Goal: Task Accomplishment & Management: Use online tool/utility

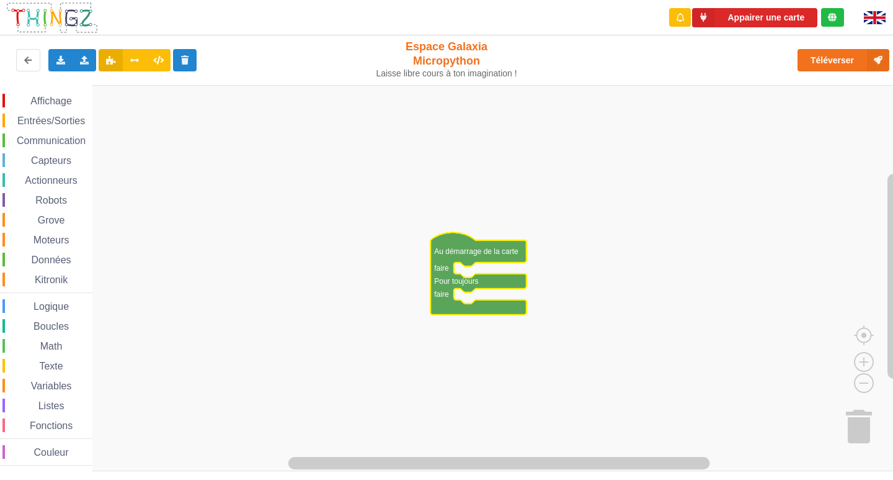
click at [482, 248] on text "Au démarrage de la carte" at bounding box center [476, 251] width 84 height 9
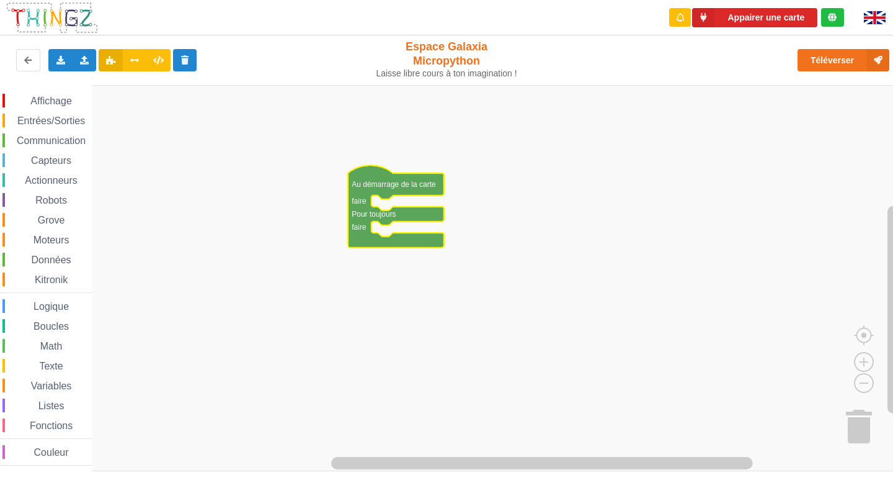
click at [529, 202] on rect "Espace de travail de Blocky" at bounding box center [451, 278] width 902 height 386
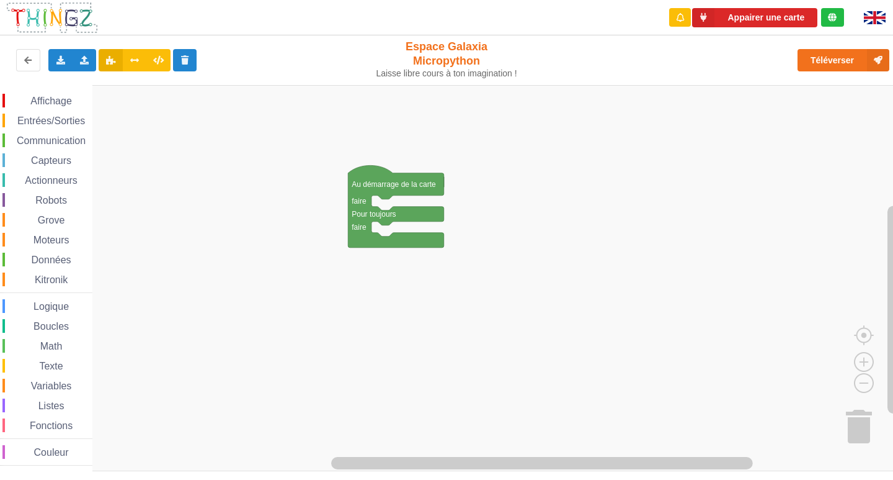
click at [12, 96] on div "Affichage" at bounding box center [47, 101] width 90 height 14
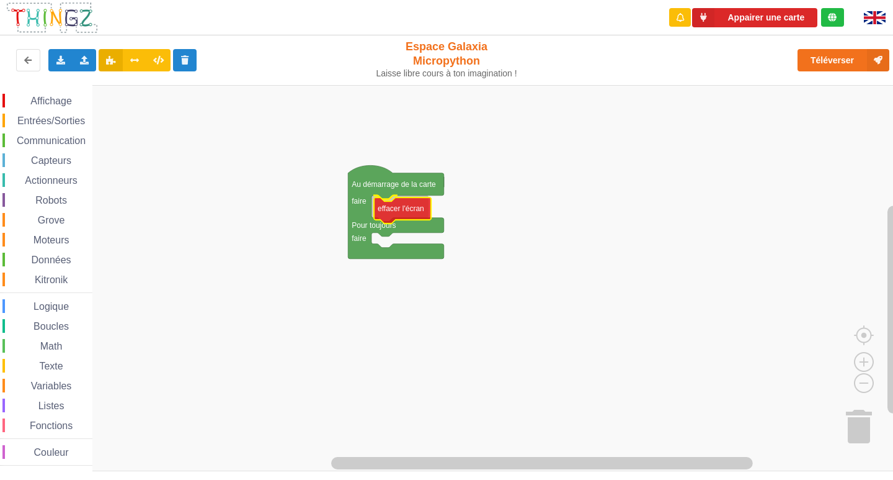
click at [401, 209] on div "Affichage Entrées/Sorties Communication Capteurs Actionneurs Robots Grove Moteu…" at bounding box center [451, 278] width 902 height 386
click at [38, 98] on span "Affichage" at bounding box center [51, 101] width 45 height 11
click at [6, 79] on div "Appairer une carte Exporter l'assemblage de blocs Exporter l'assemblage de bloc…" at bounding box center [446, 231] width 911 height 480
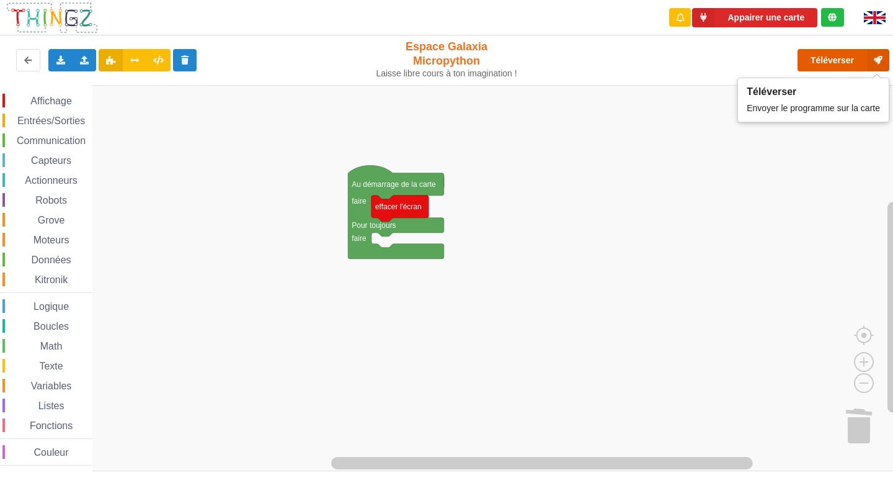
click at [832, 57] on button "Téléverser" at bounding box center [844, 60] width 92 height 22
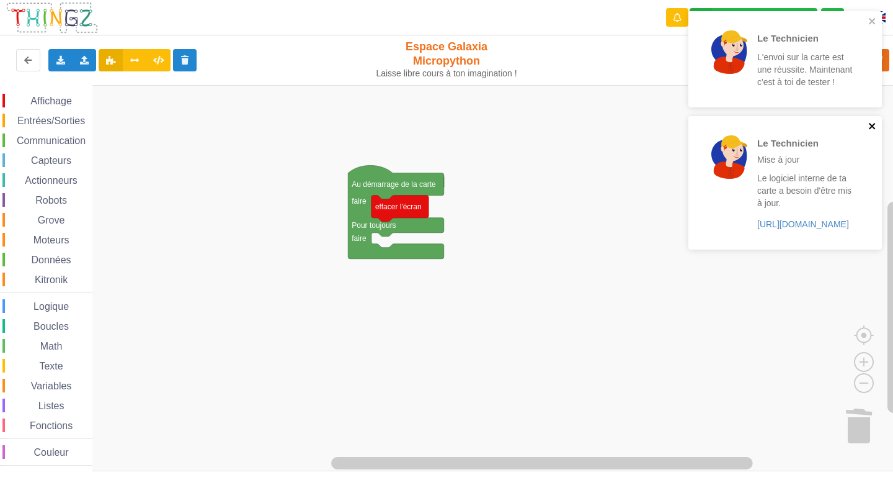
click at [868, 125] on icon "close" at bounding box center [872, 126] width 9 height 10
click at [868, 23] on icon "close" at bounding box center [872, 21] width 9 height 10
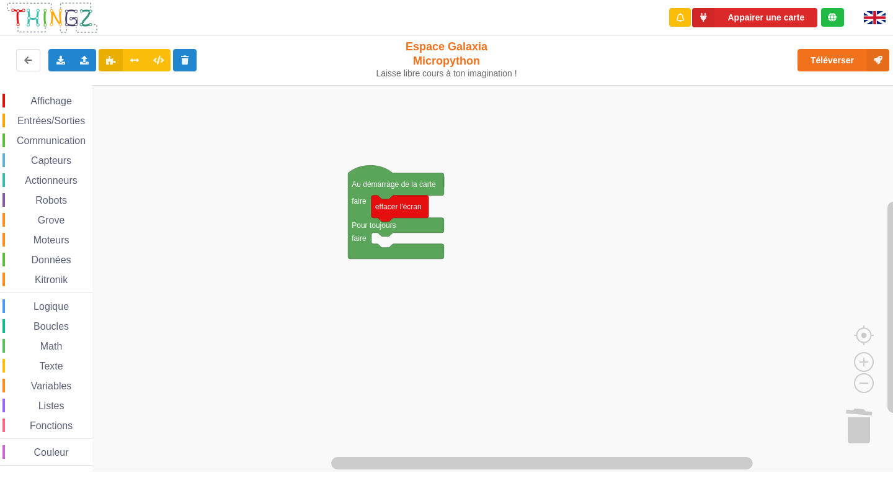
click at [42, 98] on span "Affichage" at bounding box center [51, 101] width 45 height 11
click at [412, 246] on div "Affichage Entrées/Sorties Communication Capteurs Actionneurs Robots Grove Moteu…" at bounding box center [451, 278] width 902 height 386
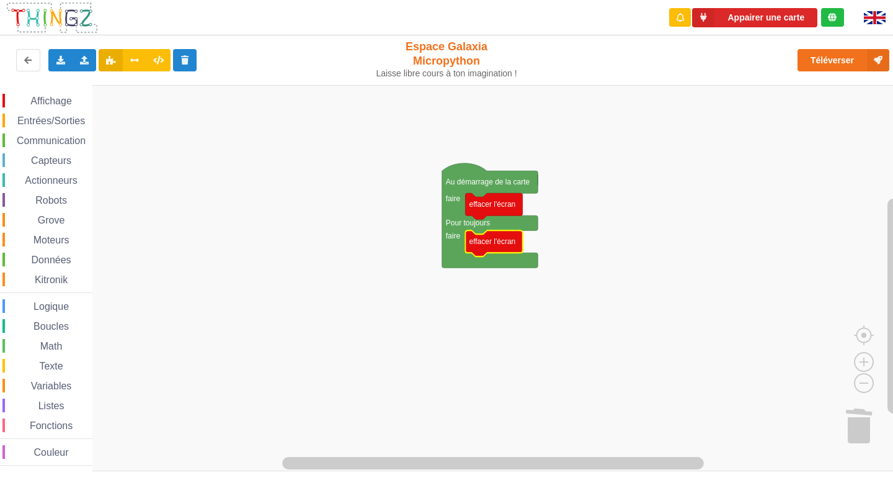
click at [464, 185] on text "Au démarrage de la carte" at bounding box center [488, 181] width 84 height 9
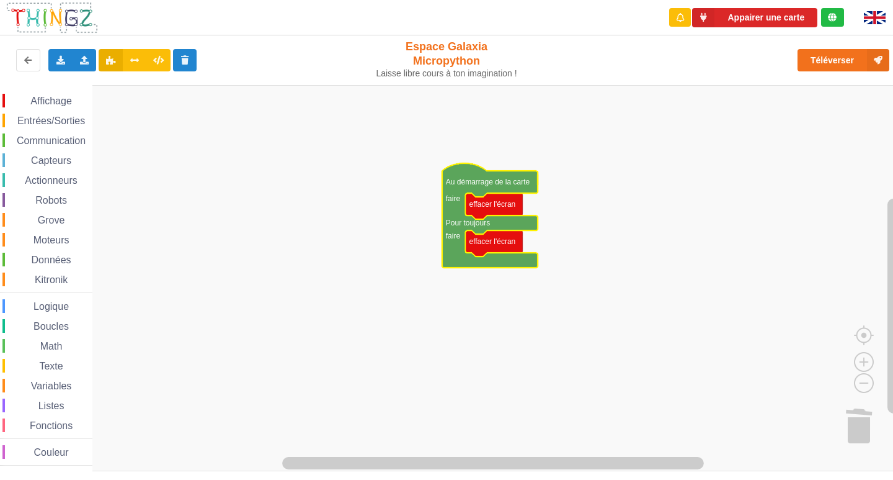
click at [469, 183] on text "Au démarrage de la carte" at bounding box center [488, 181] width 84 height 9
click at [60, 233] on div "Moteurs" at bounding box center [47, 240] width 90 height 14
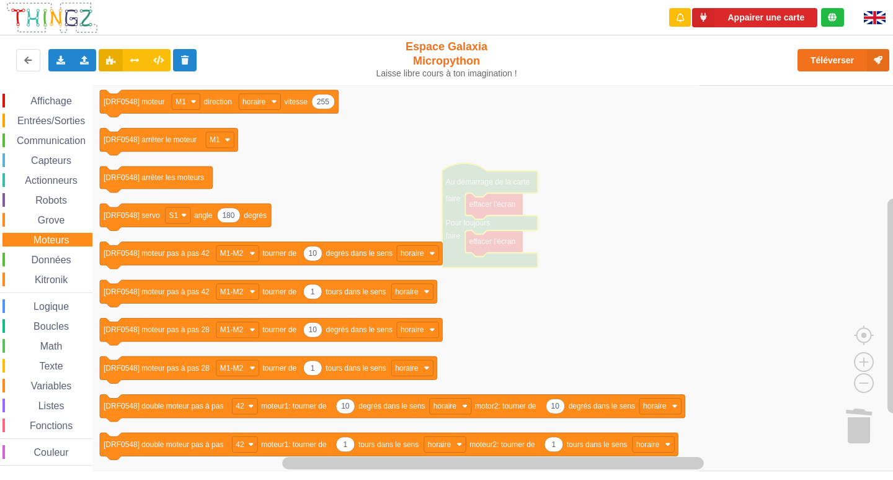
click at [52, 99] on span "Affichage" at bounding box center [51, 101] width 45 height 11
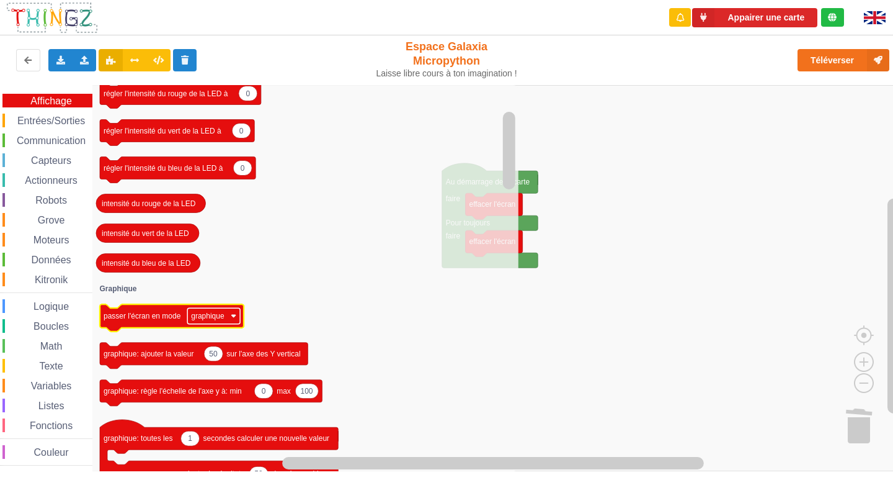
click at [196, 320] on text "graphique" at bounding box center [207, 315] width 33 height 9
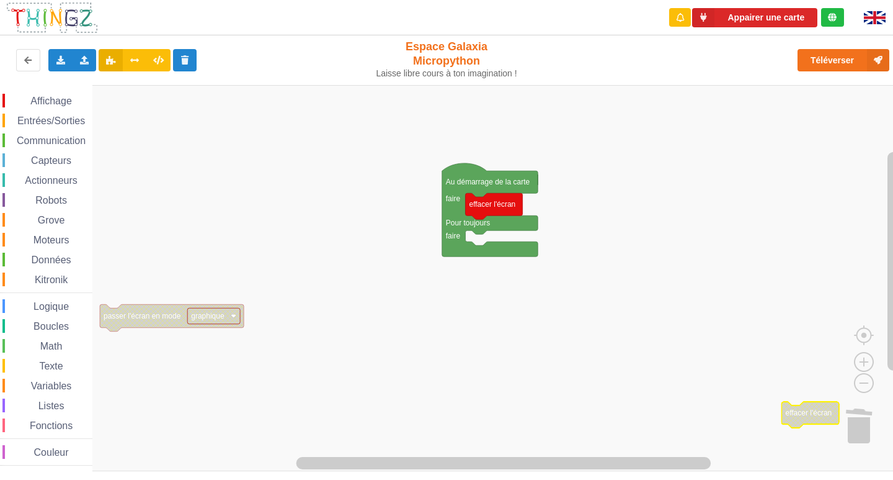
click at [502, 425] on rect "Espace de travail de Blocky" at bounding box center [451, 278] width 902 height 386
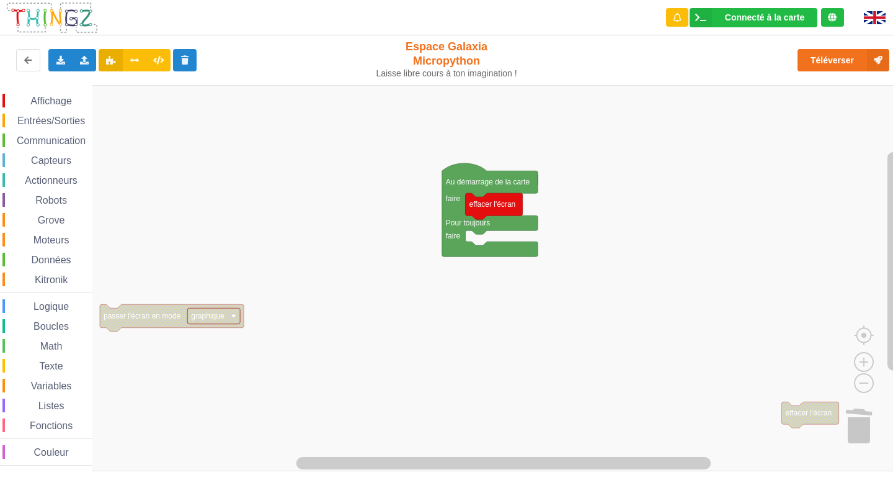
click at [73, 119] on span "Entrées/Sorties" at bounding box center [51, 120] width 71 height 11
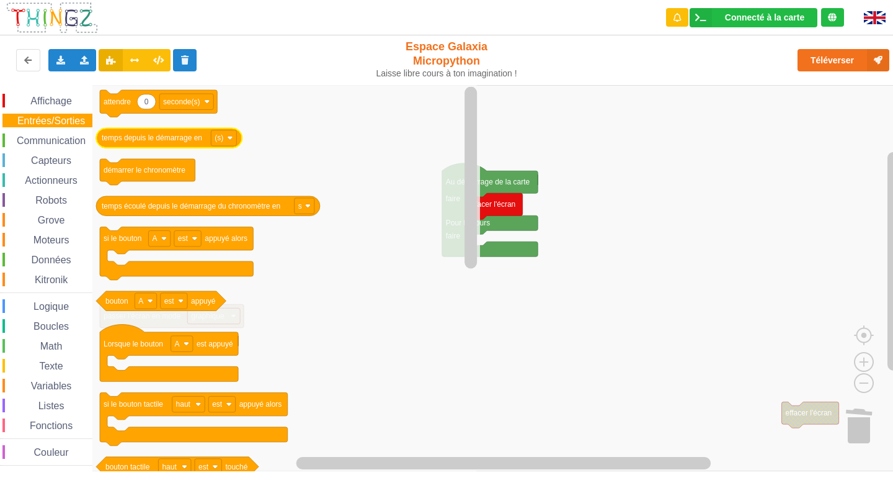
click at [132, 137] on text "temps depuis le démarrage en" at bounding box center [152, 137] width 100 height 9
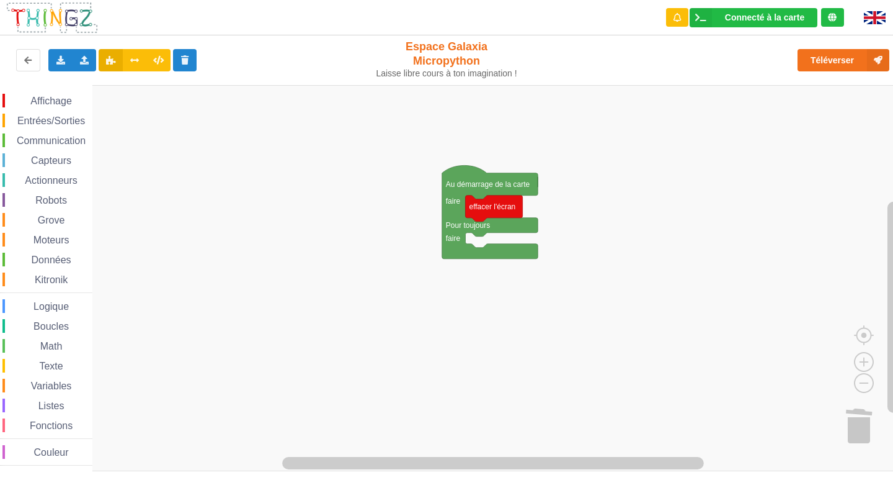
click at [51, 103] on span "Affichage" at bounding box center [51, 101] width 45 height 11
click at [502, 251] on div "Affichage Entrées/Sorties Communication Capteurs Actionneurs Robots Grove Moteu…" at bounding box center [451, 278] width 902 height 386
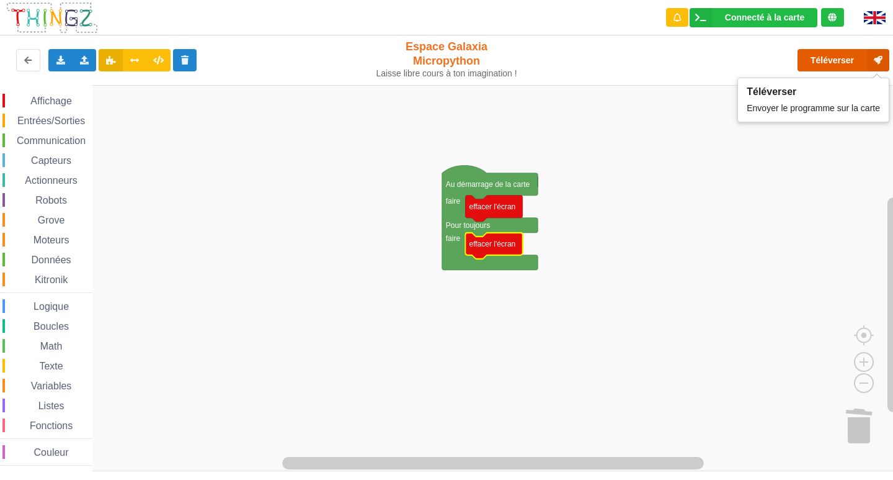
click at [814, 61] on button "Téléverser" at bounding box center [844, 60] width 92 height 22
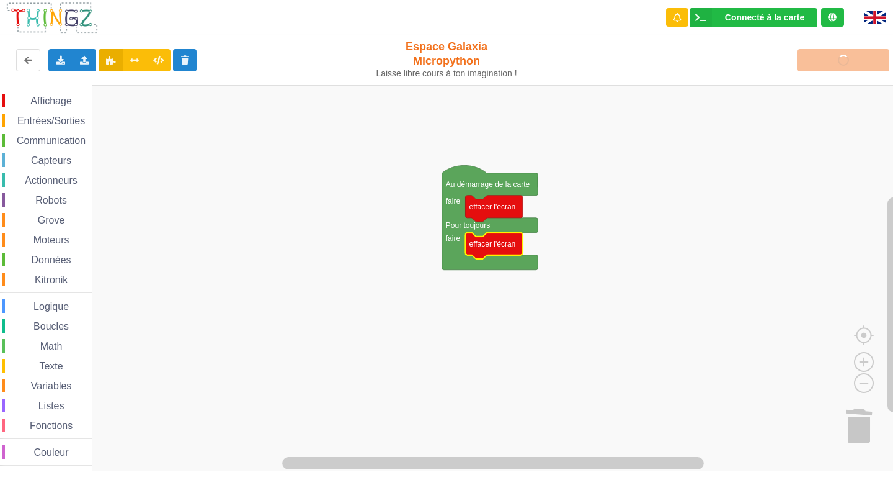
click at [509, 250] on icon "Espace de travail de Blocky" at bounding box center [493, 246] width 57 height 26
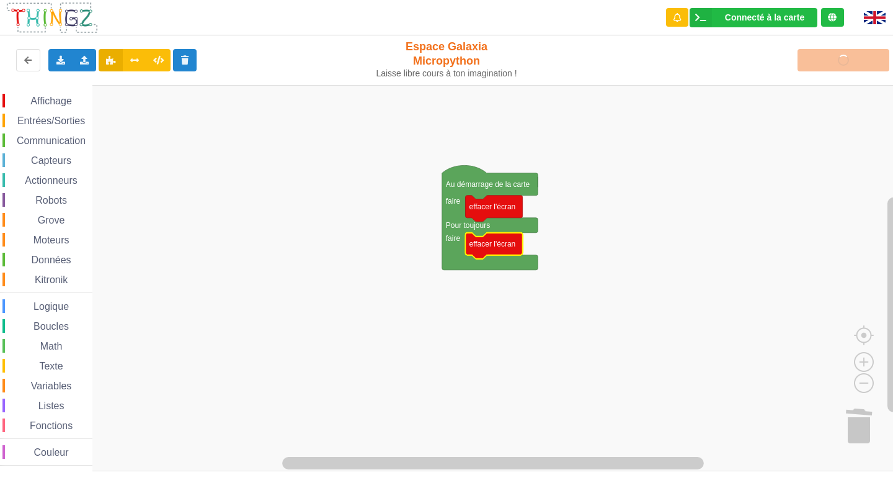
click at [509, 250] on icon "Espace de travail de Blocky" at bounding box center [493, 246] width 57 height 26
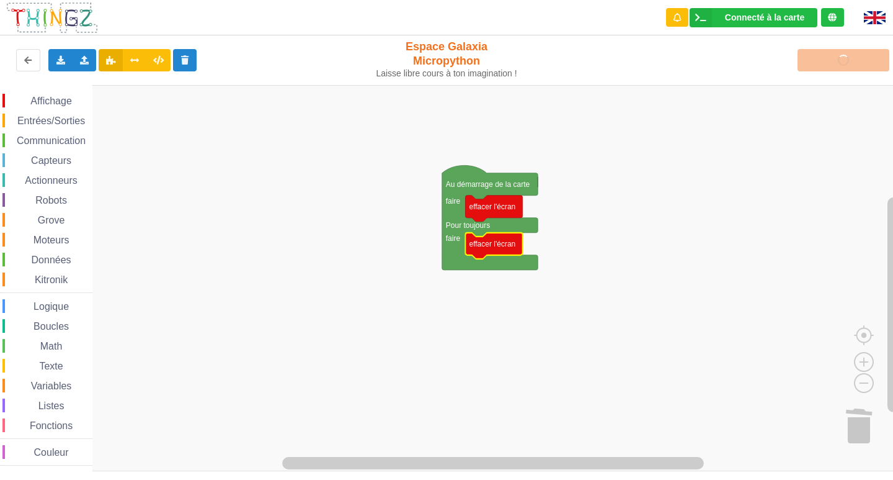
click at [509, 250] on icon "Espace de travail de Blocky" at bounding box center [493, 246] width 57 height 26
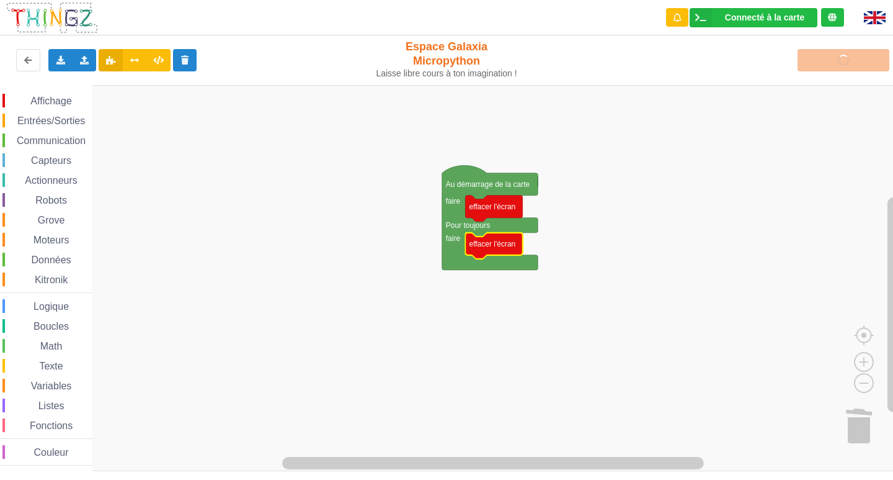
click at [509, 250] on icon "Espace de travail de Blocky" at bounding box center [493, 246] width 57 height 26
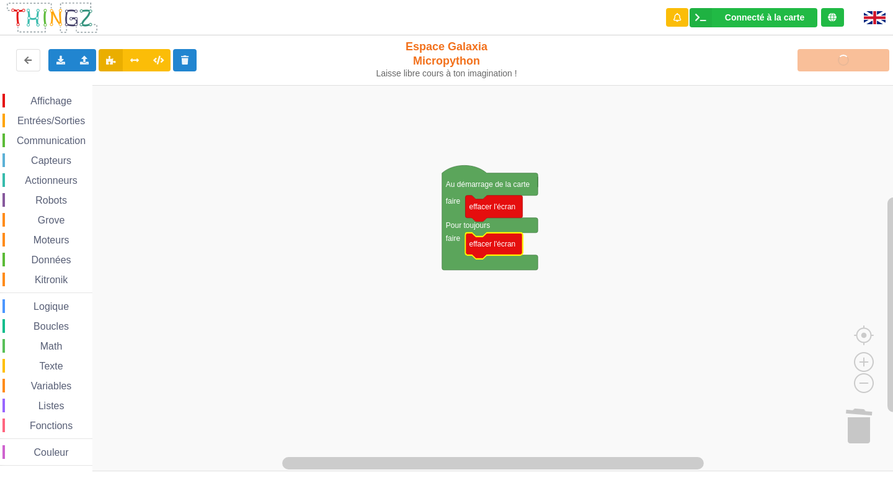
click at [509, 250] on icon "Espace de travail de Blocky" at bounding box center [493, 246] width 57 height 26
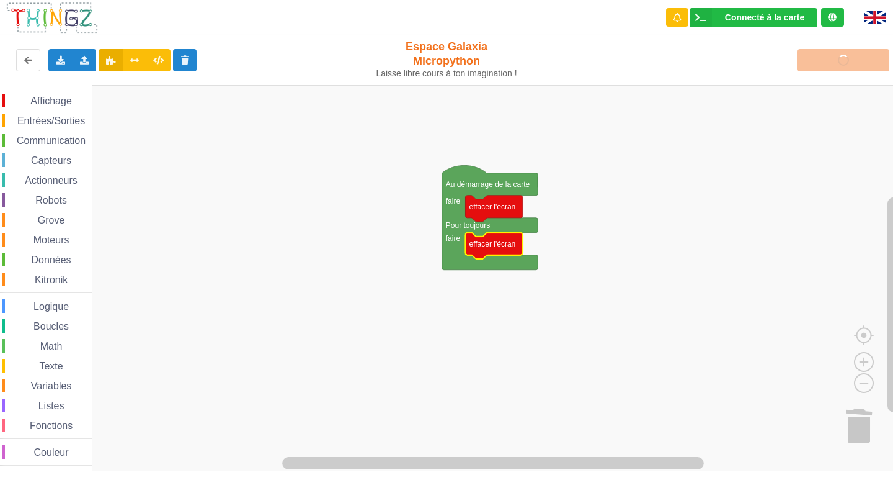
click at [509, 250] on icon "Espace de travail de Blocky" at bounding box center [493, 246] width 57 height 26
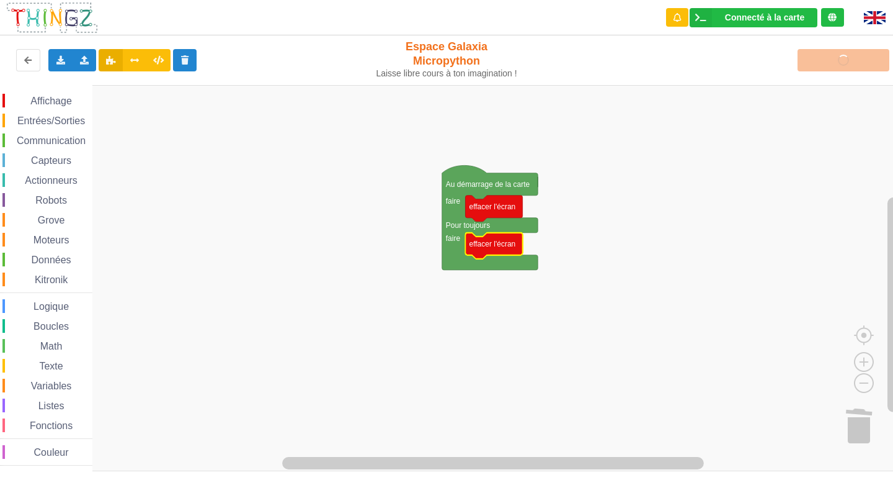
click at [509, 250] on icon "Espace de travail de Blocky" at bounding box center [493, 246] width 57 height 26
click at [571, 236] on rect "Espace de travail de Blocky" at bounding box center [451, 278] width 902 height 386
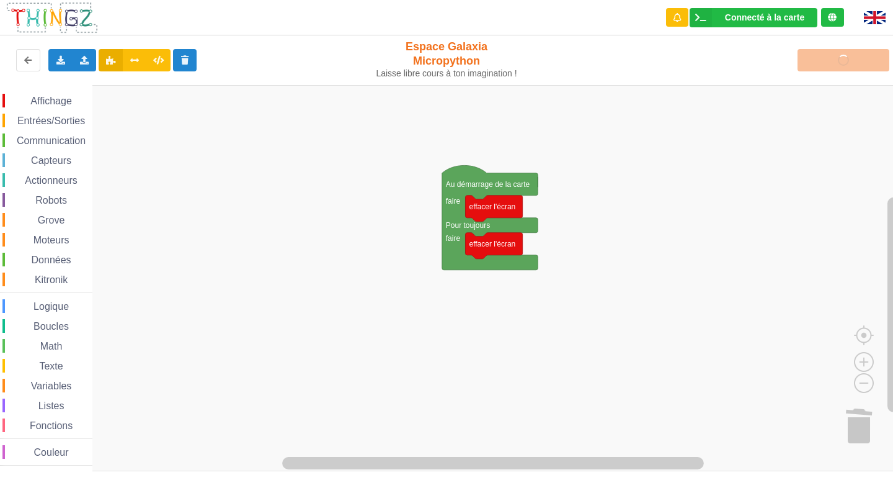
click at [512, 246] on text "effacer l'écran" at bounding box center [492, 243] width 47 height 9
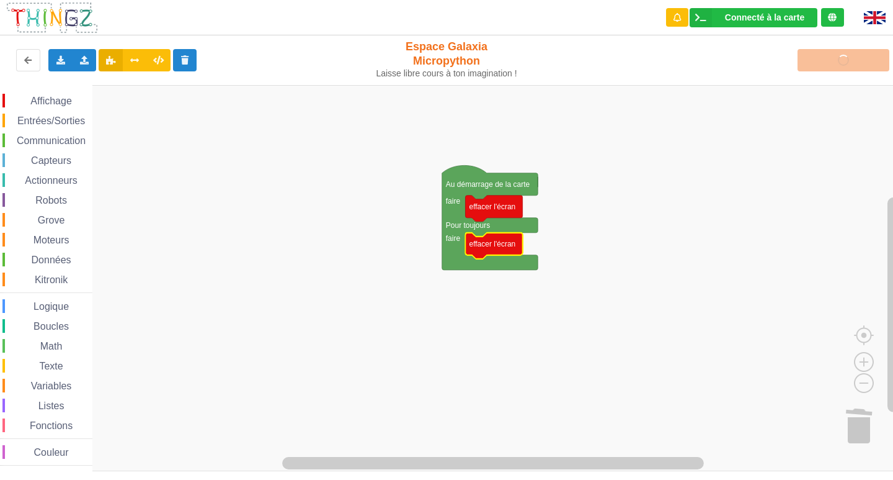
click at [512, 246] on text "effacer l'écran" at bounding box center [492, 243] width 47 height 9
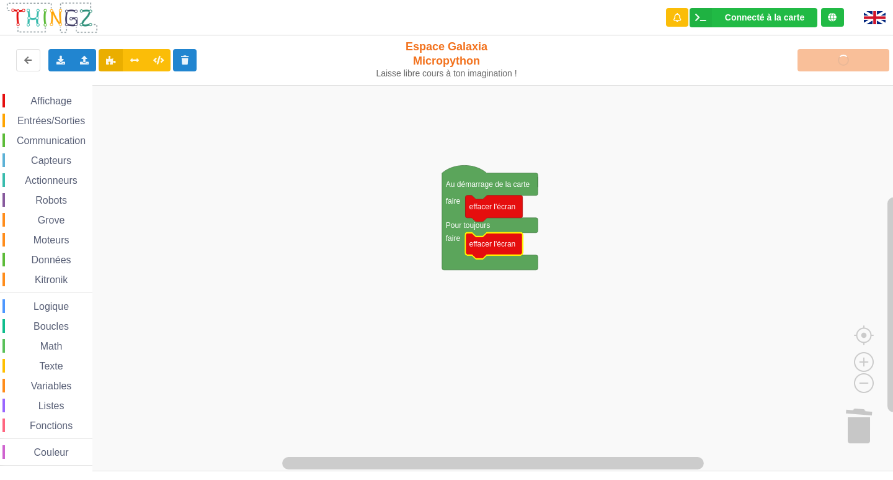
click at [512, 246] on text "effacer l'écran" at bounding box center [492, 243] width 47 height 9
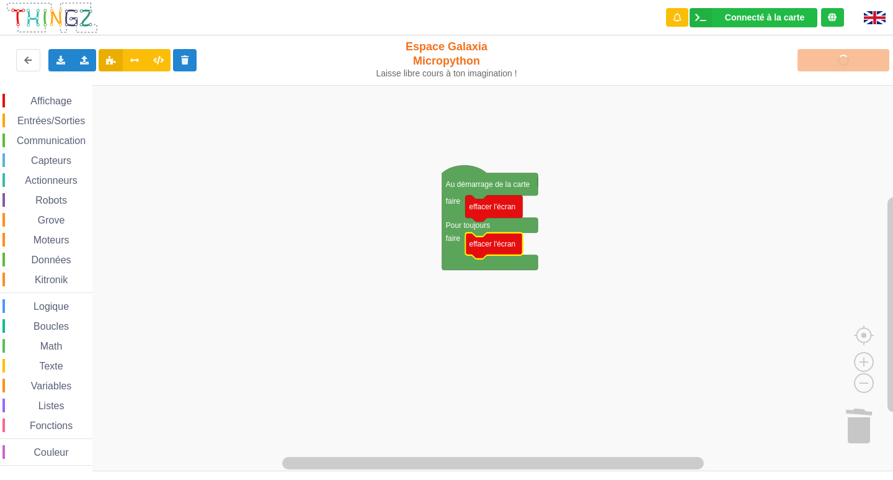
click at [512, 246] on text "effacer l'écran" at bounding box center [492, 243] width 47 height 9
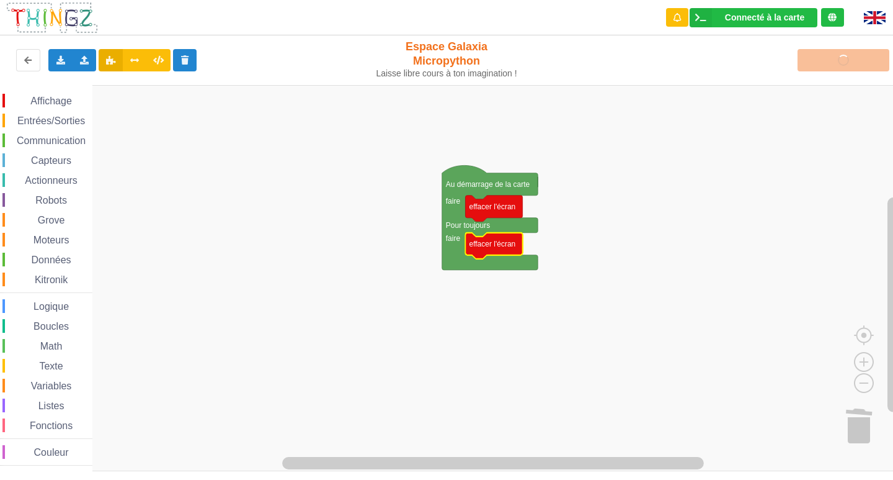
click at [512, 246] on text "effacer l'écran" at bounding box center [492, 243] width 47 height 9
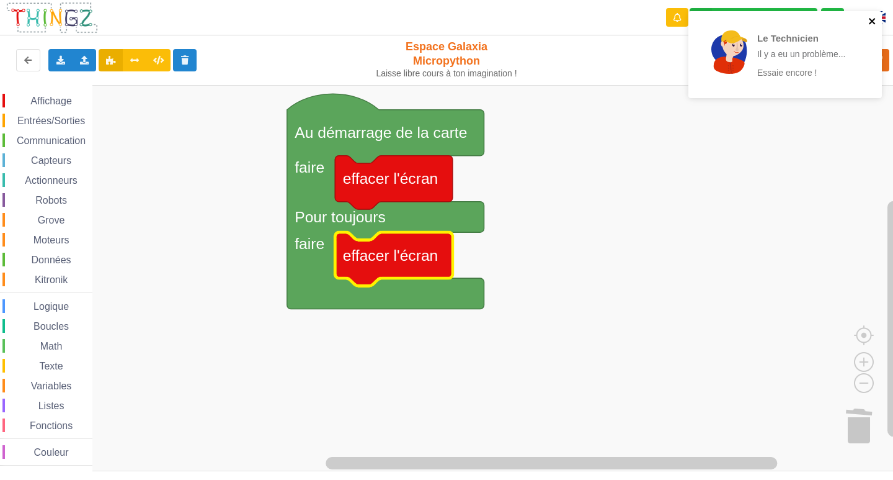
click at [873, 25] on icon "close" at bounding box center [872, 21] width 9 height 10
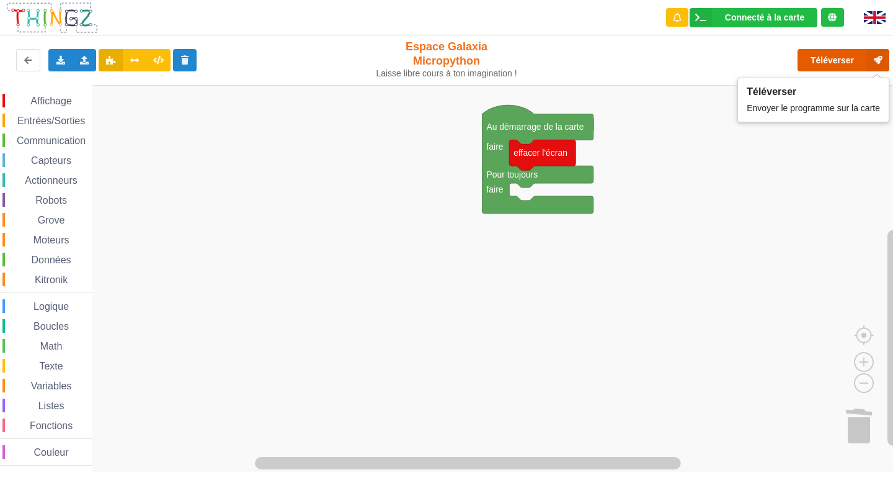
click at [867, 63] on icon at bounding box center [878, 60] width 22 height 22
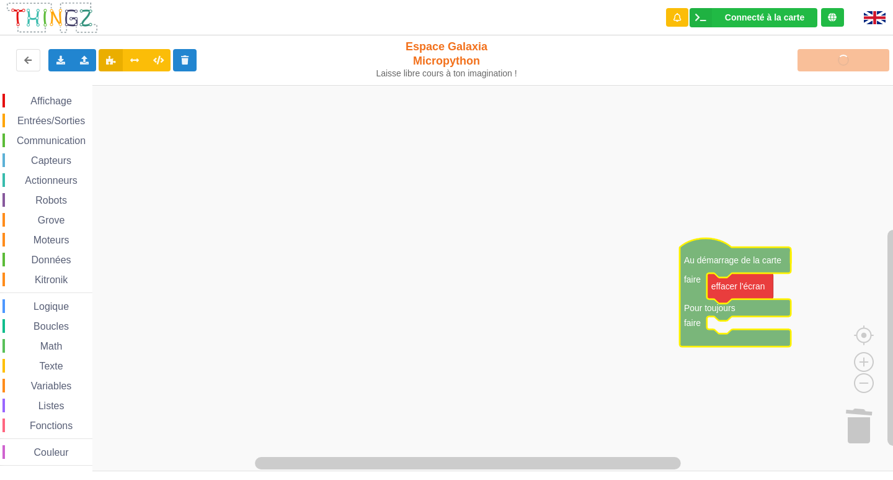
click at [684, 313] on text "Pour toujours" at bounding box center [709, 308] width 51 height 10
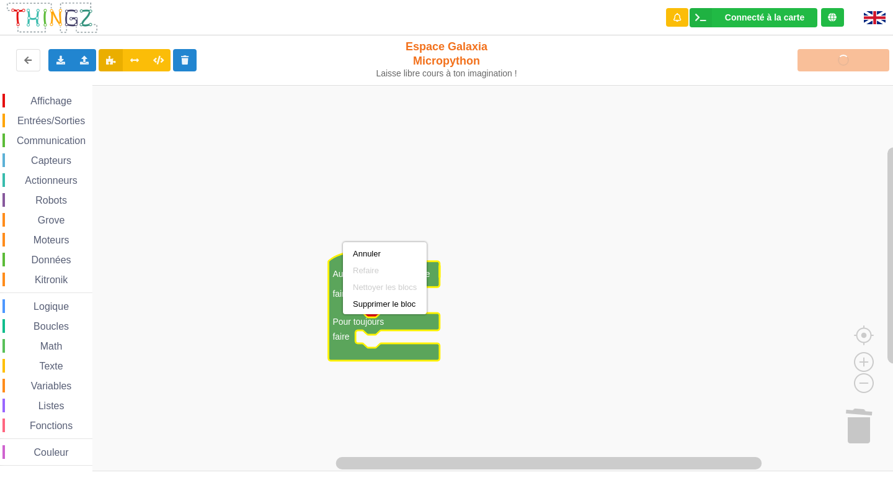
click at [333, 334] on text "faire" at bounding box center [341, 336] width 17 height 10
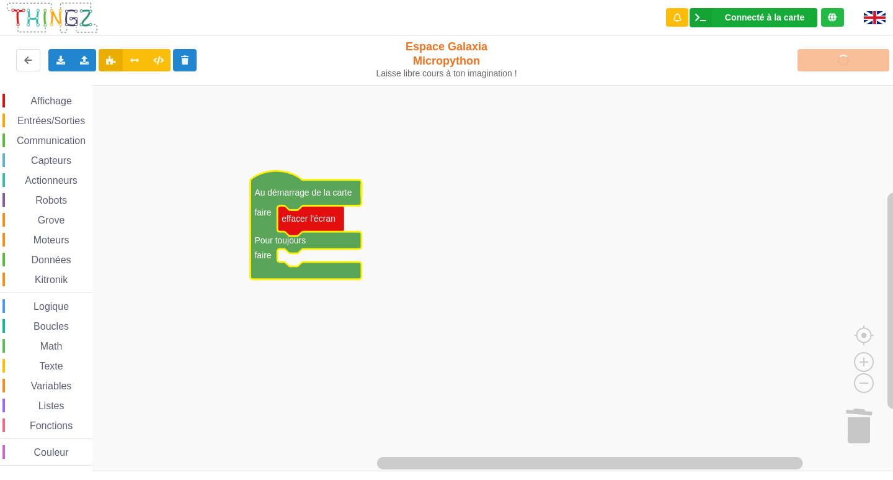
click at [741, 16] on div "Connecté à la carte" at bounding box center [764, 17] width 79 height 9
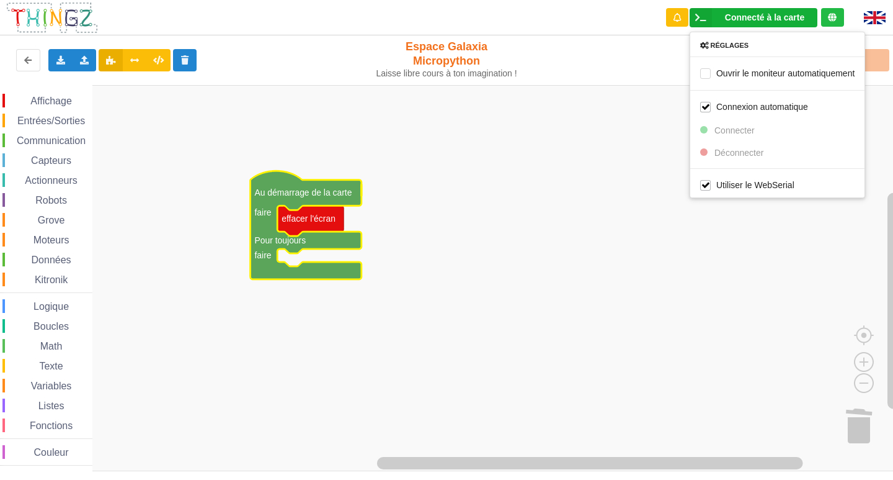
click at [741, 233] on rect "Espace de travail de Blocky" at bounding box center [451, 278] width 902 height 386
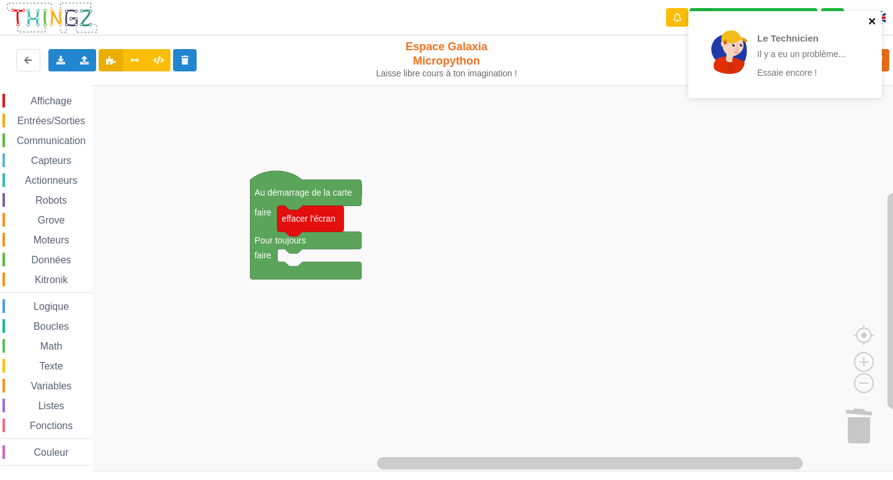
click at [871, 26] on button "close" at bounding box center [872, 22] width 9 height 12
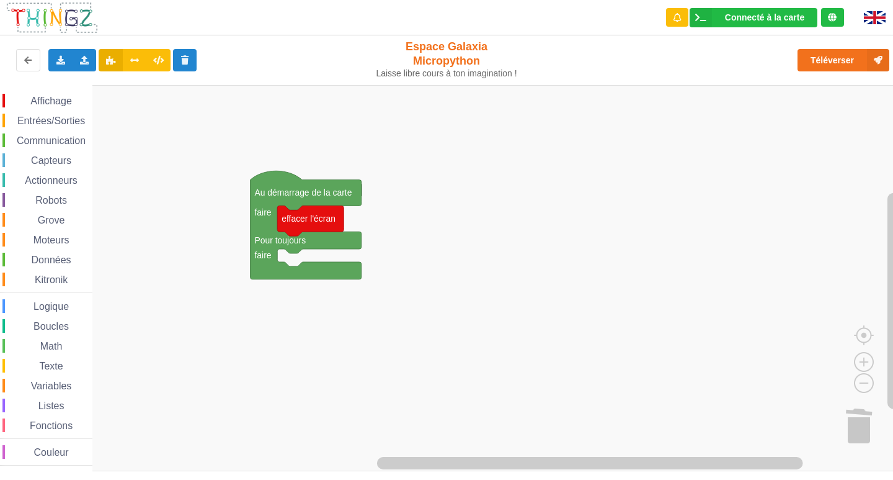
click at [872, 13] on img at bounding box center [875, 17] width 22 height 13
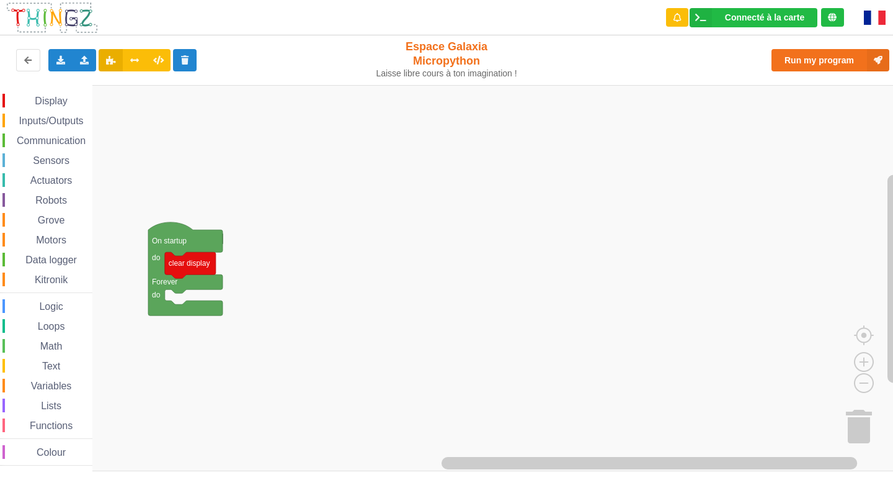
click at [872, 11] on img at bounding box center [875, 18] width 22 height 14
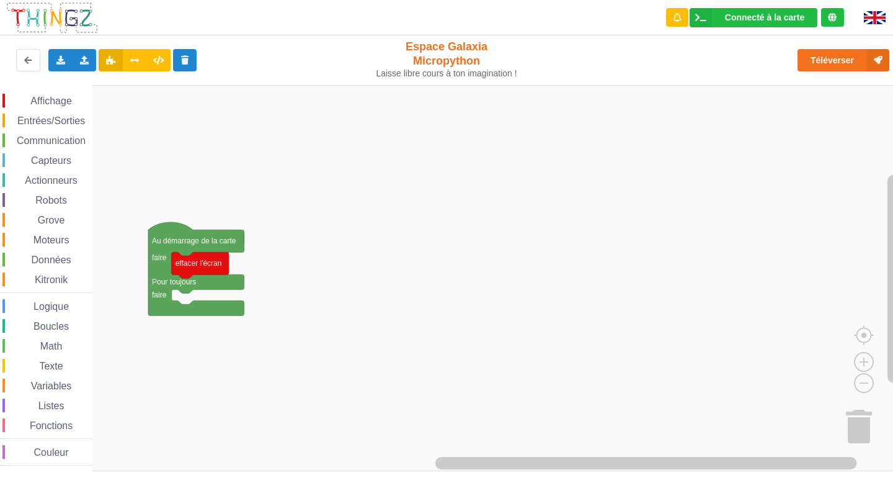
click at [52, 163] on span "Capteurs" at bounding box center [51, 160] width 44 height 11
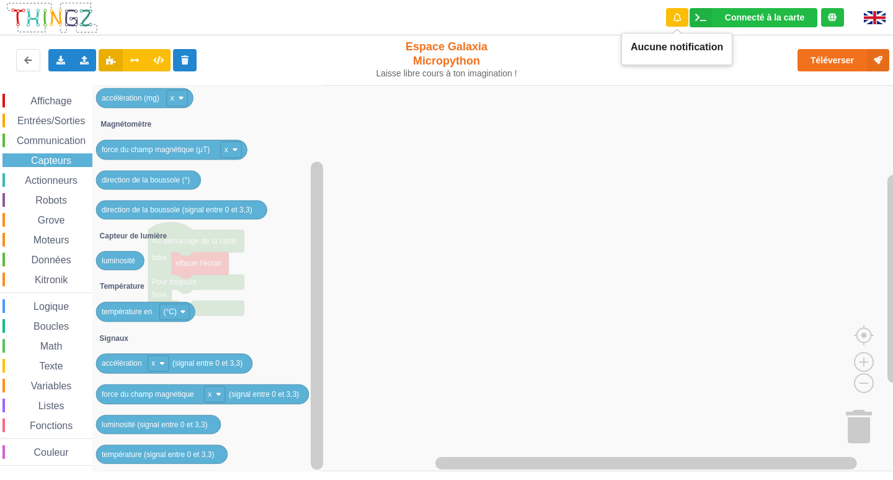
click at [677, 21] on icon at bounding box center [677, 17] width 7 height 9
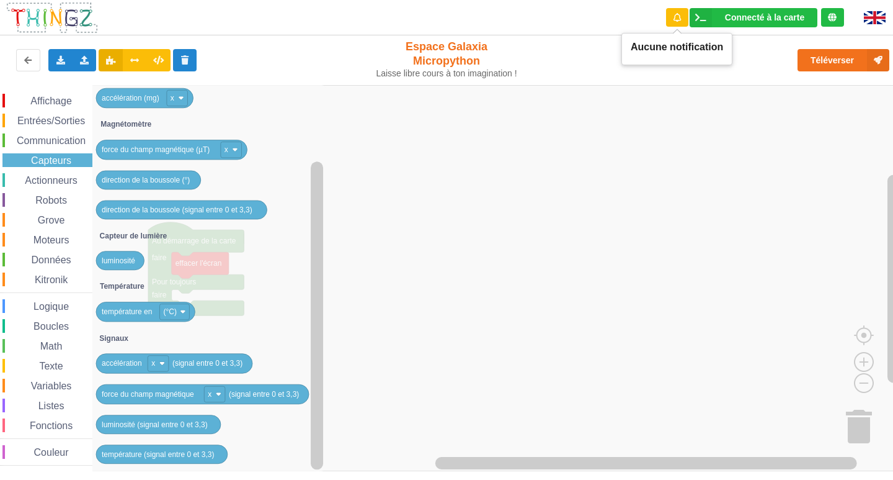
click at [677, 21] on icon at bounding box center [677, 17] width 7 height 9
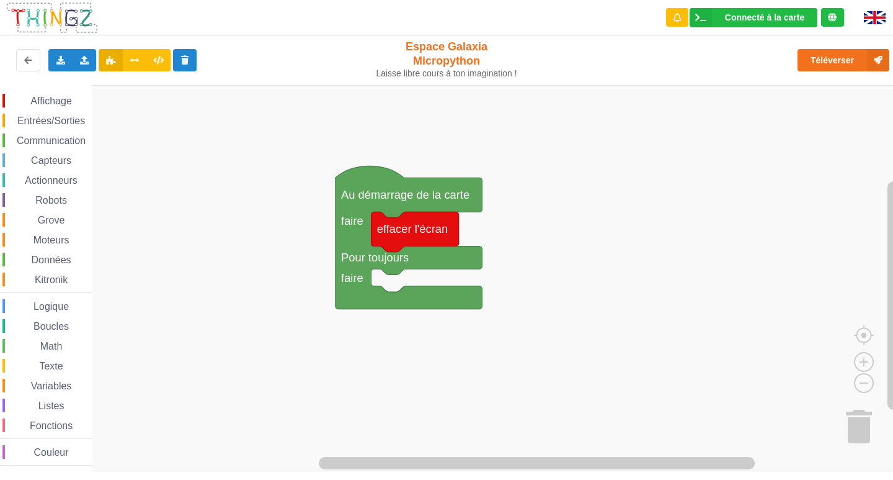
click at [741, 298] on div "Affichage Entrées/Sorties Communication Capteurs Actionneurs Robots Grove Moteu…" at bounding box center [451, 278] width 902 height 386
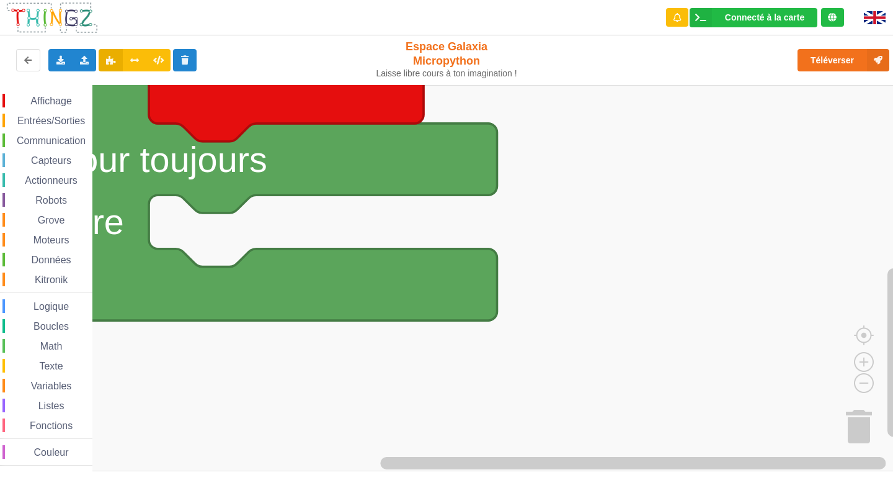
click at [522, 296] on rect "Espace de travail de Blocky" at bounding box center [451, 278] width 902 height 386
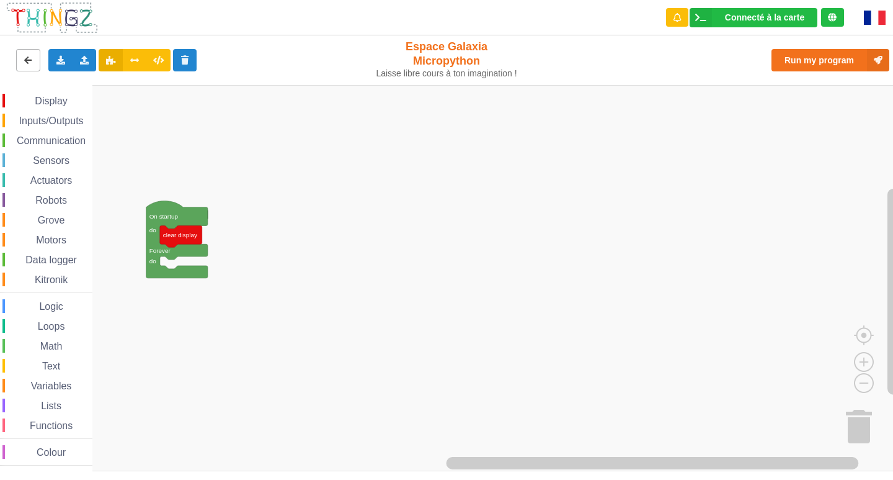
click at [27, 60] on icon at bounding box center [28, 59] width 11 height 7
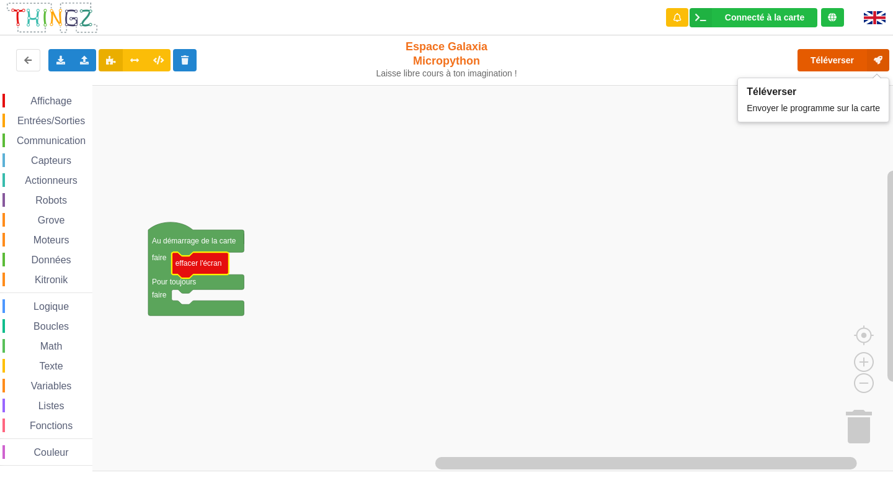
click at [841, 55] on button "Téléverser" at bounding box center [844, 60] width 92 height 22
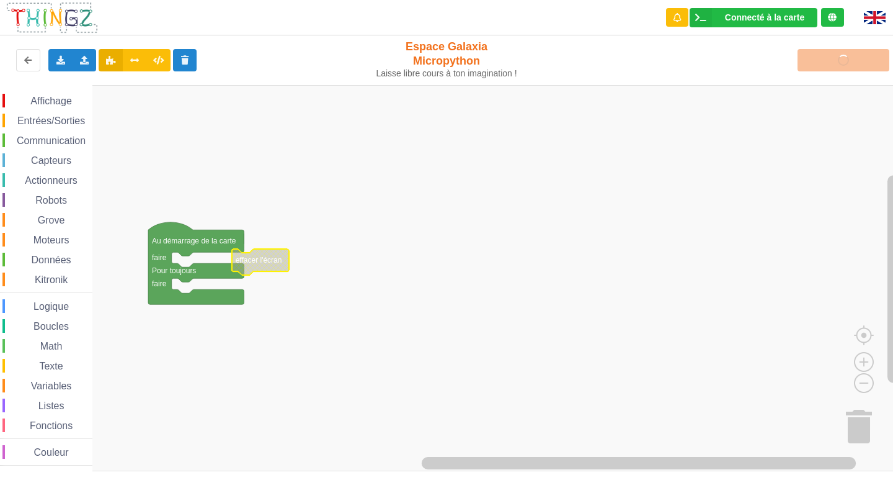
click at [360, 265] on div "Affichage Entrées/Sorties Communication Capteurs Actionneurs Robots Grove Moteu…" at bounding box center [451, 278] width 902 height 386
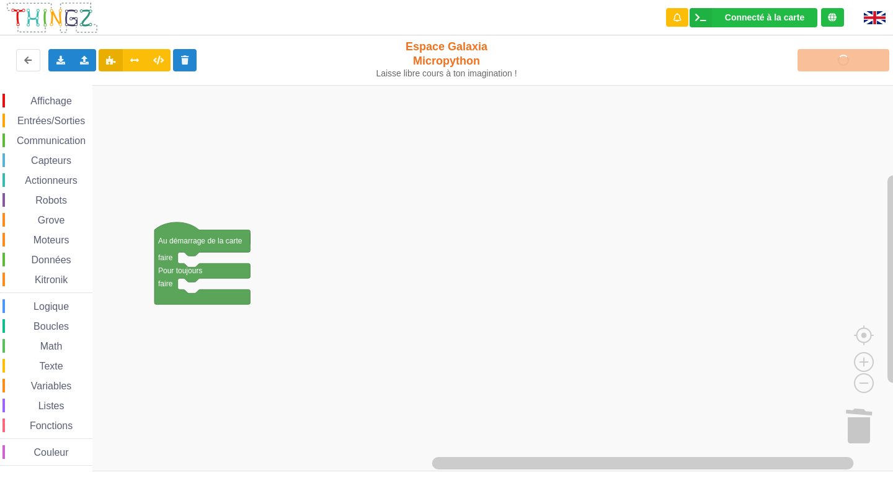
click at [703, 250] on rect "Espace de travail de Blocky" at bounding box center [451, 278] width 902 height 386
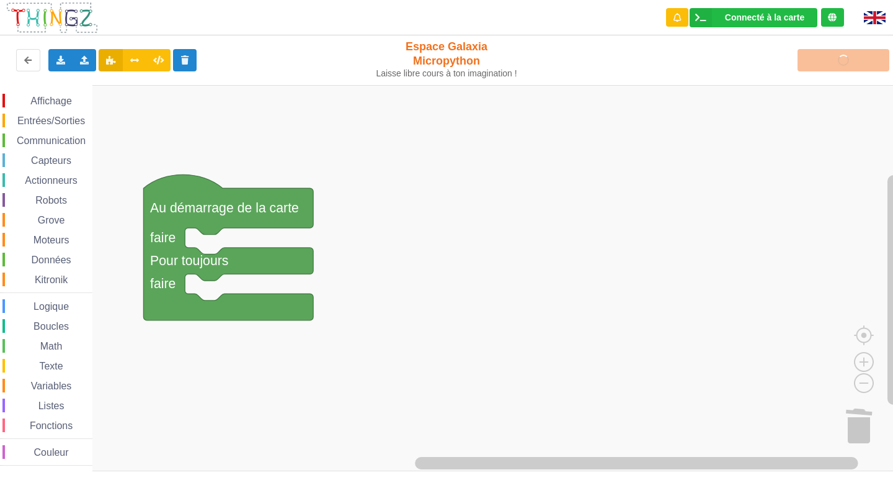
click at [712, 249] on div "Affichage Entrées/Sorties Communication Capteurs Actionneurs Robots Grove Moteu…" at bounding box center [451, 278] width 902 height 386
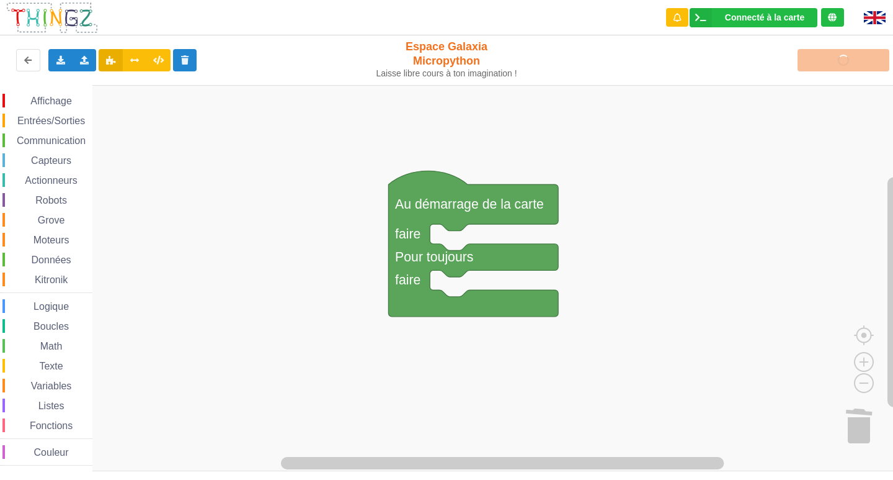
click at [832, 283] on div "Affichage Entrées/Sorties Communication Capteurs Actionneurs Robots Grove Moteu…" at bounding box center [451, 278] width 902 height 386
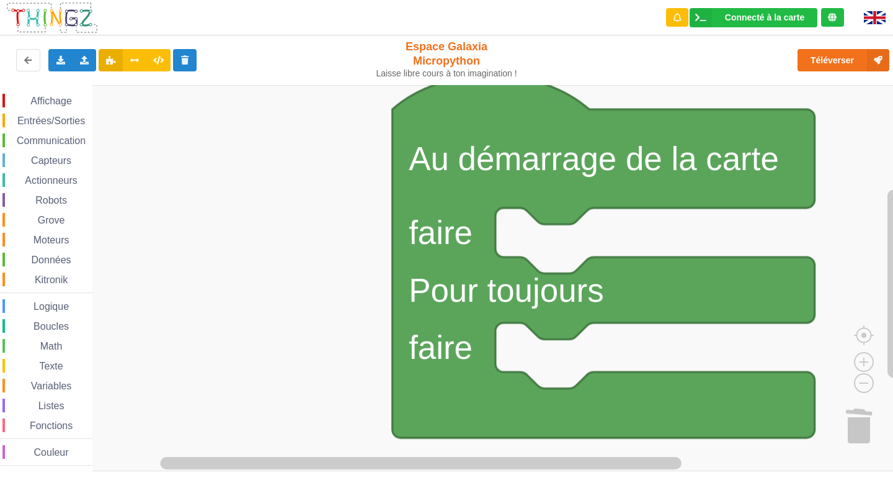
click at [342, 422] on rect "Espace de travail de Blocky" at bounding box center [451, 278] width 902 height 386
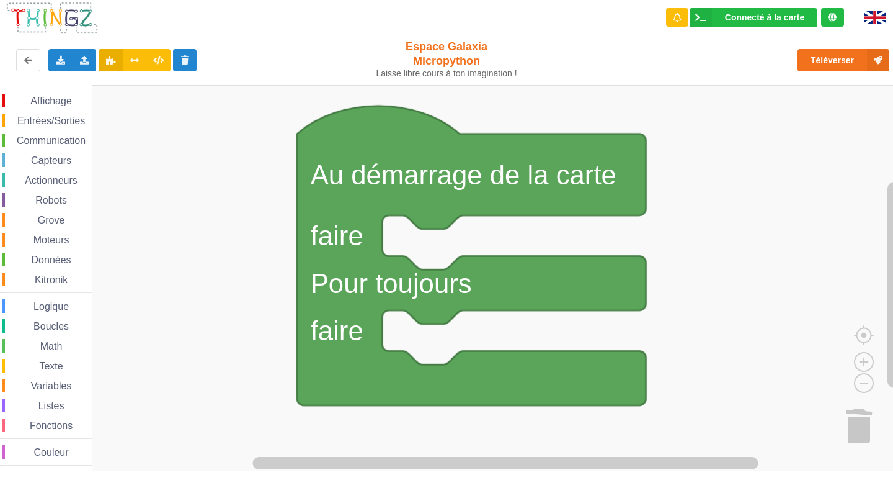
click at [458, 330] on rect "Espace de travail de Blocky" at bounding box center [451, 278] width 902 height 386
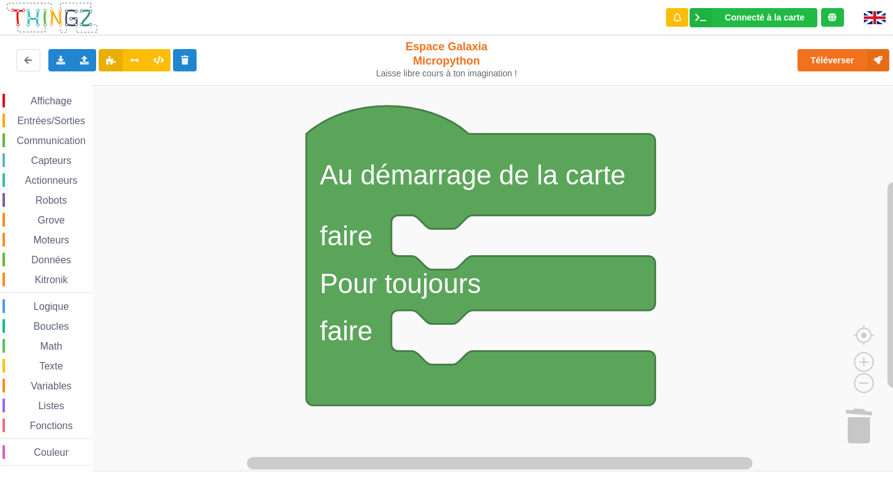
click at [40, 97] on div "Affichage" at bounding box center [46, 101] width 92 height 14
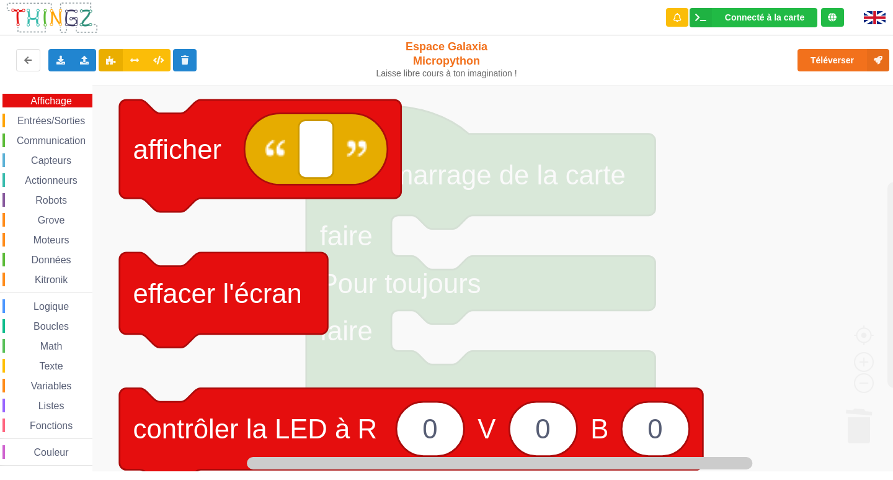
click at [718, 192] on icon "Espace de travail de Blocky" at bounding box center [847, 278] width 1511 height 386
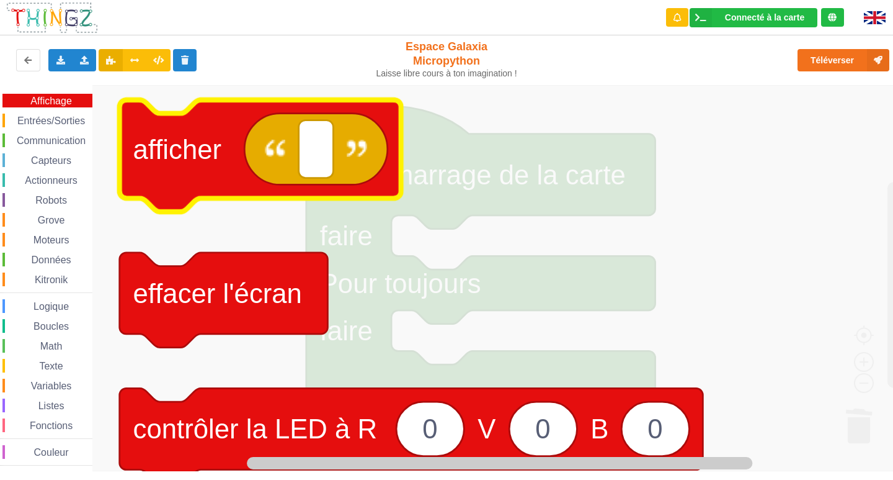
click at [221, 143] on div "Affichage Entrées/Sorties Communication Capteurs Actionneurs Robots Grove Moteu…" at bounding box center [451, 278] width 902 height 386
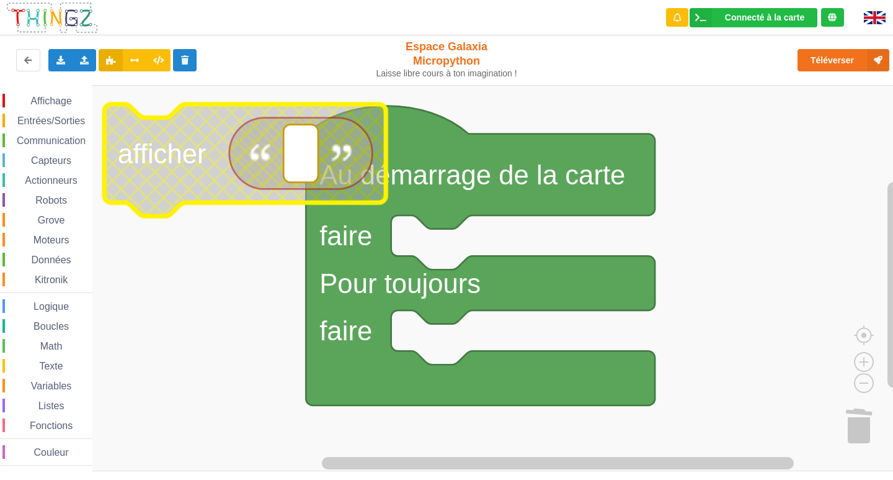
click at [61, 105] on span "Affichage" at bounding box center [51, 101] width 45 height 11
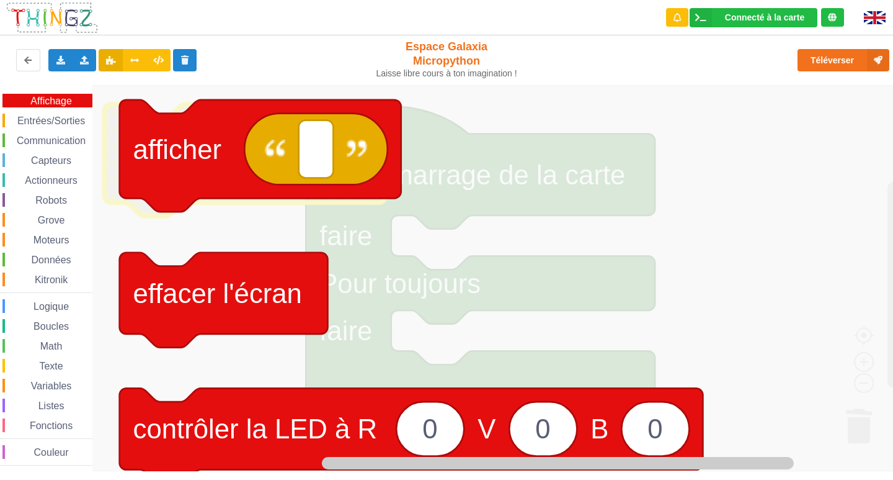
click at [67, 107] on div "Affichage" at bounding box center [47, 101] width 90 height 14
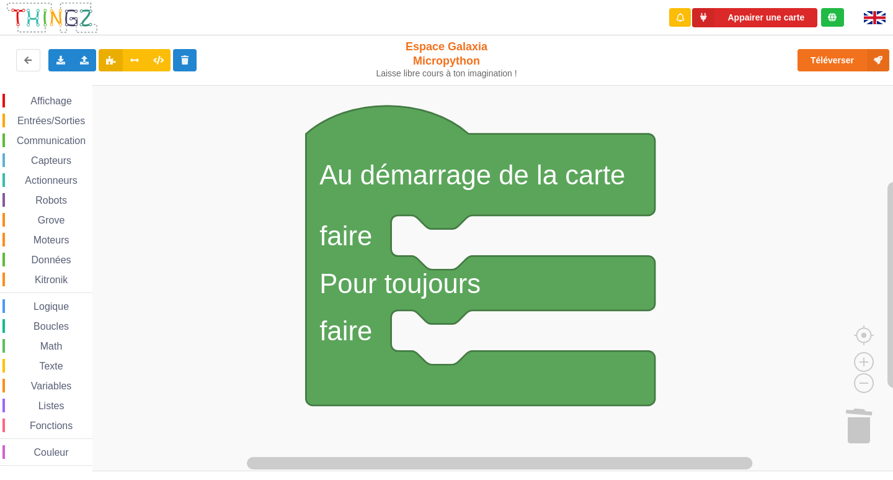
click at [29, 105] on span "Affichage" at bounding box center [51, 101] width 45 height 11
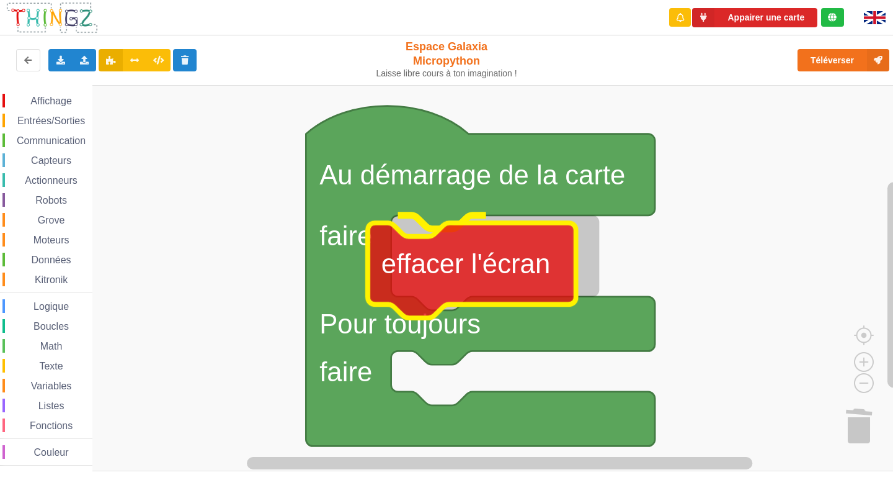
click at [469, 282] on div "Affichage Entrées/Sorties Communication Capteurs Actionneurs Robots Grove Moteu…" at bounding box center [451, 278] width 902 height 386
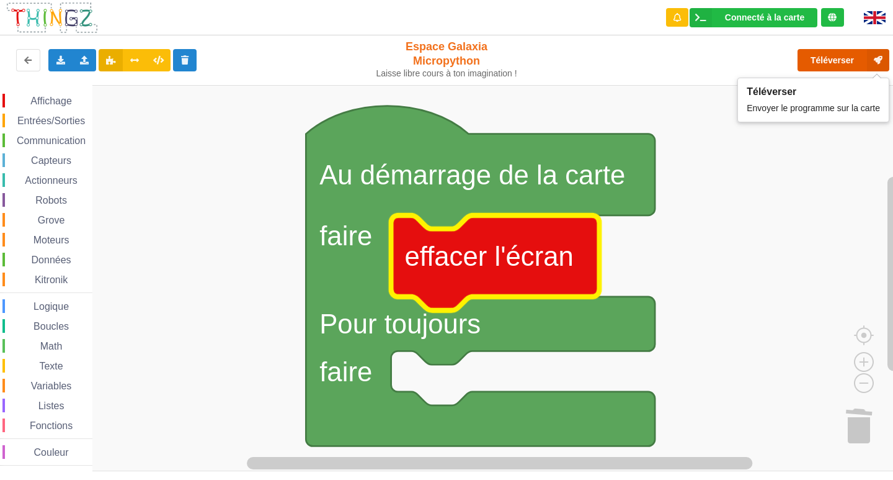
click at [851, 51] on button "Téléverser" at bounding box center [844, 60] width 92 height 22
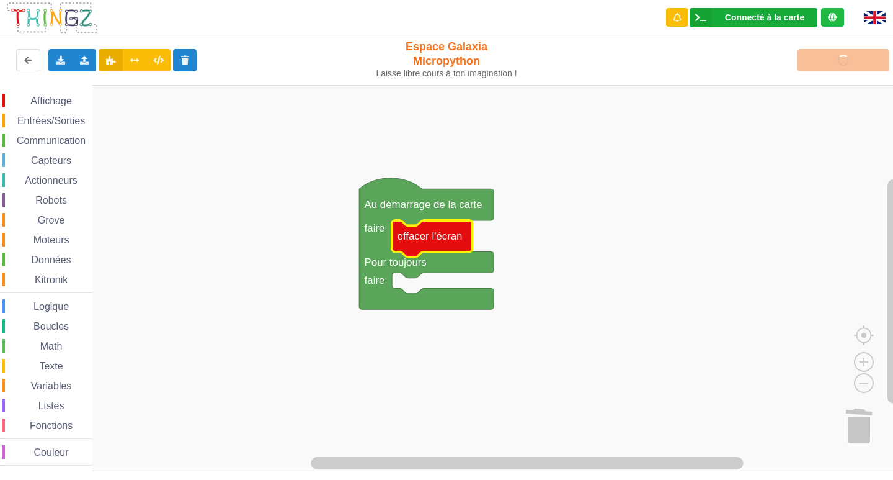
click at [751, 21] on div "Connecté à la carte" at bounding box center [764, 17] width 79 height 9
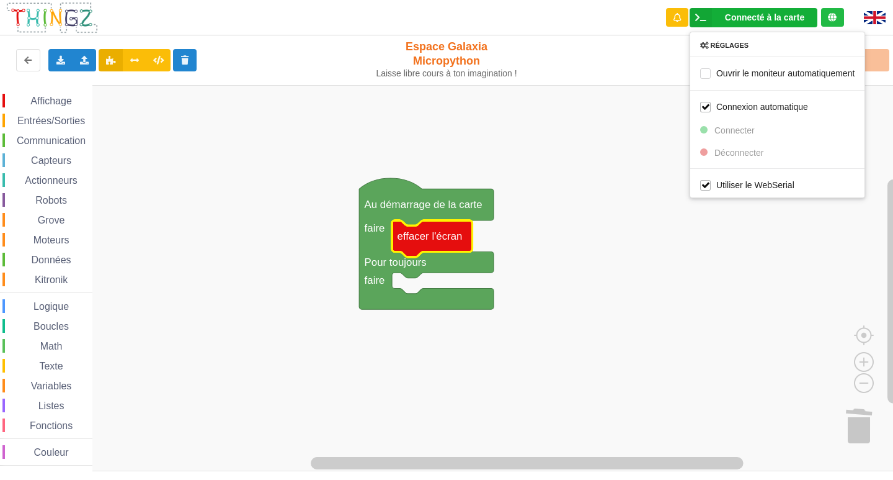
click at [740, 124] on div "Réglages Ouvrir le moniteur automatiquement Connexion automatique Connecter Déc…" at bounding box center [778, 115] width 176 height 166
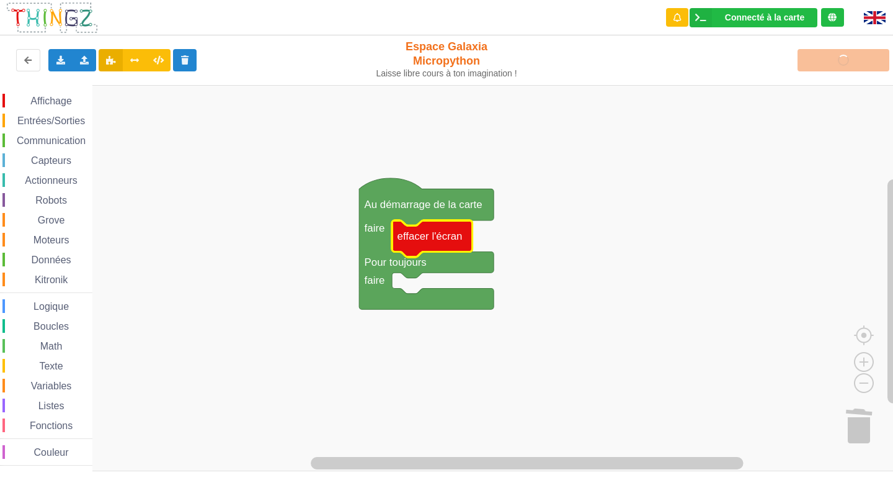
click at [634, 153] on rect "Espace de travail de Blocky" at bounding box center [451, 278] width 902 height 386
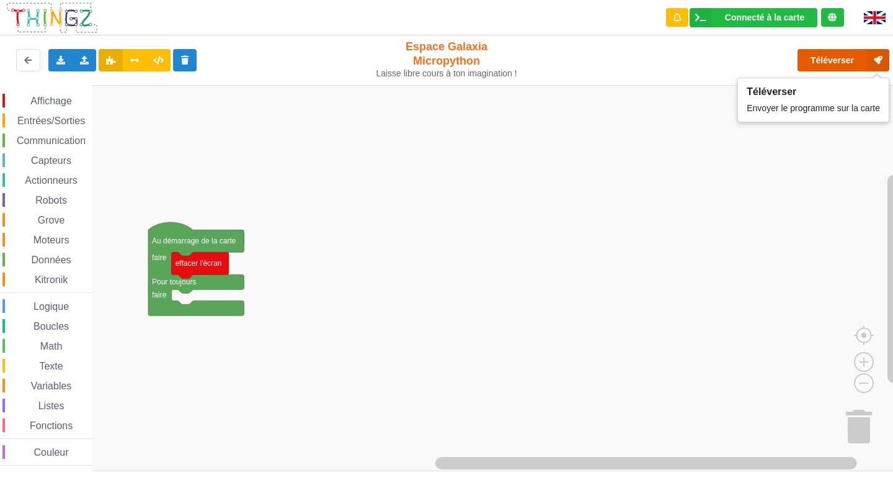
click at [839, 65] on button "Téléverser" at bounding box center [844, 60] width 92 height 22
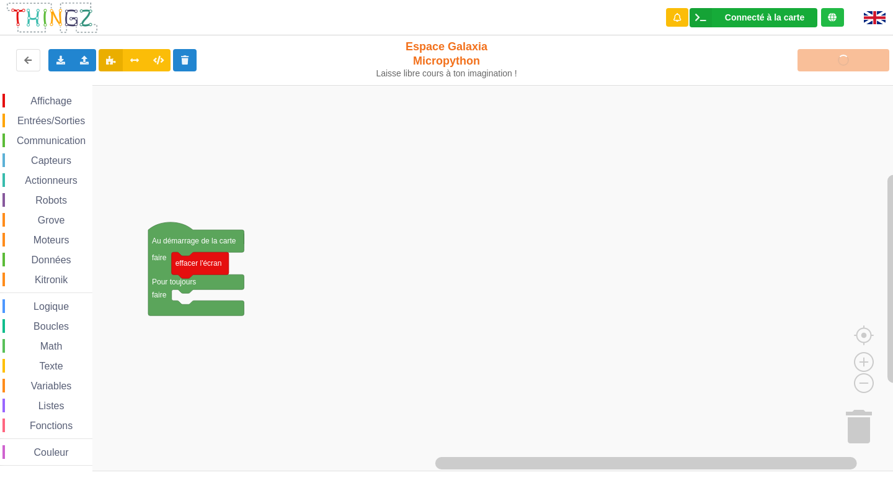
click at [764, 14] on div "Connecté à la carte" at bounding box center [764, 17] width 79 height 9
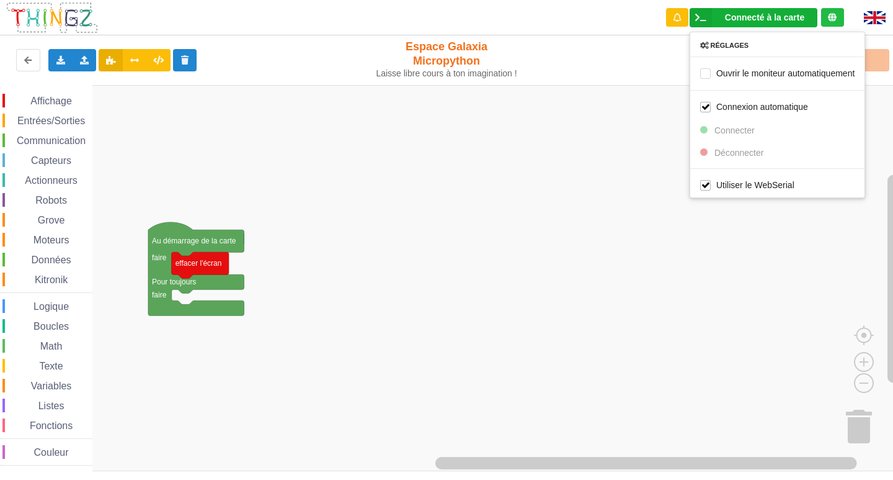
click at [764, 14] on div "Connecté à la carte" at bounding box center [764, 17] width 79 height 9
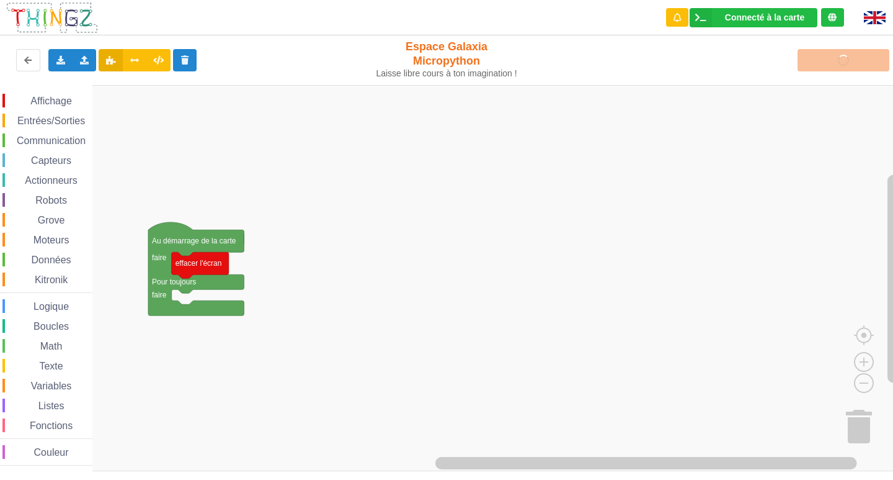
click at [655, 114] on rect "Espace de travail de Blocky" at bounding box center [451, 278] width 902 height 386
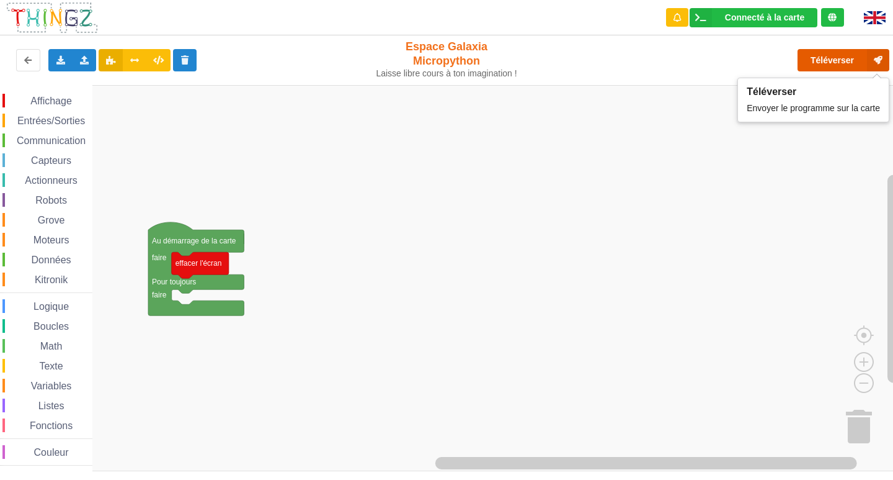
click at [826, 54] on button "Téléverser" at bounding box center [844, 60] width 92 height 22
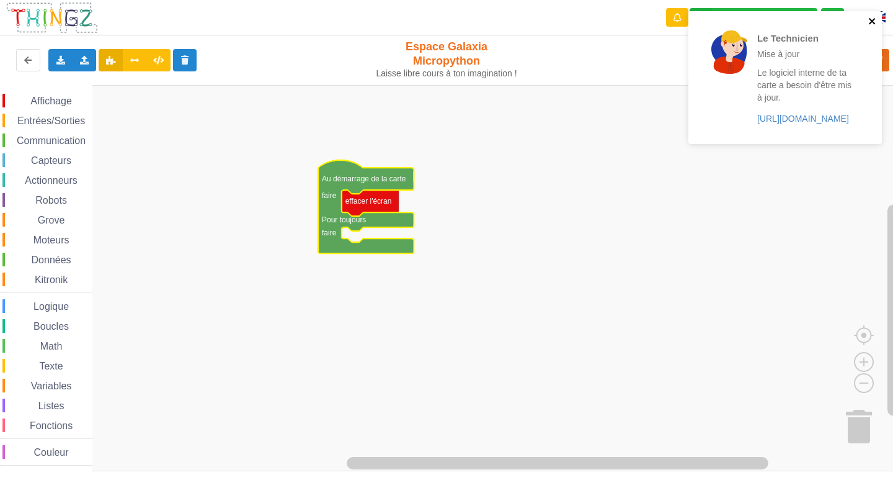
click at [877, 24] on icon "close" at bounding box center [872, 21] width 9 height 10
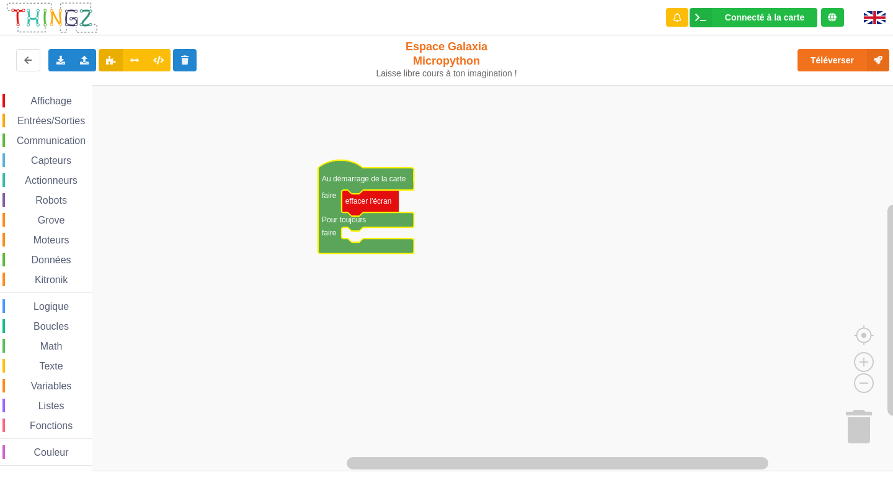
click at [861, 14] on div "Le Technicien Mise à jour Le logiciel interne de ta carte a besoin d'être mis à…" at bounding box center [785, 11] width 199 height 5
click at [861, 60] on button "Téléverser" at bounding box center [844, 60] width 92 height 22
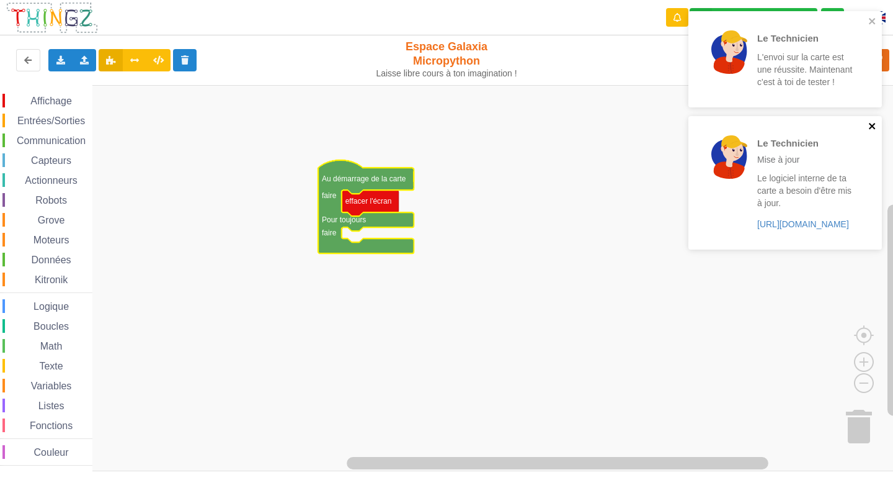
click at [873, 130] on icon "close" at bounding box center [872, 126] width 9 height 10
click at [873, 23] on icon "close" at bounding box center [872, 21] width 9 height 10
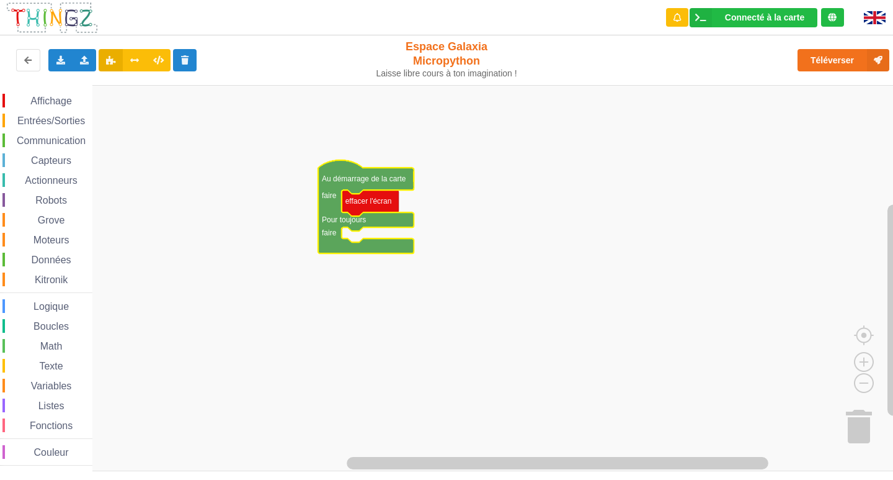
click at [65, 97] on span "Affichage" at bounding box center [51, 101] width 45 height 11
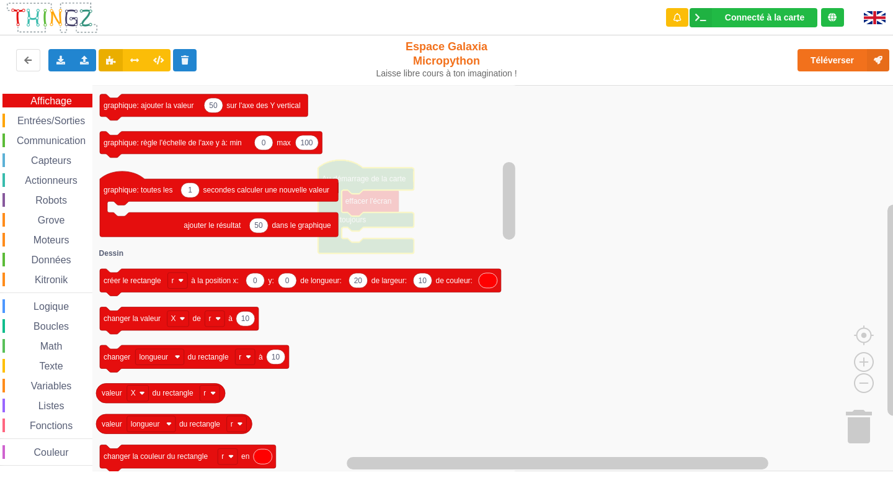
click at [60, 125] on span "Entrées/Sorties" at bounding box center [51, 120] width 71 height 11
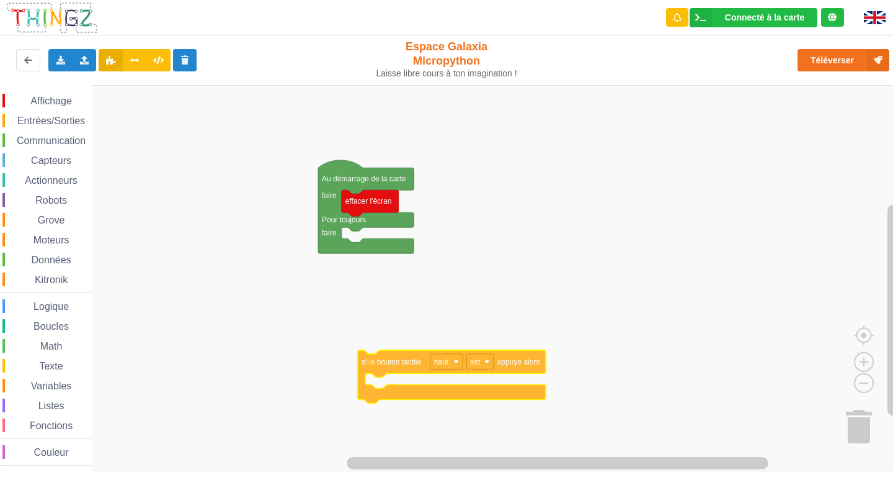
click at [419, 329] on div "Affichage Entrées/Sorties Communication Capteurs Actionneurs Robots Grove Moteu…" at bounding box center [451, 278] width 902 height 386
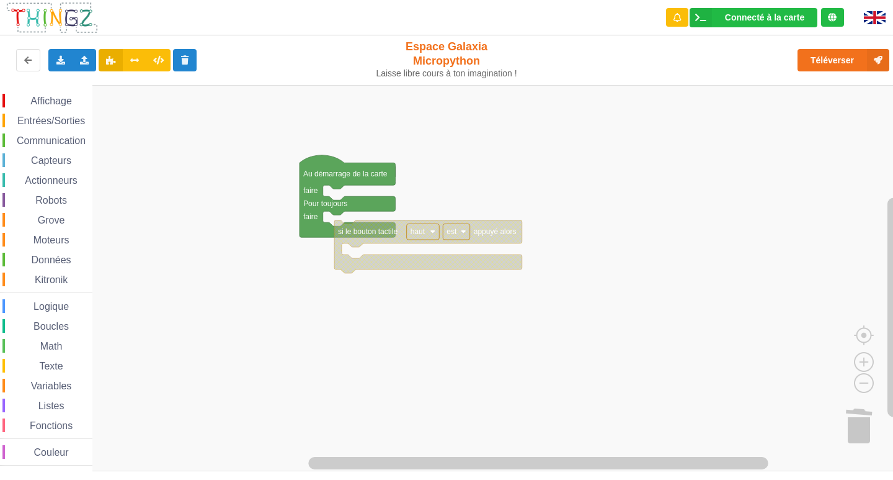
click at [357, 256] on div "Affichage Entrées/Sorties Communication Capteurs Actionneurs Robots Grove Moteu…" at bounding box center [451, 278] width 902 height 386
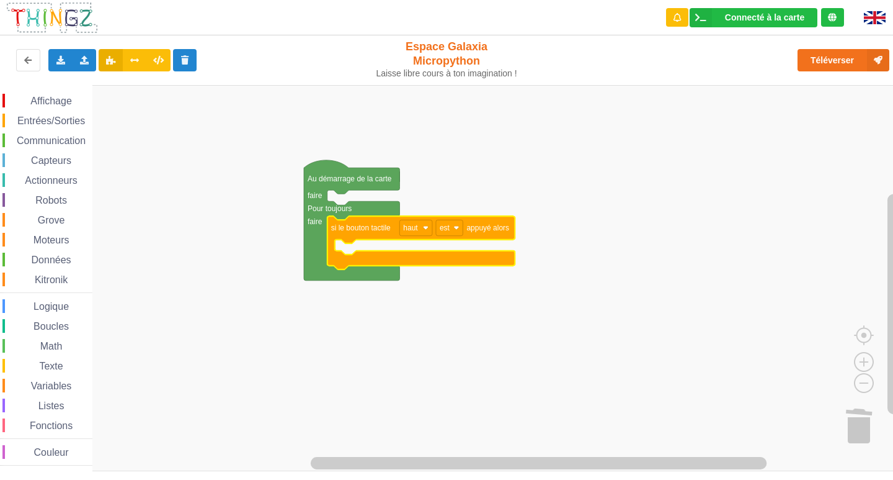
click at [34, 101] on span "Affichage" at bounding box center [51, 101] width 45 height 11
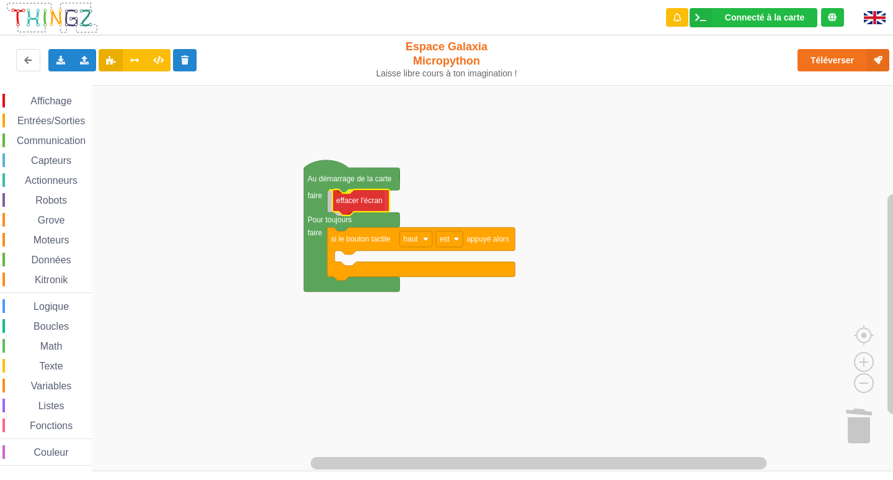
click at [356, 206] on div "Affichage Entrées/Sorties Communication Capteurs Actionneurs Robots Grove Moteu…" at bounding box center [451, 278] width 902 height 386
click at [40, 98] on span "Affichage" at bounding box center [51, 101] width 45 height 11
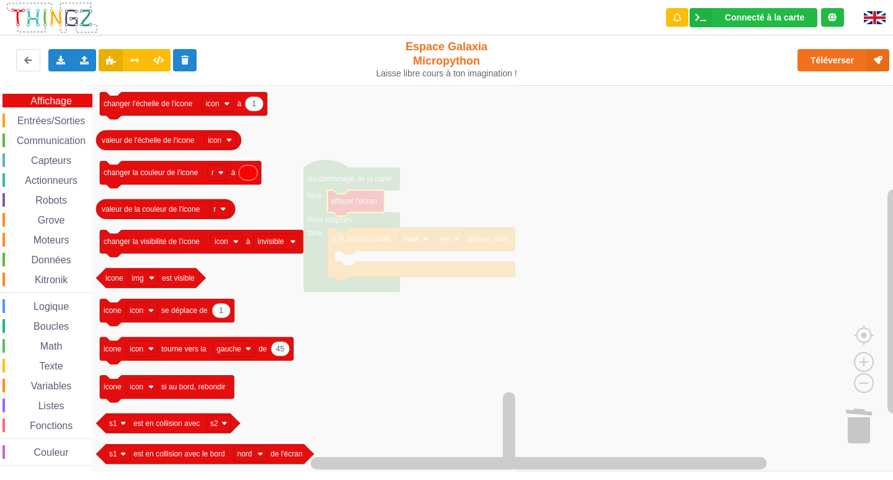
click at [24, 117] on span "Entrées/Sorties" at bounding box center [51, 120] width 71 height 11
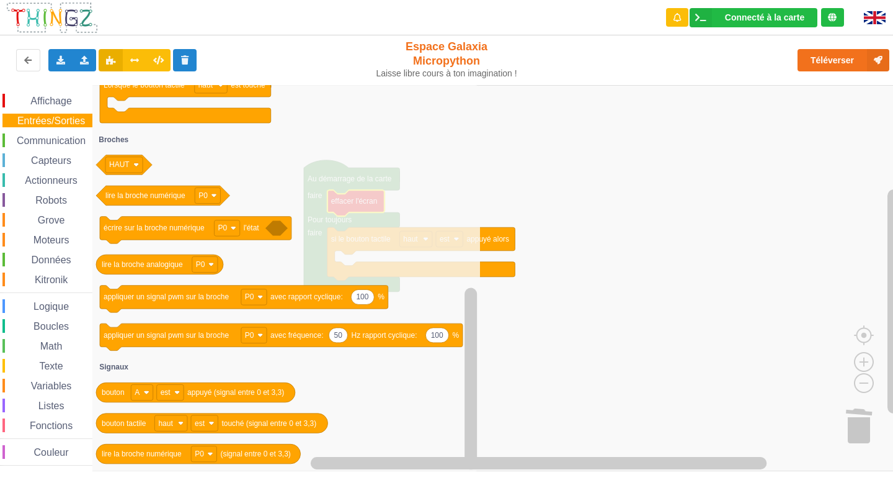
click at [69, 105] on span "Affichage" at bounding box center [51, 101] width 45 height 11
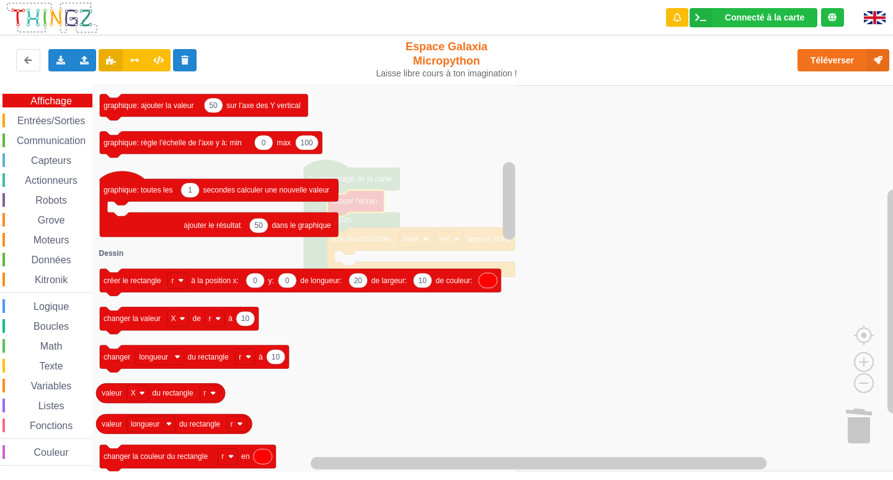
click at [41, 119] on span "Entrées/Sorties" at bounding box center [51, 120] width 71 height 11
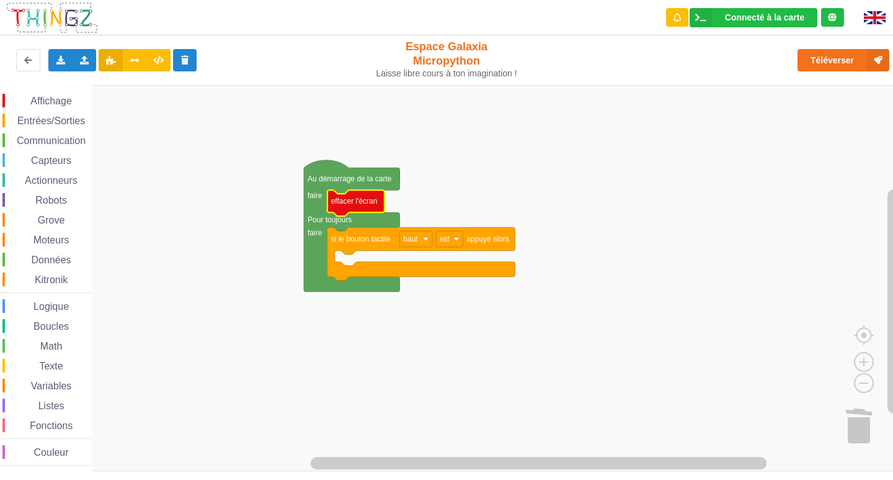
click at [635, 279] on rect "Espace de travail de Blocky" at bounding box center [451, 278] width 902 height 386
click at [68, 98] on span "Affichage" at bounding box center [51, 101] width 45 height 11
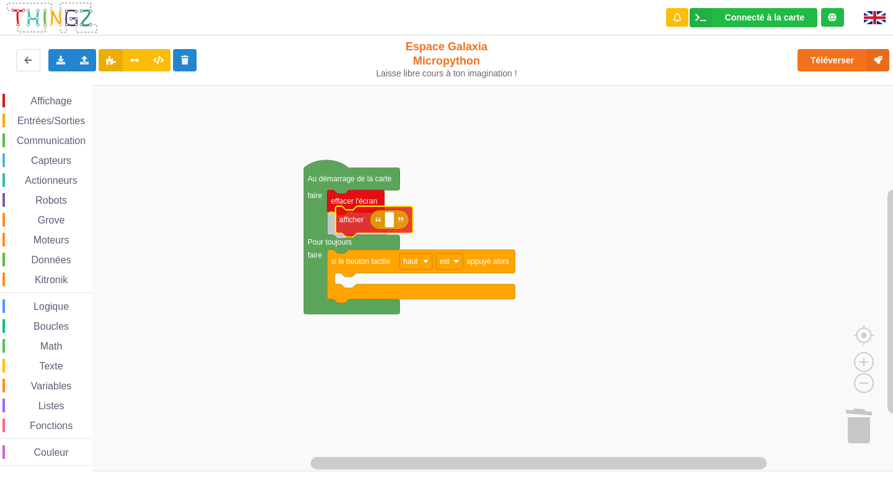
click at [389, 215] on div "Affichage Entrées/Sorties Communication Capteurs Actionneurs Robots Grove Moteu…" at bounding box center [451, 278] width 902 height 386
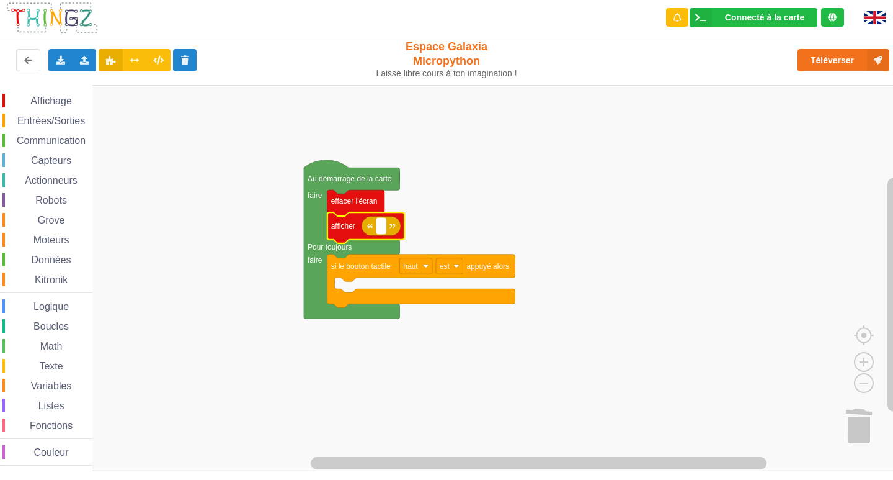
click at [385, 227] on rect "Espace de travail de Blocky" at bounding box center [381, 226] width 9 height 16
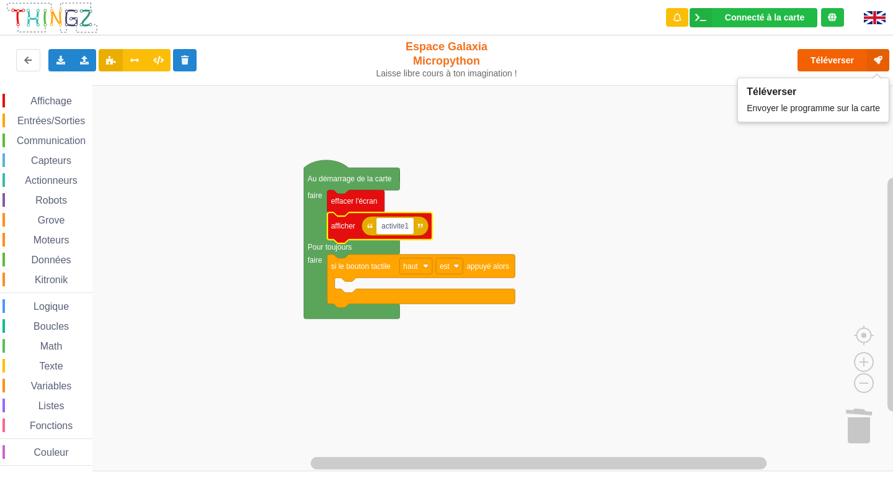
type input "activite1"
click at [818, 61] on button "Téléverser" at bounding box center [844, 60] width 92 height 22
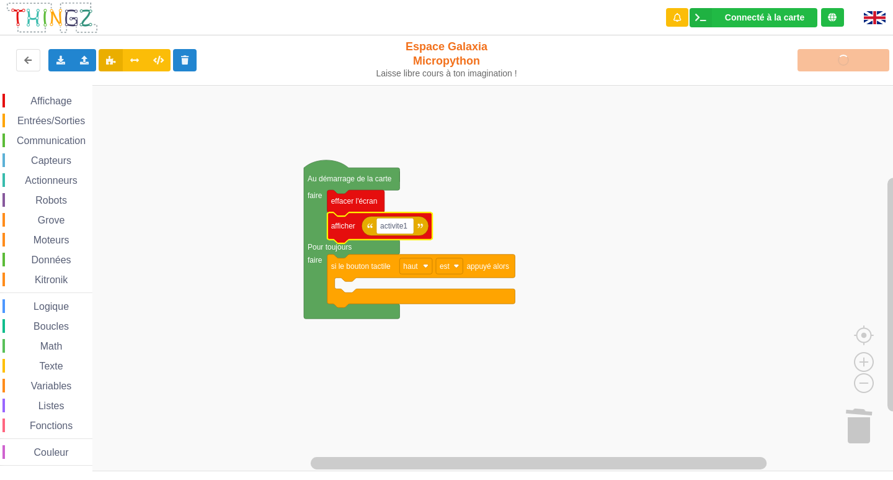
click at [50, 105] on span "Affichage" at bounding box center [51, 101] width 45 height 11
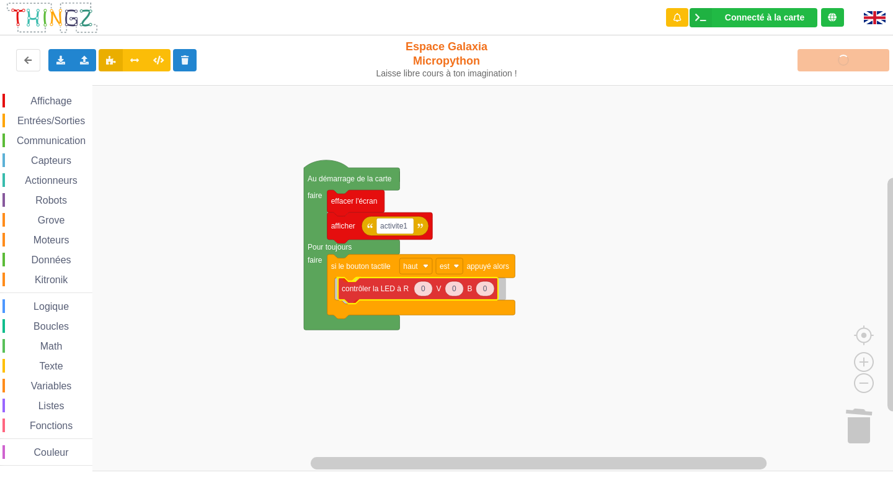
click at [424, 288] on div "Affichage Entrées/Sorties Communication Capteurs Actionneurs Robots Grove Moteu…" at bounding box center [451, 278] width 902 height 386
type input "100"
click at [73, 118] on span "Entrées/Sorties" at bounding box center [51, 120] width 71 height 11
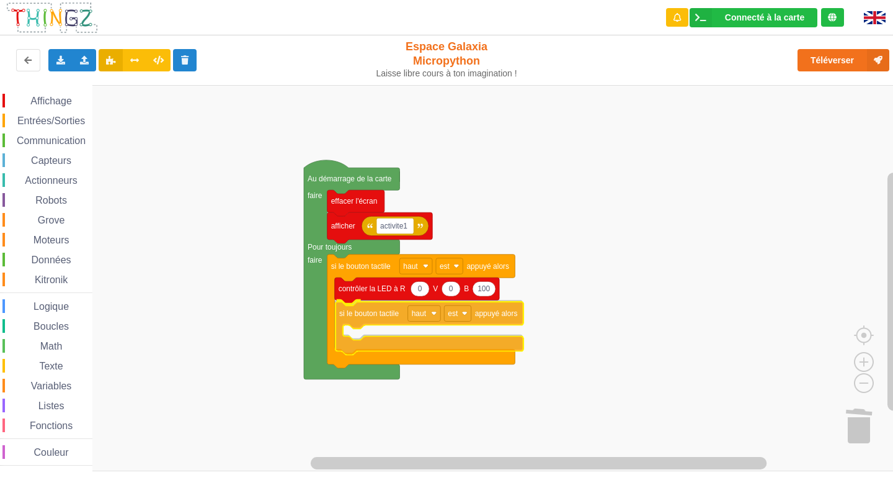
click at [405, 316] on div "Affichage Entrées/Sorties Communication Capteurs Actionneurs Robots Grove Moteu…" at bounding box center [451, 278] width 902 height 386
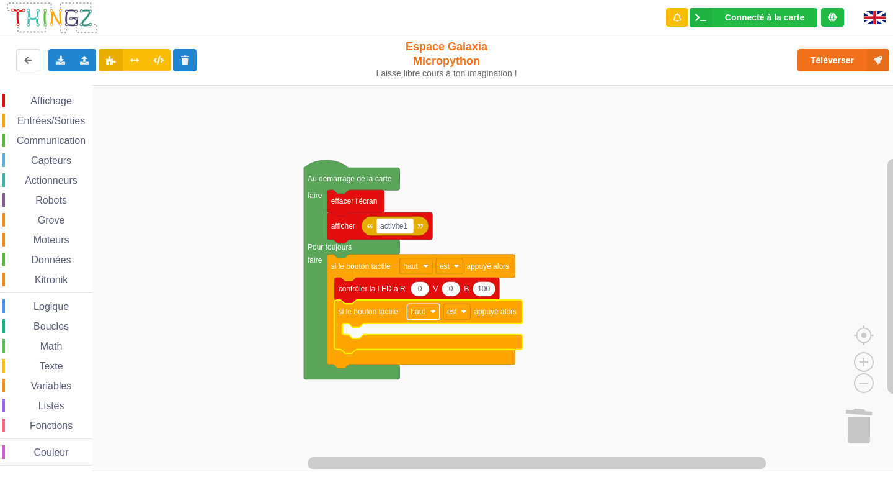
click at [416, 310] on text "haut" at bounding box center [418, 311] width 15 height 9
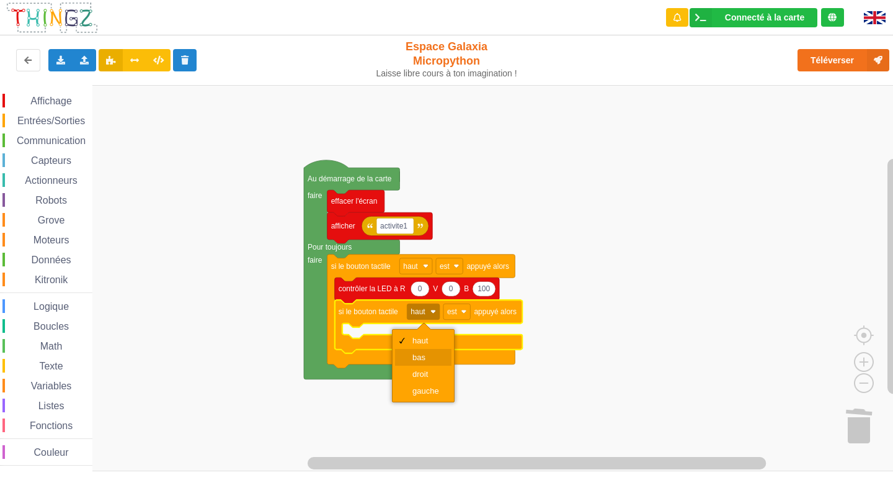
click at [435, 354] on div "bas" at bounding box center [428, 356] width 30 height 9
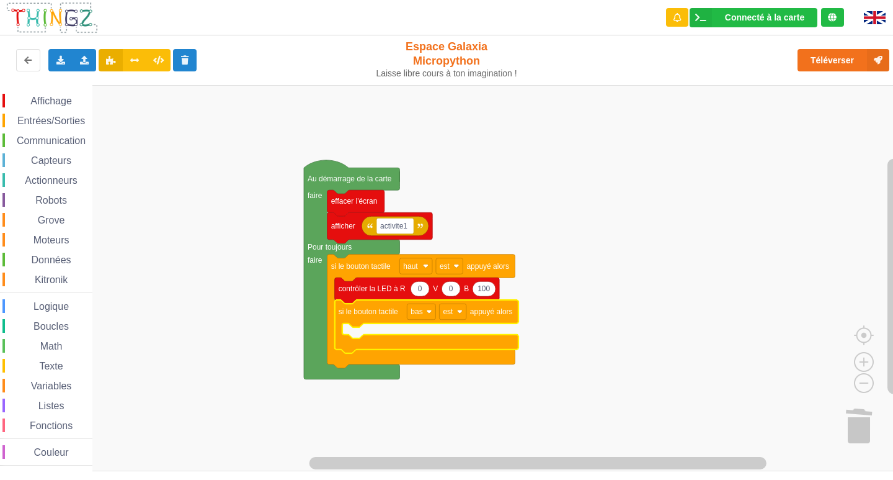
click at [36, 102] on span "Affichage" at bounding box center [51, 101] width 45 height 11
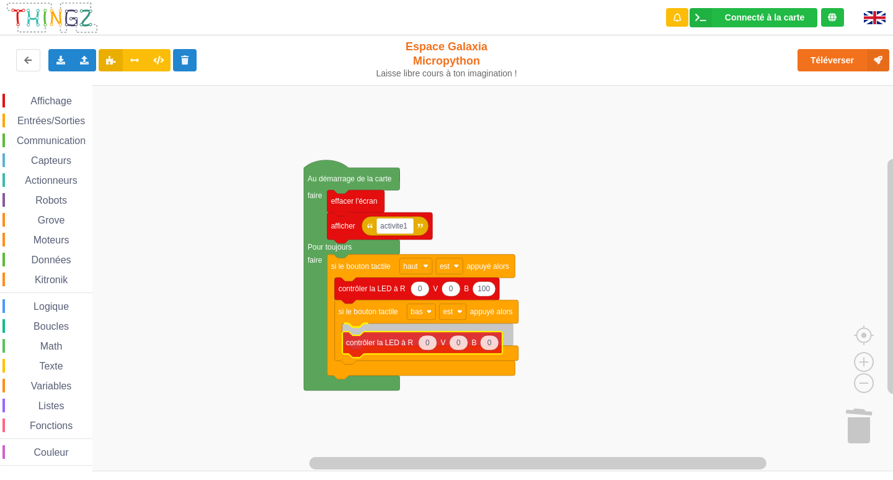
click at [448, 344] on div "Affichage Entrées/Sorties Communication Capteurs Actionneurs Robots Grove Moteu…" at bounding box center [451, 278] width 902 height 386
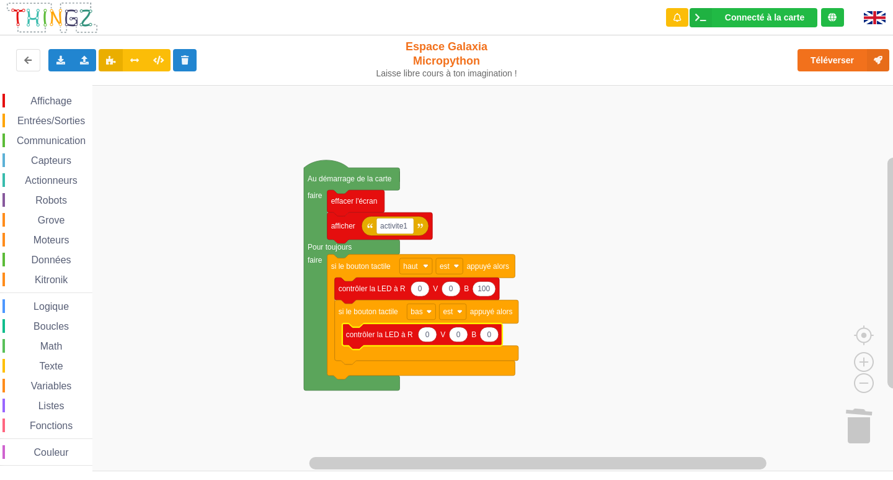
click at [426, 339] on icon "Espace de travail de Blocky" at bounding box center [427, 334] width 19 height 15
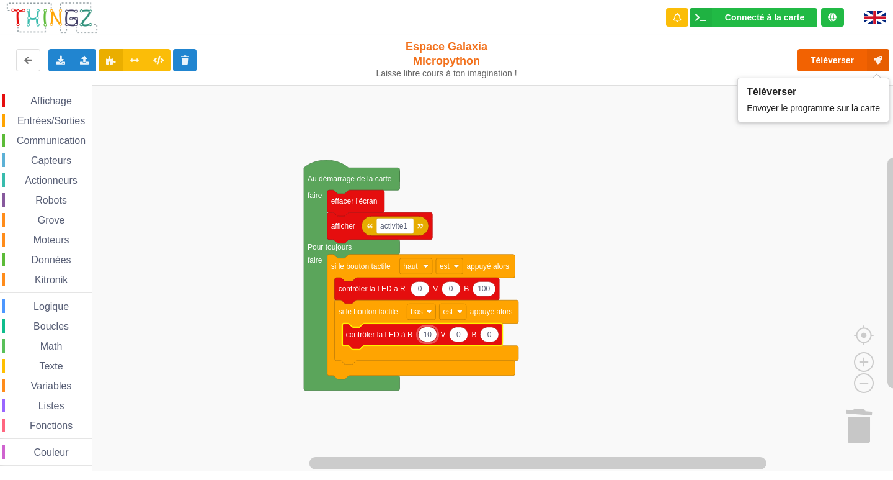
type input "10"
click at [877, 58] on icon at bounding box center [878, 60] width 22 height 22
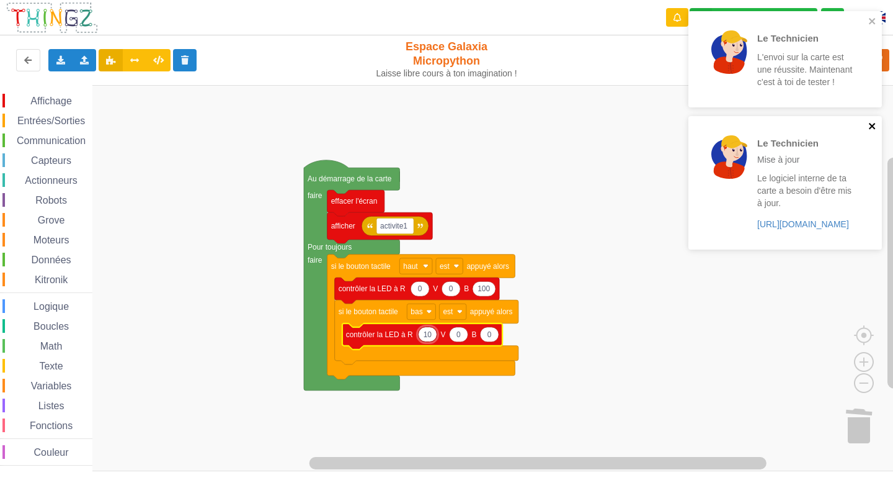
click at [873, 130] on icon "close" at bounding box center [872, 126] width 9 height 10
click at [876, 22] on icon "close" at bounding box center [872, 21] width 9 height 10
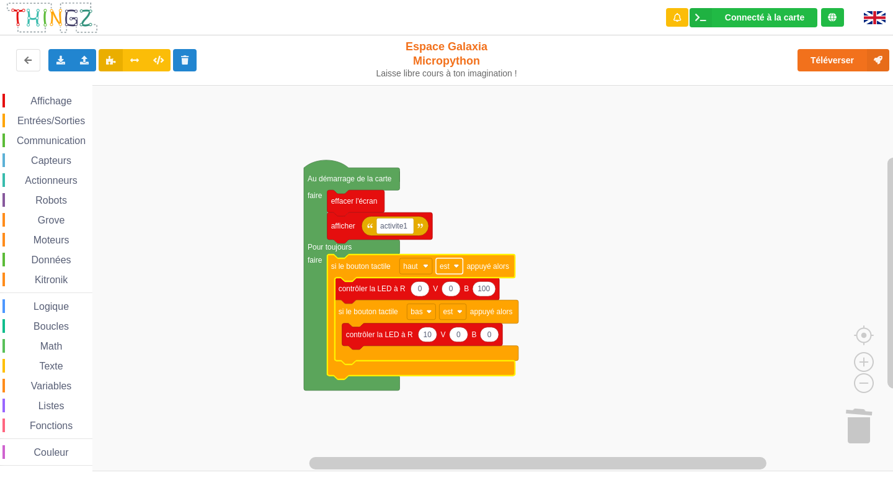
click at [455, 273] on rect "Espace de travail de Blocky" at bounding box center [449, 266] width 27 height 16
click at [455, 272] on rect "Espace de travail de Blocky" at bounding box center [449, 266] width 27 height 16
click at [550, 267] on rect "Espace de travail de Blocky" at bounding box center [451, 278] width 902 height 386
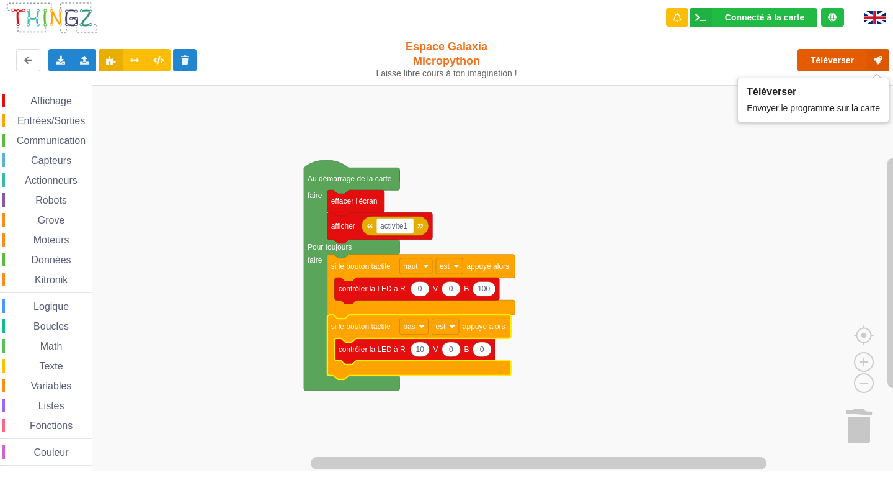
click at [820, 61] on button "Téléverser" at bounding box center [844, 60] width 92 height 22
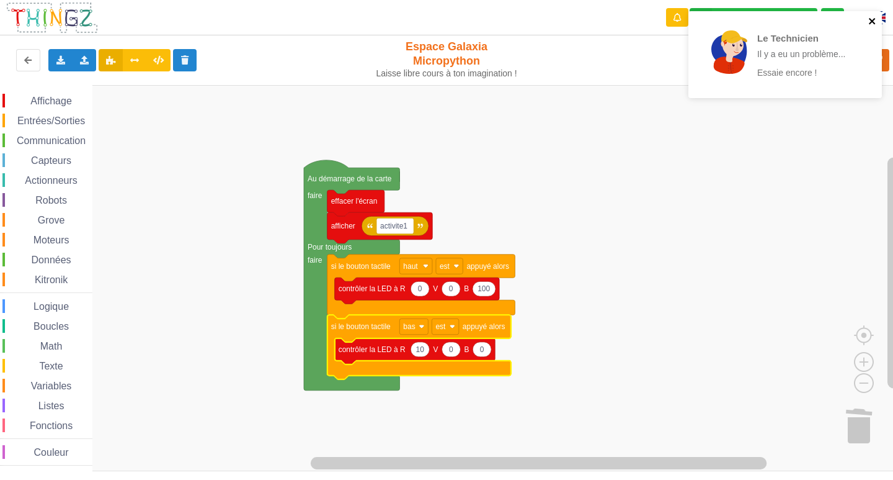
click at [875, 23] on icon "close" at bounding box center [872, 21] width 6 height 6
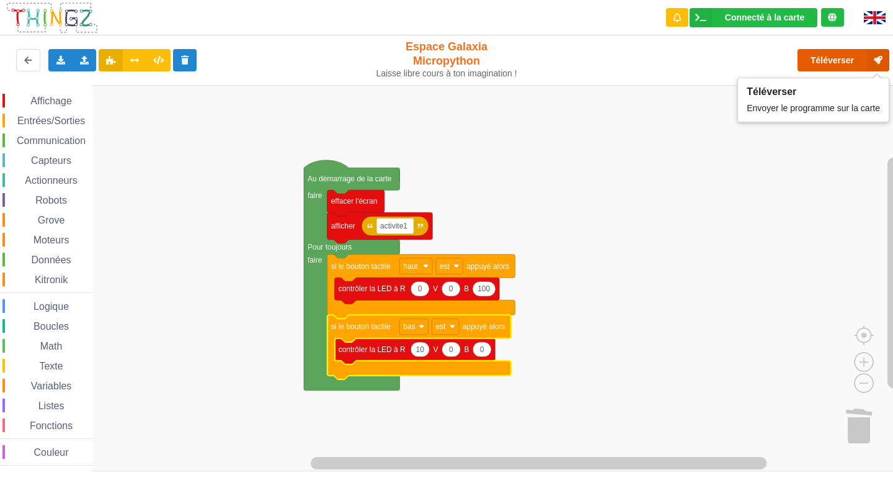
click at [867, 64] on button "Téléverser" at bounding box center [844, 60] width 92 height 22
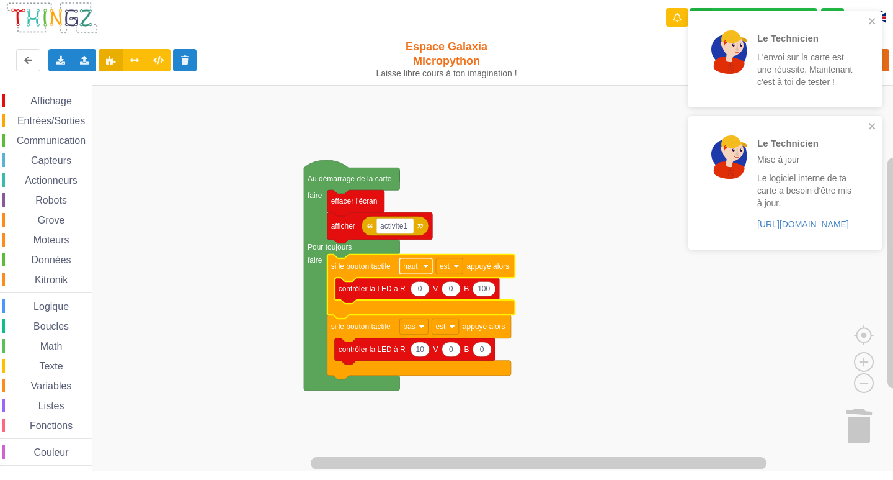
click at [414, 270] on text "haut" at bounding box center [410, 266] width 15 height 9
click at [556, 288] on rect "Espace de travail de Blocky" at bounding box center [451, 278] width 902 height 386
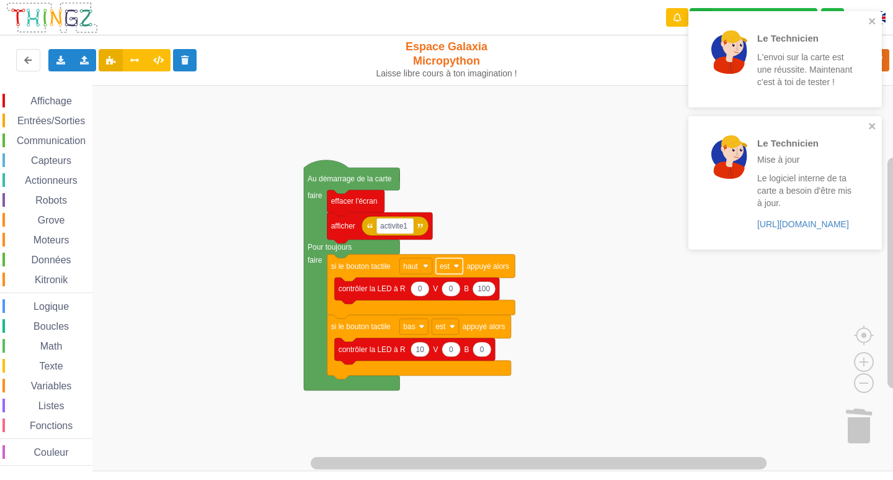
click at [438, 267] on rect "Espace de travail de Blocky" at bounding box center [449, 266] width 27 height 16
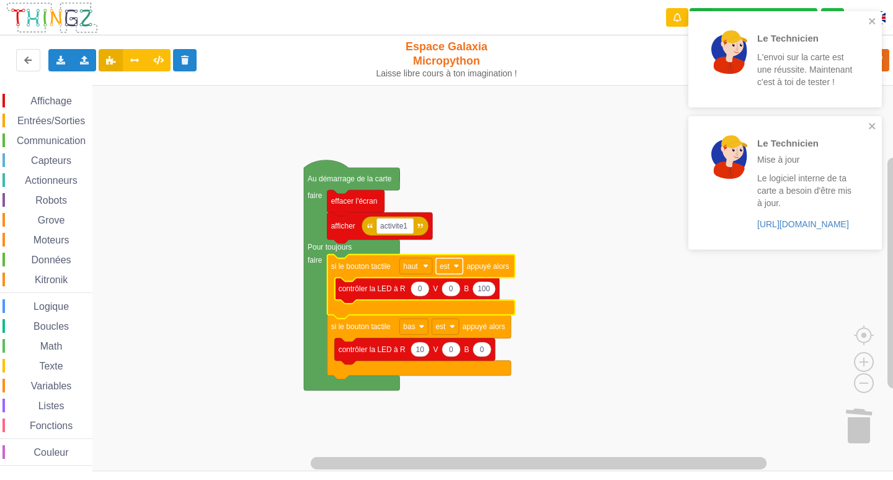
click at [438, 267] on rect "Espace de travail de Blocky" at bounding box center [449, 266] width 27 height 16
click at [258, 303] on rect "Espace de travail de Blocky" at bounding box center [451, 278] width 902 height 386
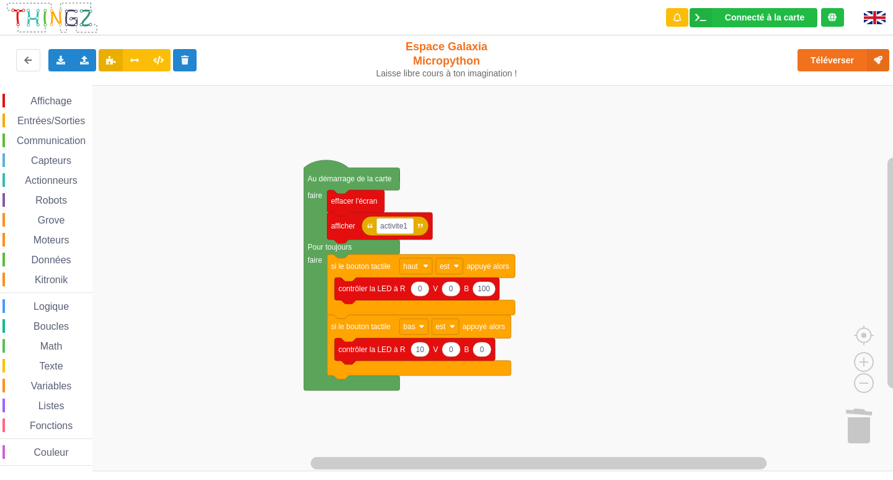
click at [425, 357] on icon "Espace de travail de Blocky" at bounding box center [415, 351] width 161 height 26
click at [425, 354] on icon "Espace de travail de Blocky" at bounding box center [420, 349] width 19 height 15
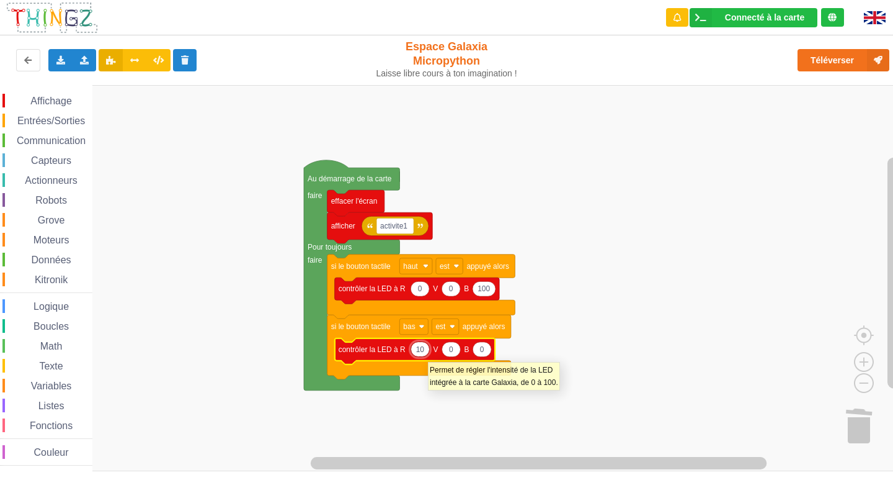
type input "0"
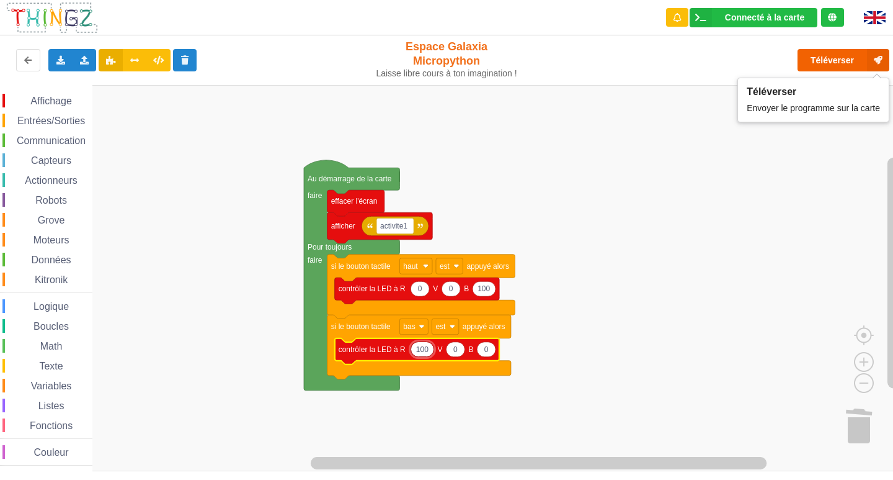
type input "100"
click at [852, 62] on button "Téléverser" at bounding box center [844, 60] width 92 height 22
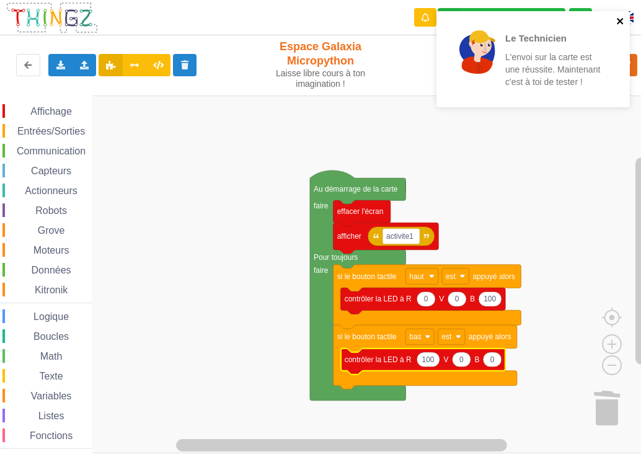
click at [624, 21] on icon "close" at bounding box center [621, 21] width 9 height 10
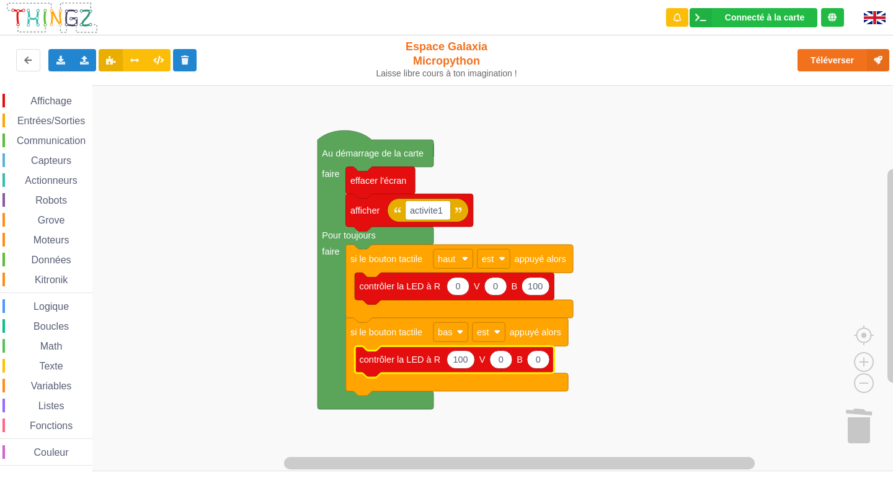
click at [46, 156] on span "Capteurs" at bounding box center [51, 160] width 44 height 11
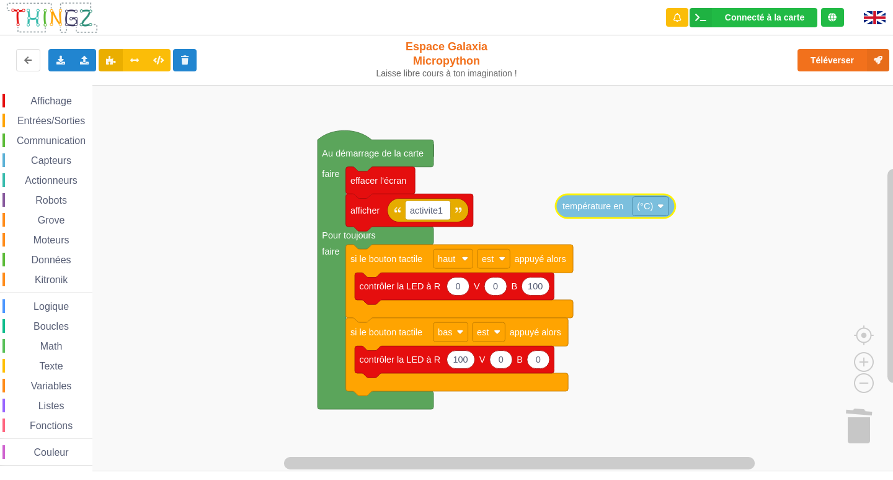
click at [607, 182] on div "Affichage Entrées/Sorties Communication Capteurs Actionneurs Robots Grove Moteu…" at bounding box center [451, 278] width 902 height 386
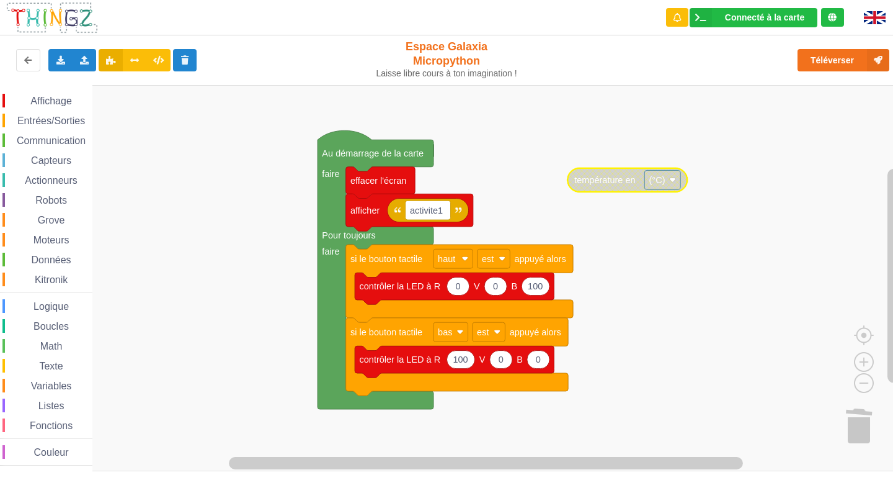
click at [34, 177] on span "Actionneurs" at bounding box center [51, 180] width 56 height 11
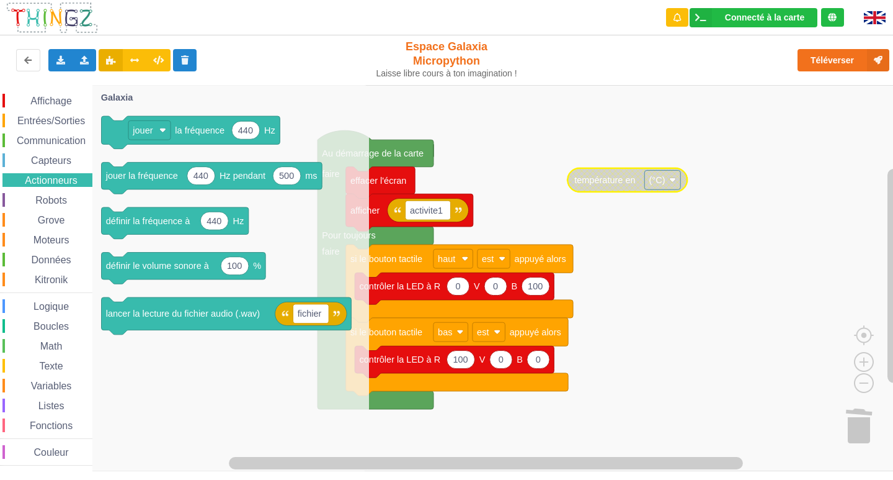
click at [71, 144] on span "Communication" at bounding box center [51, 140] width 73 height 11
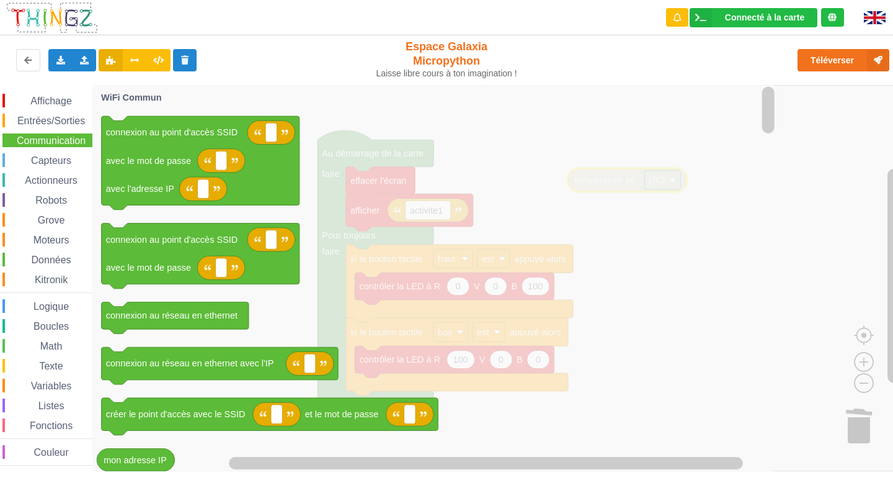
click at [53, 161] on span "Capteurs" at bounding box center [51, 160] width 44 height 11
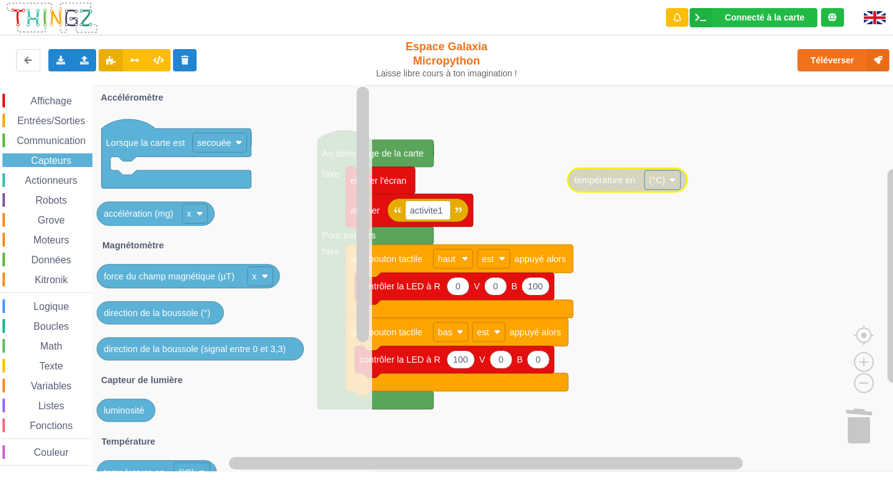
click at [56, 118] on span "Entrées/Sorties" at bounding box center [51, 120] width 71 height 11
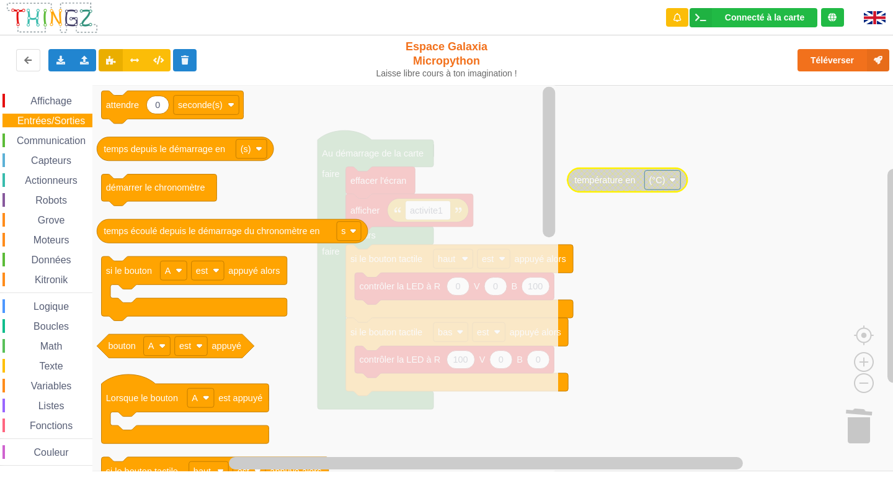
drag, startPoint x: 56, startPoint y: 96, endPoint x: 63, endPoint y: 99, distance: 7.5
click at [57, 97] on span "Affichage" at bounding box center [51, 101] width 45 height 11
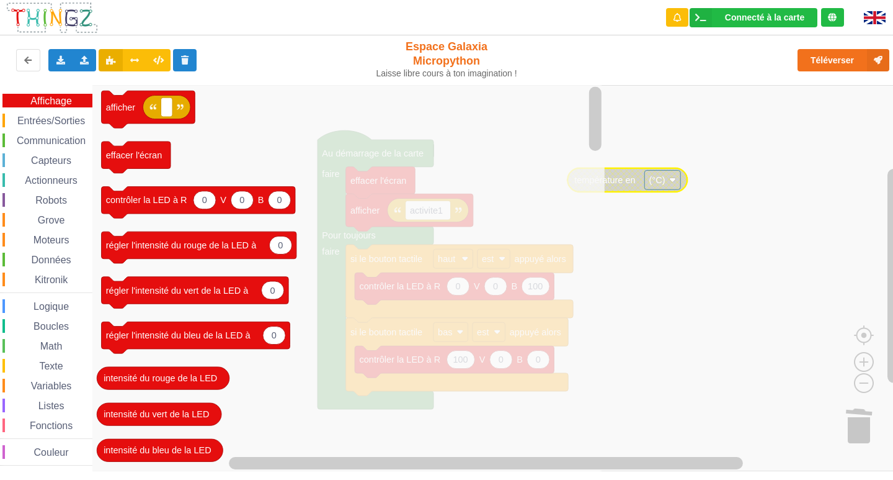
click at [51, 120] on span "Entrées/Sorties" at bounding box center [51, 120] width 71 height 11
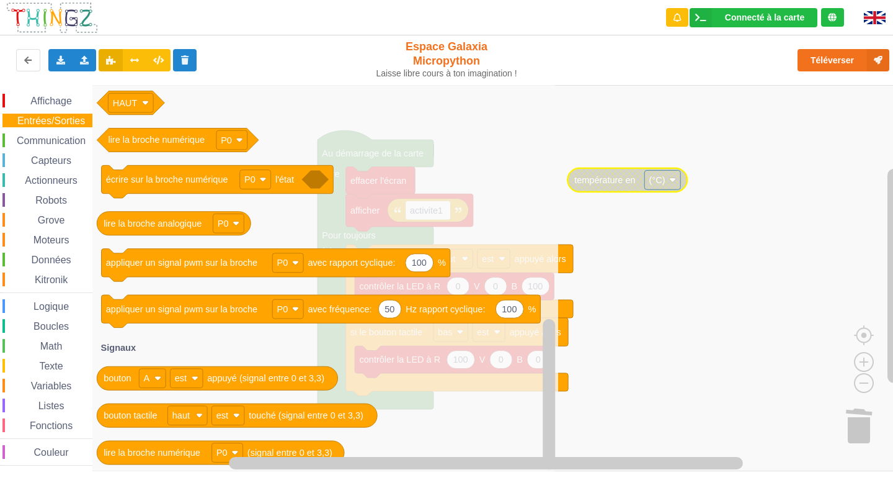
click at [30, 134] on div "Communication" at bounding box center [47, 140] width 90 height 14
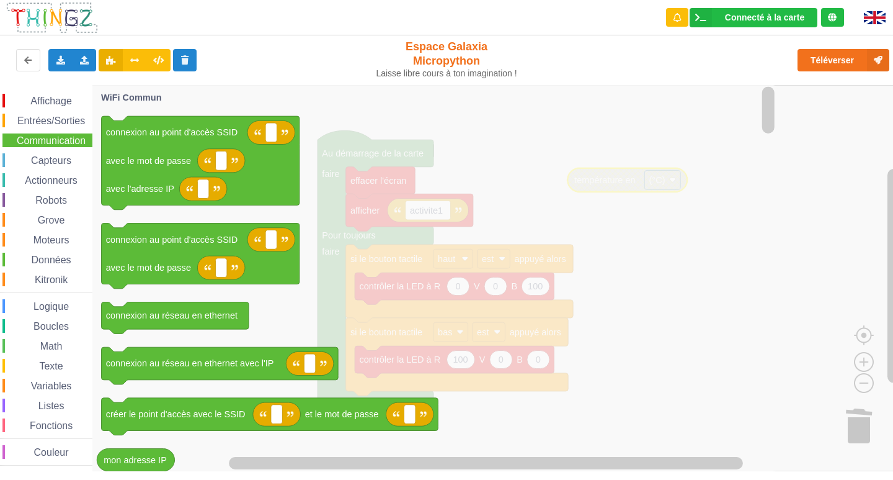
click at [54, 161] on span "Capteurs" at bounding box center [51, 160] width 44 height 11
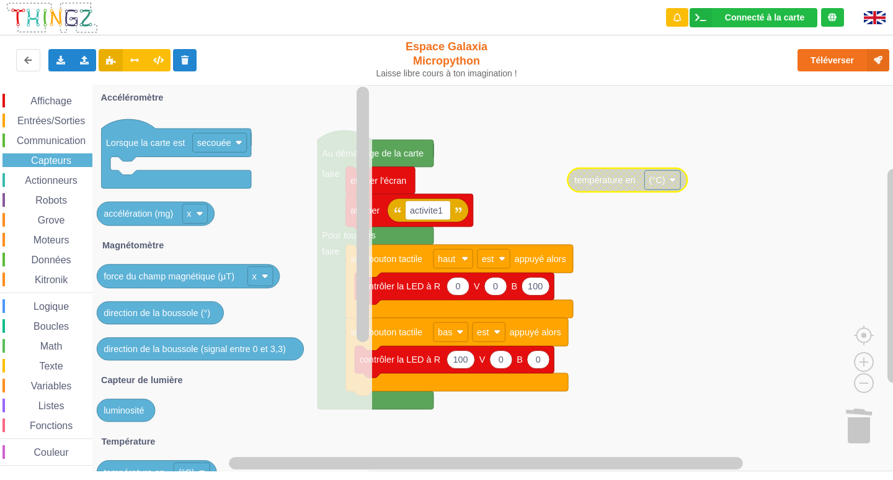
click at [50, 140] on span "Communication" at bounding box center [51, 140] width 73 height 11
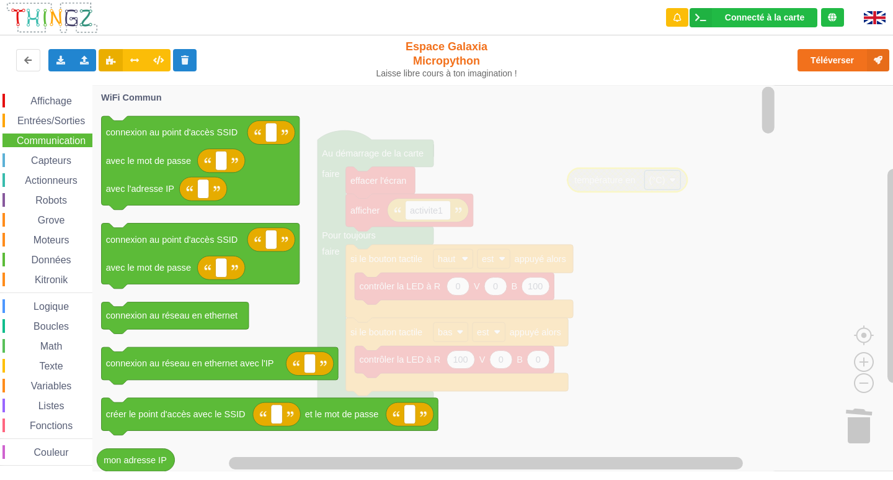
click at [51, 159] on span "Capteurs" at bounding box center [51, 160] width 44 height 11
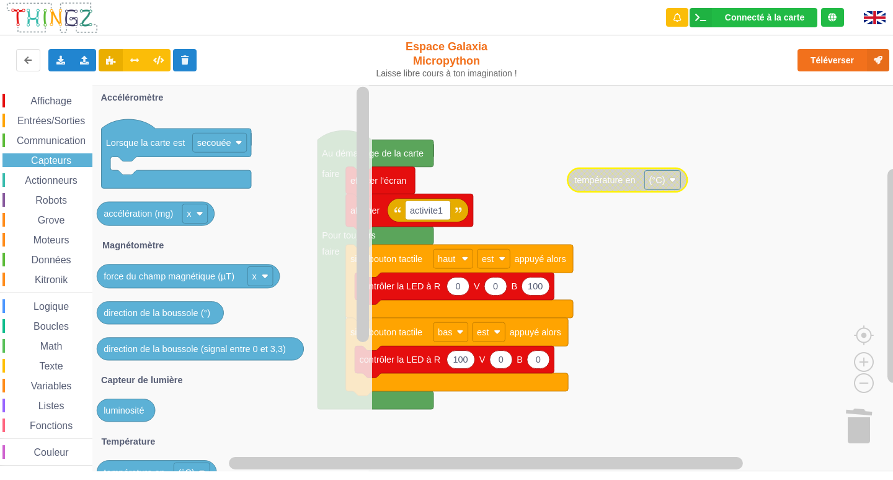
click at [51, 182] on span "Actionneurs" at bounding box center [51, 180] width 56 height 11
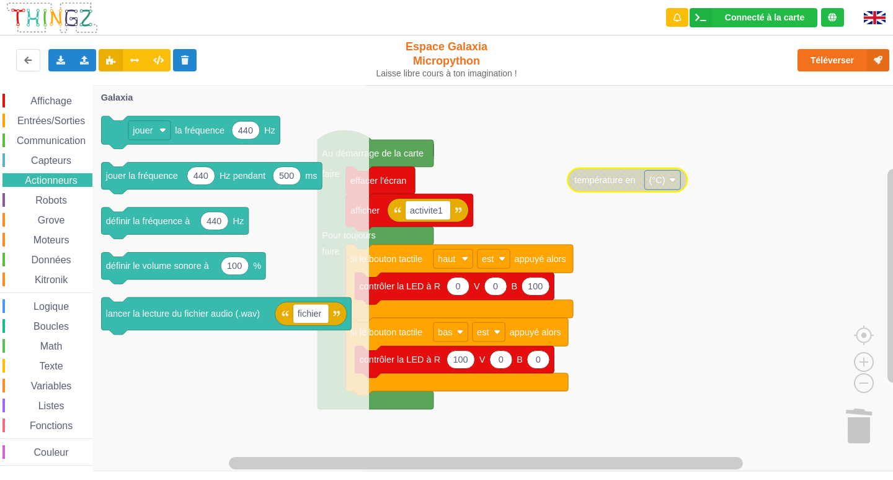
click at [57, 205] on span "Robots" at bounding box center [50, 200] width 35 height 11
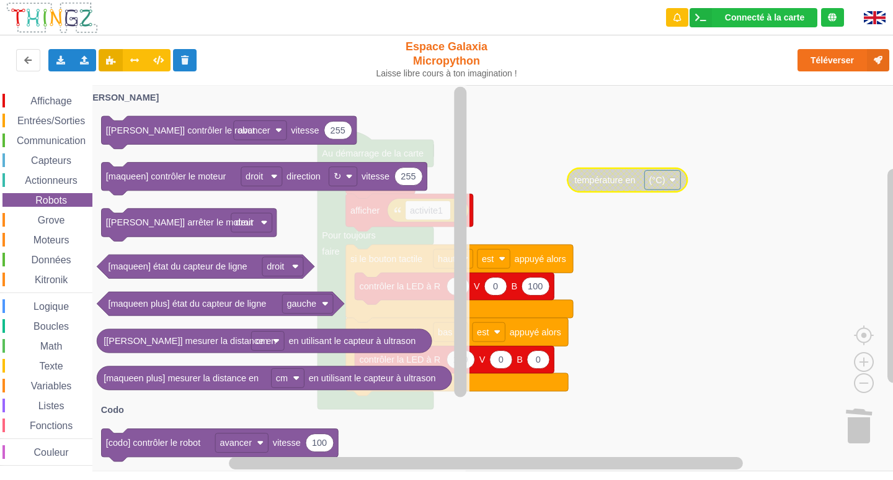
click at [54, 217] on span "Grove" at bounding box center [51, 220] width 31 height 11
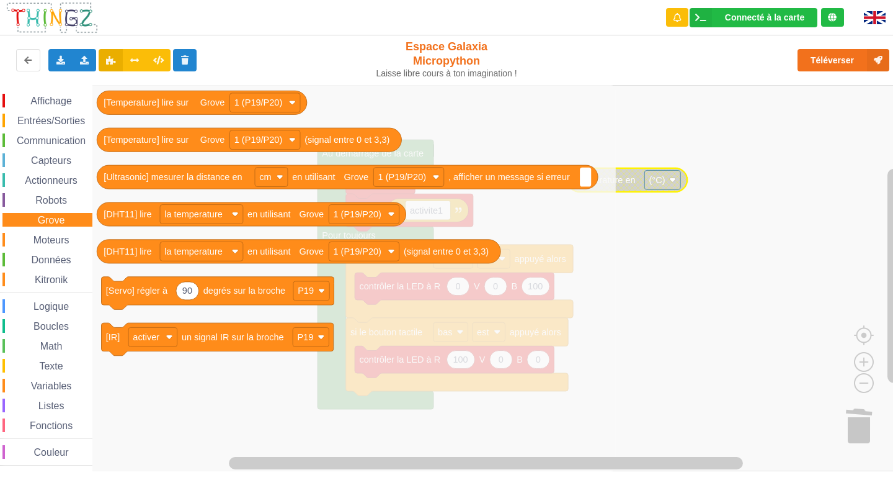
click at [40, 238] on span "Moteurs" at bounding box center [52, 239] width 40 height 11
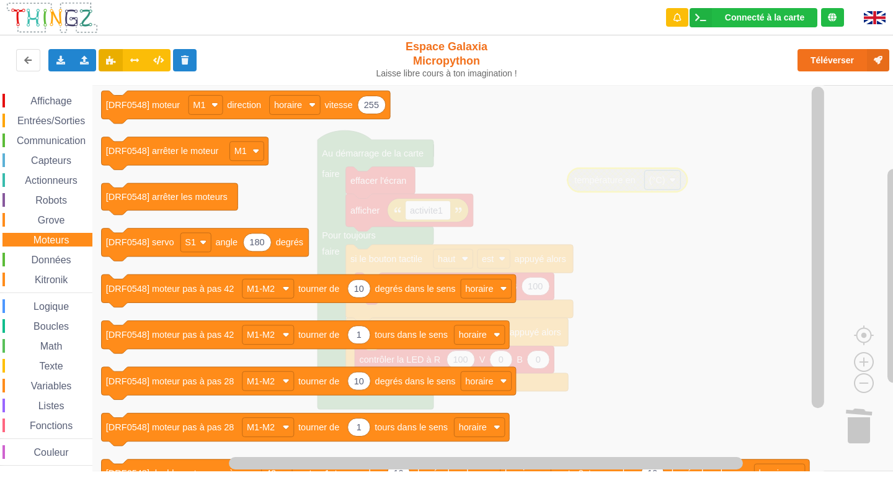
click at [58, 262] on span "Données" at bounding box center [51, 259] width 43 height 11
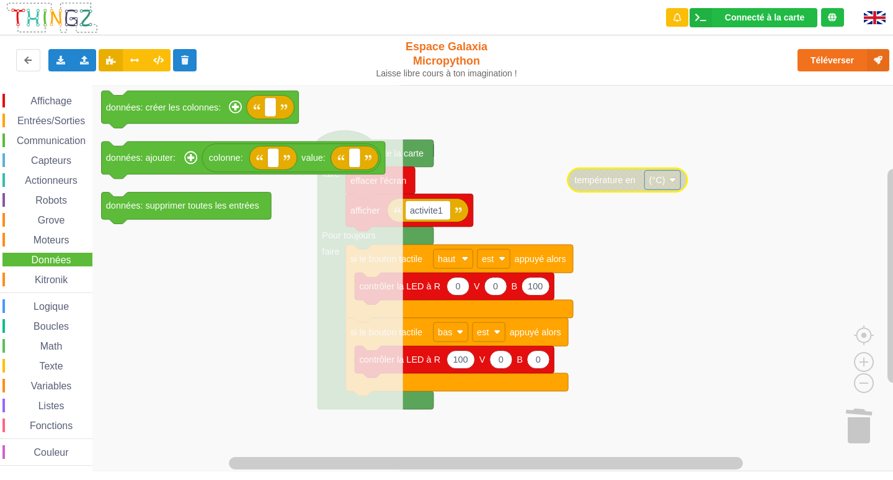
click at [55, 268] on div "Affichage Entrées/Sorties Communication Capteurs Actionneurs Robots Grove Moteu…" at bounding box center [46, 280] width 92 height 372
click at [51, 277] on span "Kitronik" at bounding box center [51, 279] width 37 height 11
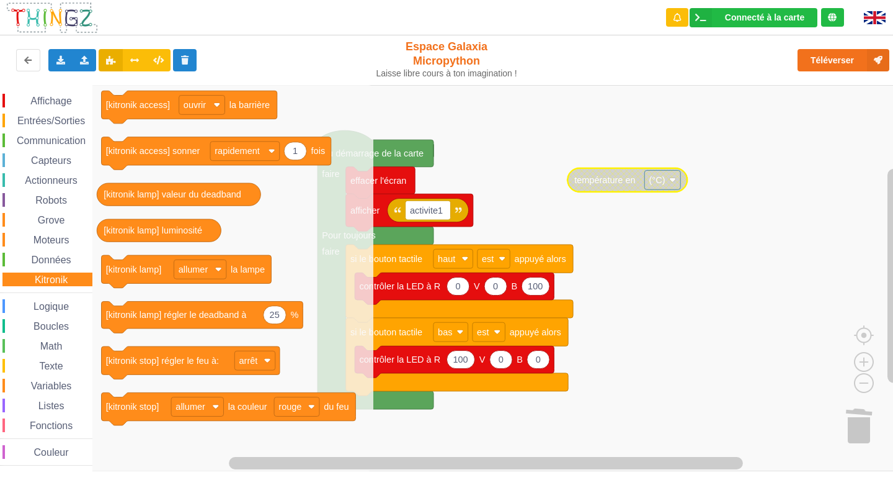
click at [45, 308] on span "Logique" at bounding box center [51, 306] width 39 height 11
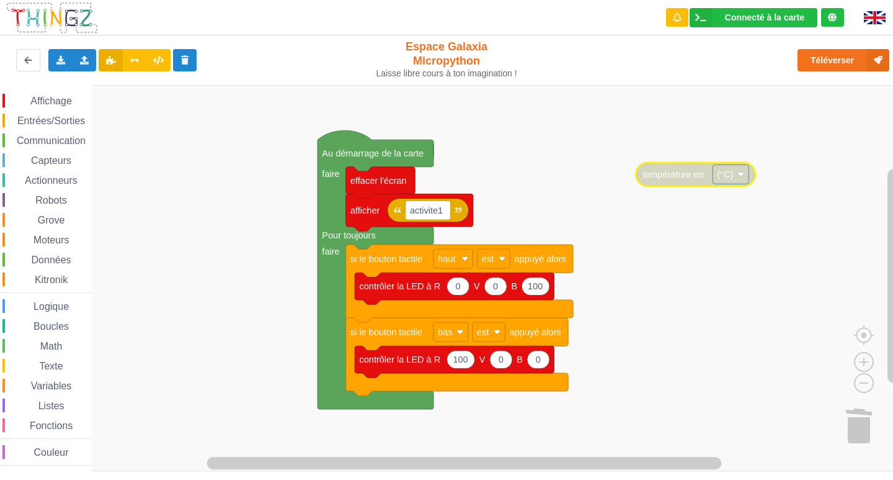
click at [48, 304] on span "Logique" at bounding box center [51, 306] width 39 height 11
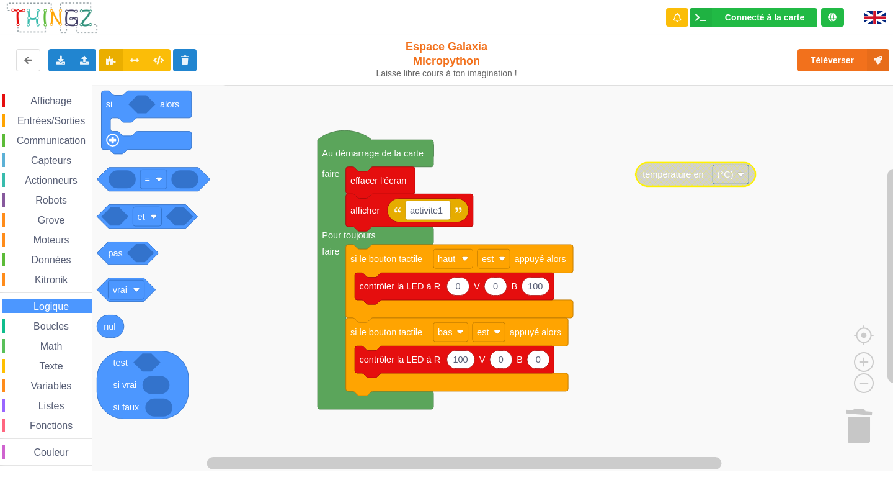
click at [48, 174] on div "Actionneurs" at bounding box center [47, 180] width 90 height 14
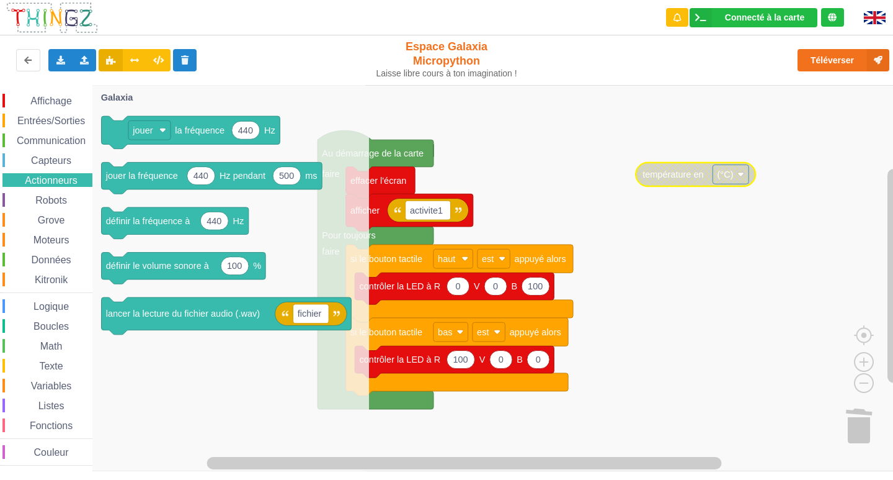
click at [50, 153] on div "Affichage Entrées/Sorties Communication Capteurs Actionneurs Robots Grove Moteu…" at bounding box center [46, 280] width 92 height 372
click at [50, 161] on span "Capteurs" at bounding box center [51, 160] width 44 height 11
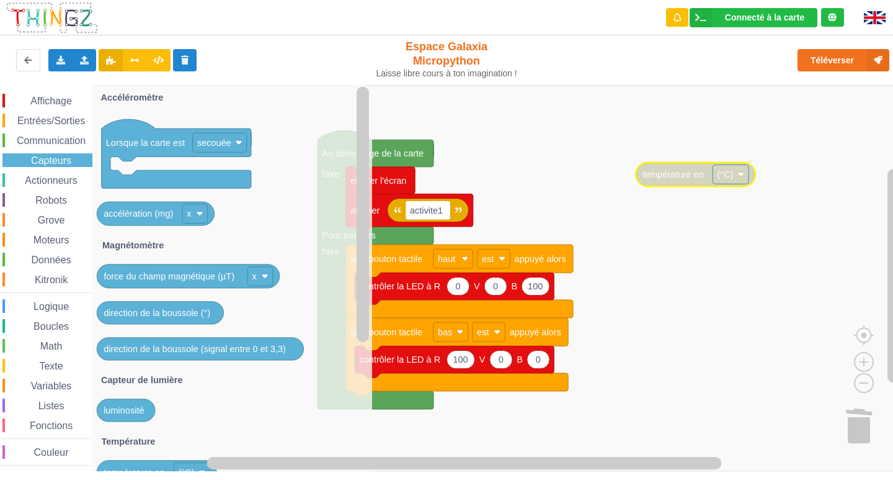
click at [48, 140] on span "Communication" at bounding box center [51, 140] width 73 height 11
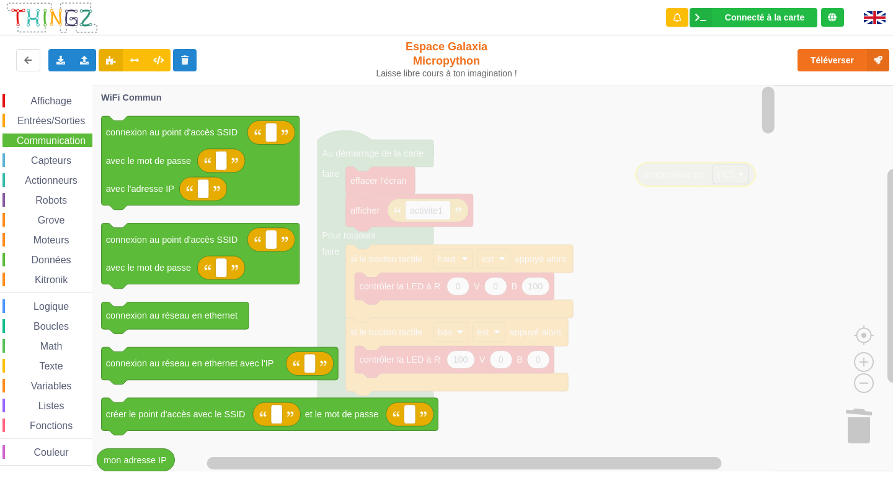
click at [47, 125] on span "Entrées/Sorties" at bounding box center [51, 120] width 71 height 11
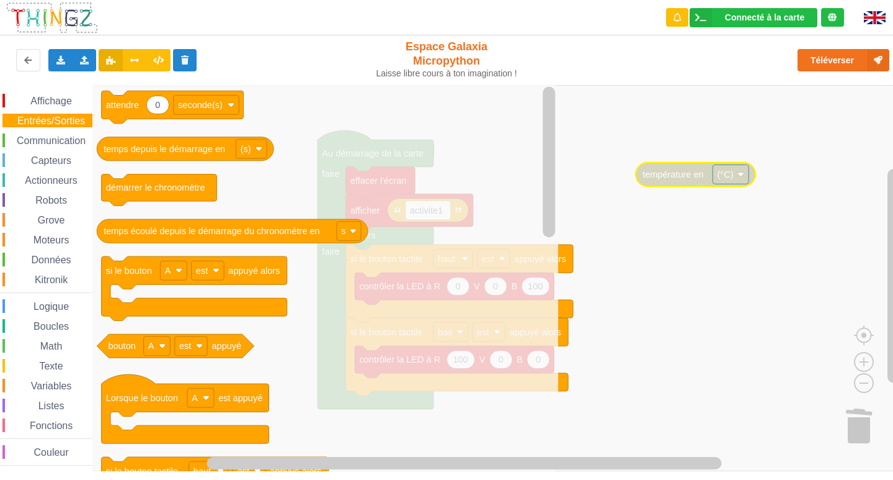
click at [41, 102] on span "Affichage" at bounding box center [51, 101] width 45 height 11
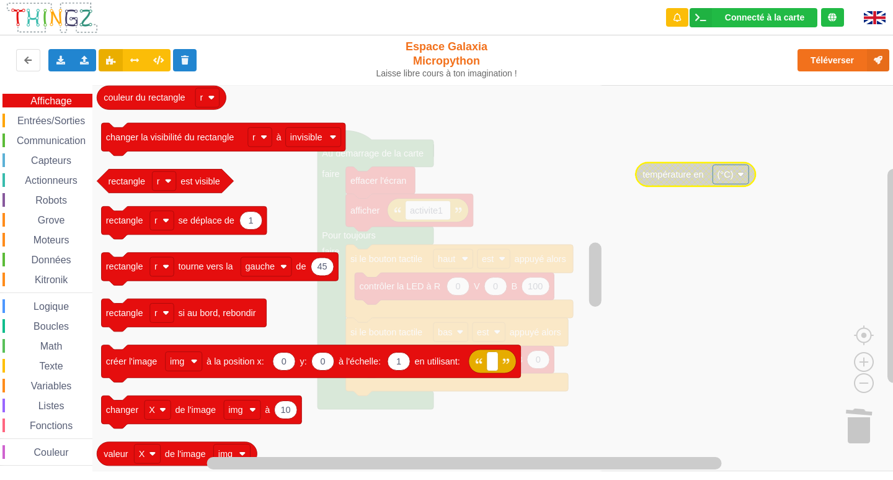
click at [687, 188] on rect "Espace de travail de Blocky" at bounding box center [451, 278] width 902 height 386
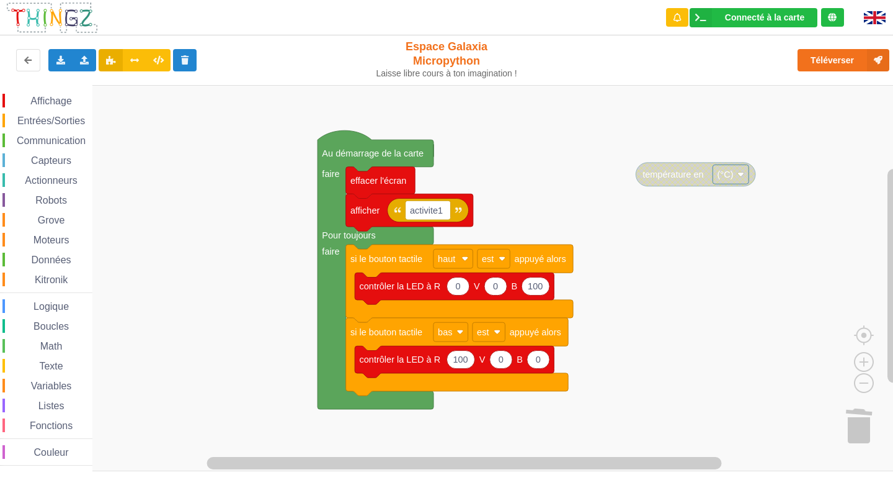
click at [68, 143] on span "Communication" at bounding box center [51, 140] width 73 height 11
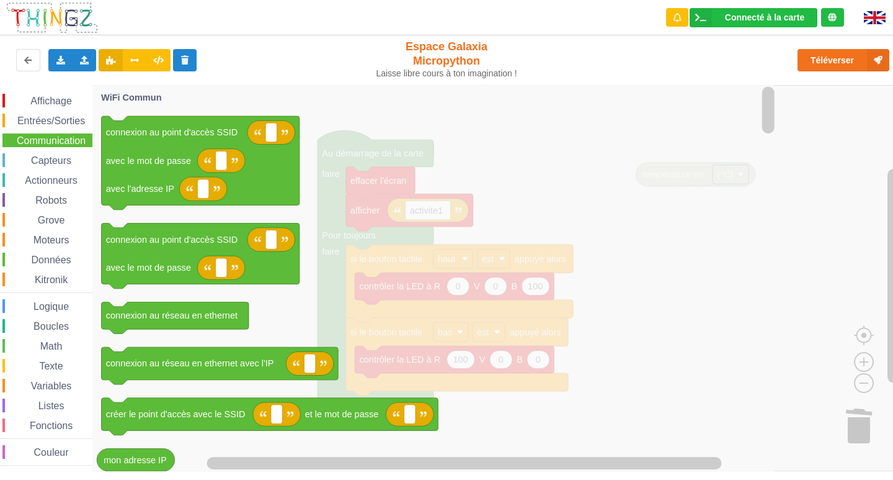
click at [58, 126] on div "Entrées/Sorties" at bounding box center [47, 121] width 90 height 14
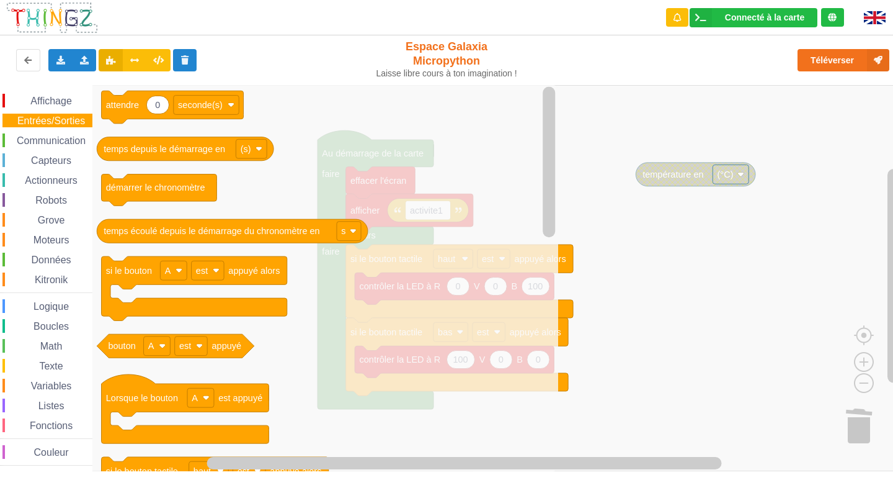
click at [53, 107] on div "Affichage" at bounding box center [47, 101] width 90 height 14
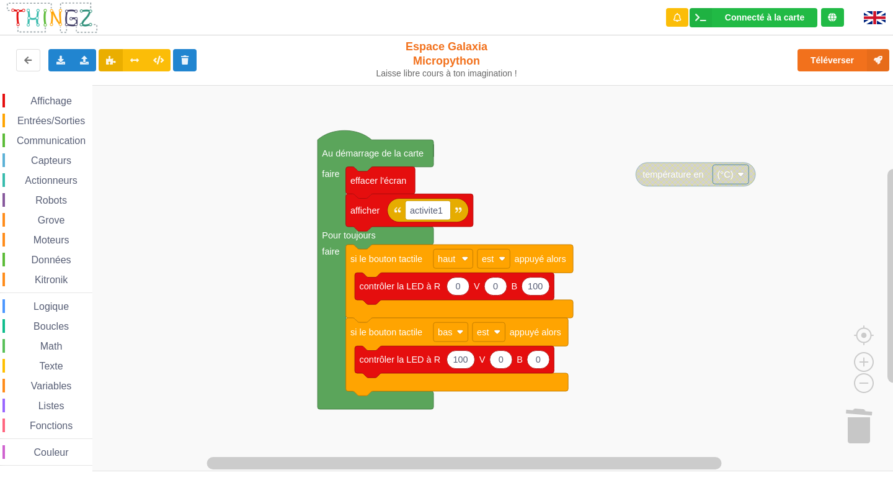
click at [727, 269] on rect "Espace de travail de Blocky" at bounding box center [451, 278] width 902 height 386
click at [42, 98] on span "Affichage" at bounding box center [51, 101] width 45 height 11
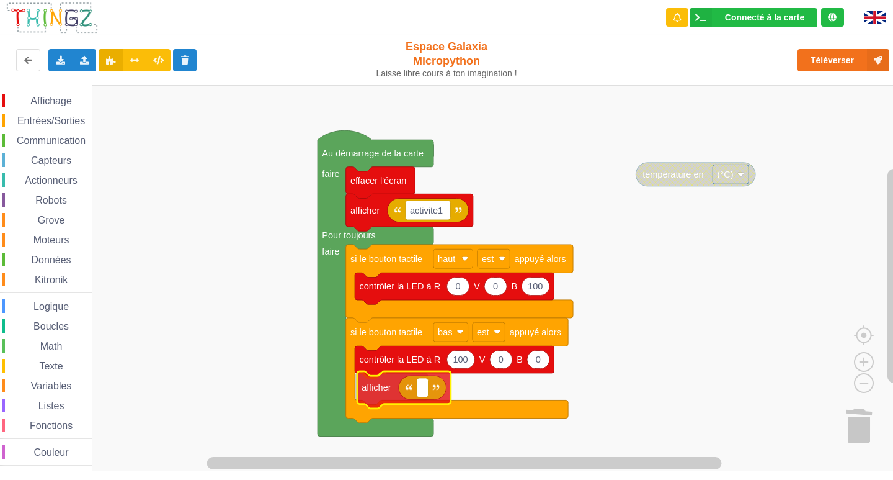
click at [417, 402] on div "Affichage Entrées/Sorties Communication Capteurs Actionneurs Robots Grove Moteu…" at bounding box center [451, 278] width 902 height 386
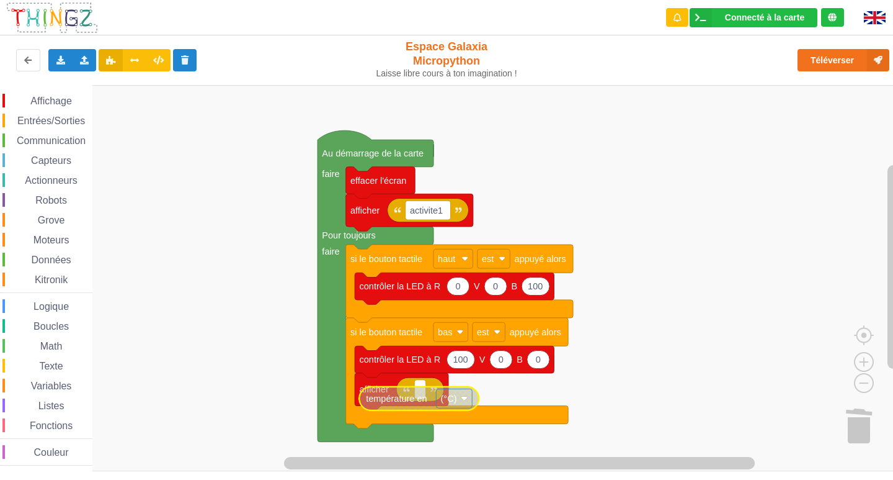
click at [422, 390] on icon "Espace de travail de Blocky" at bounding box center [419, 398] width 120 height 24
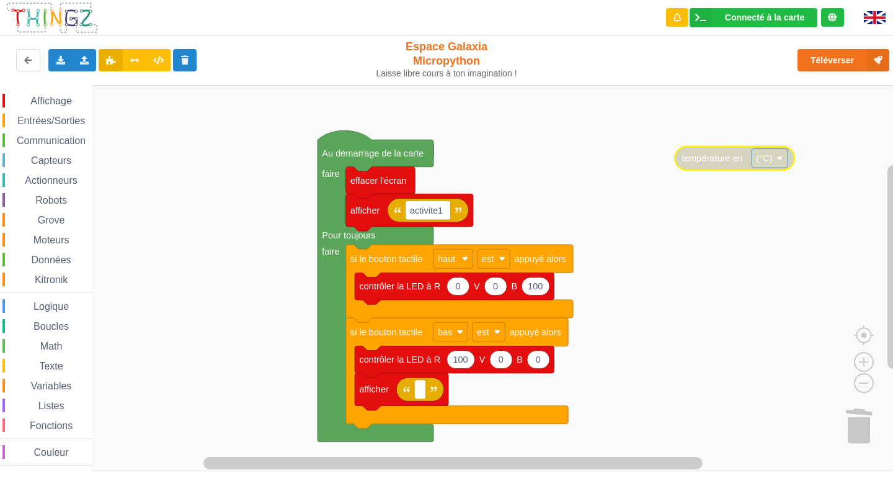
click at [40, 98] on span "Affichage" at bounding box center [51, 101] width 45 height 11
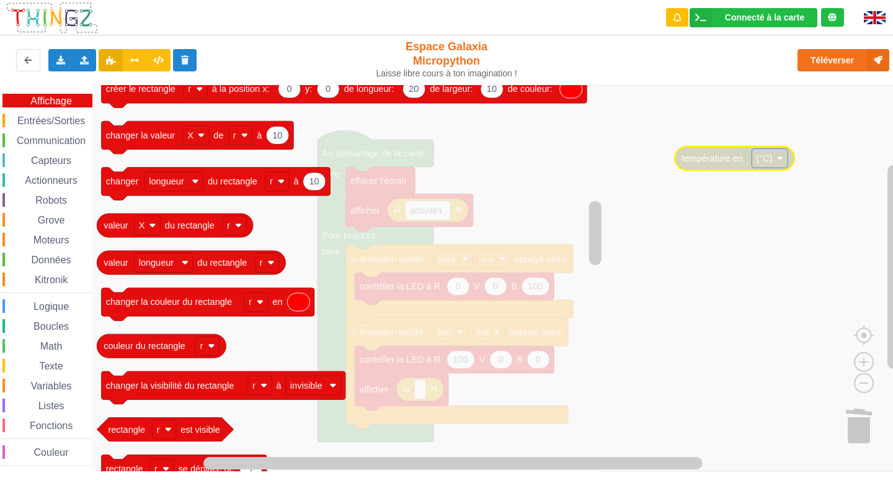
click at [633, 250] on rect "Espace de travail de Blocky" at bounding box center [451, 278] width 902 height 386
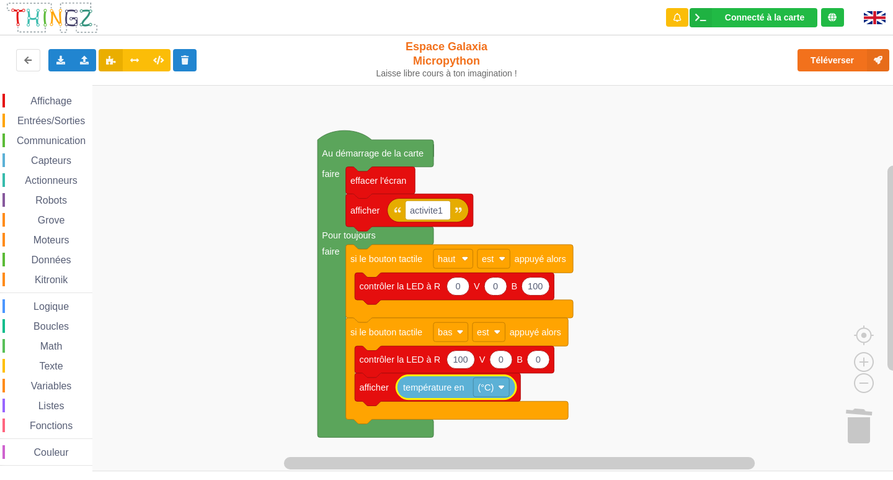
click at [499, 397] on icon "Espace de travail de Blocky" at bounding box center [456, 387] width 120 height 24
click at [500, 393] on rect "Espace de travail de Blocky" at bounding box center [491, 386] width 36 height 19
click at [483, 392] on text "(°C)" at bounding box center [486, 387] width 16 height 10
click at [471, 419] on div at bounding box center [470, 418] width 10 height 10
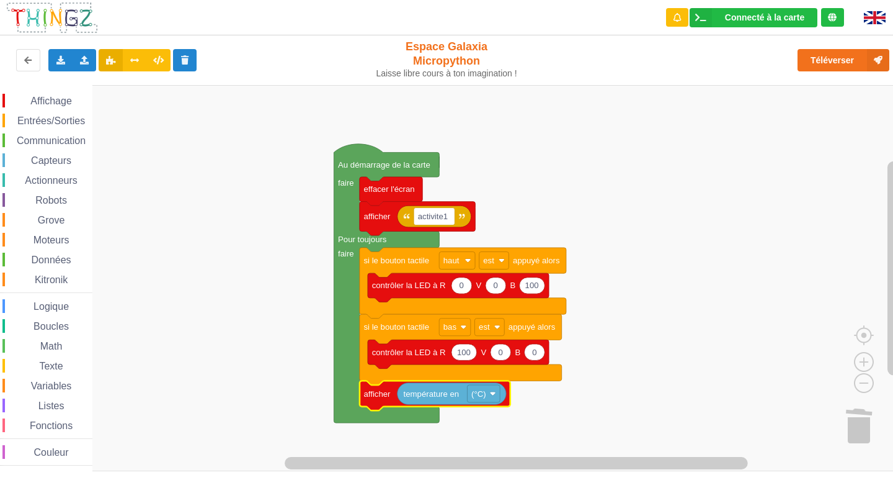
click at [58, 100] on span "Affichage" at bounding box center [51, 101] width 45 height 11
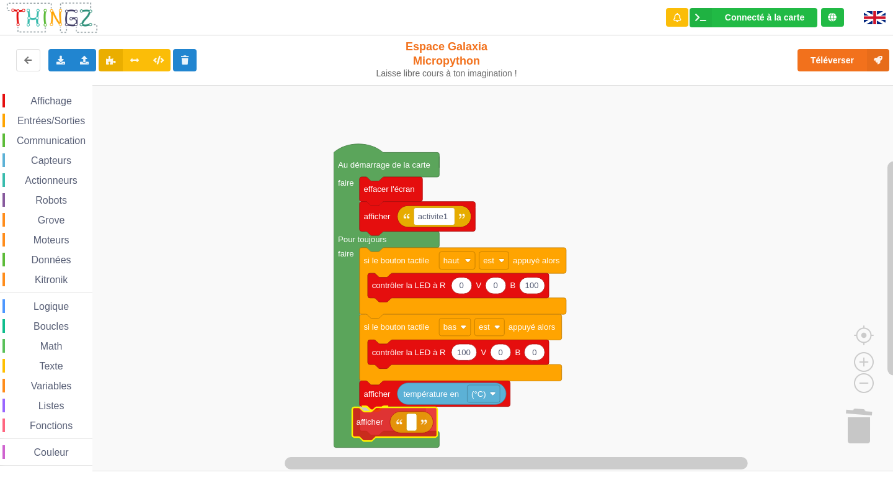
click at [426, 435] on div "Affichage Entrées/Sorties Communication Capteurs Actionneurs Robots Grove Moteu…" at bounding box center [451, 278] width 902 height 386
click at [79, 109] on div "Affichage Entrées/Sorties Communication Capteurs Actionneurs Robots Grove Moteu…" at bounding box center [46, 280] width 92 height 372
click at [78, 114] on div "Entrées/Sorties" at bounding box center [47, 121] width 90 height 14
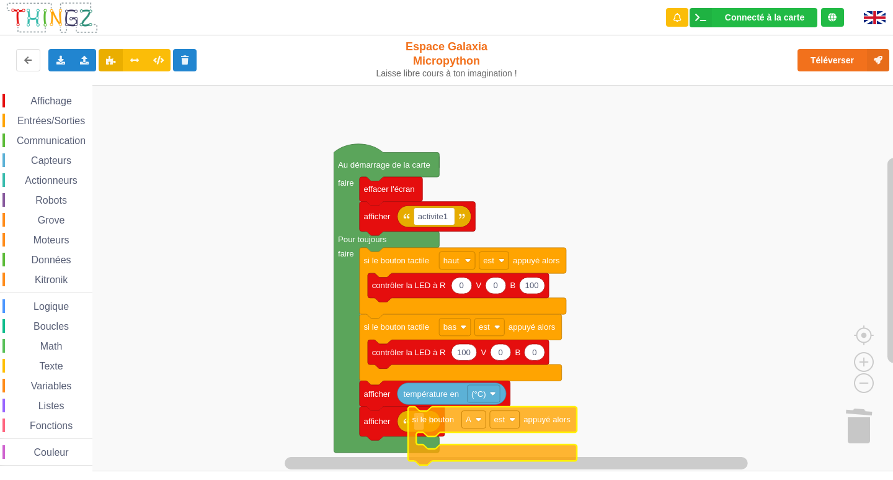
click at [507, 419] on div "Affichage Entrées/Sorties Communication Capteurs Actionneurs Robots Grove Moteu…" at bounding box center [451, 278] width 902 height 386
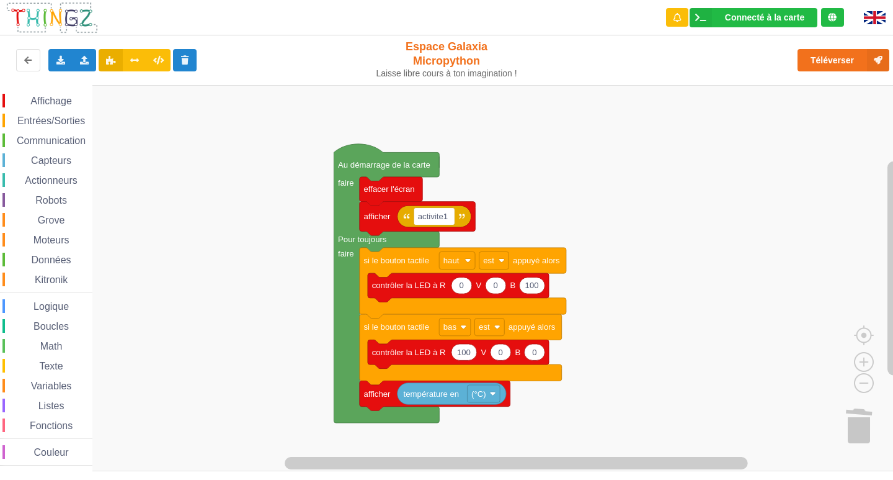
click at [76, 117] on span "Entrées/Sorties" at bounding box center [51, 120] width 71 height 11
click at [764, 289] on div "Affichage Entrées/Sorties Communication Capteurs Actionneurs Robots Grove Moteu…" at bounding box center [451, 278] width 902 height 386
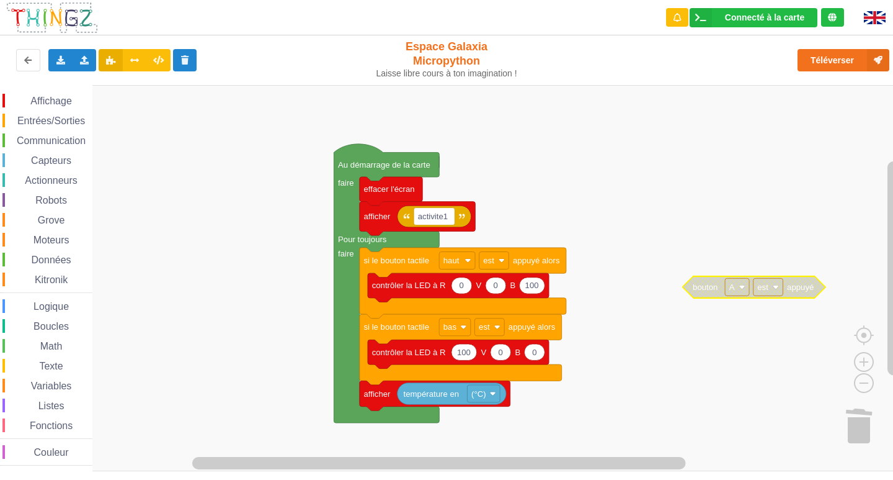
click at [50, 98] on span "Affichage" at bounding box center [51, 101] width 45 height 11
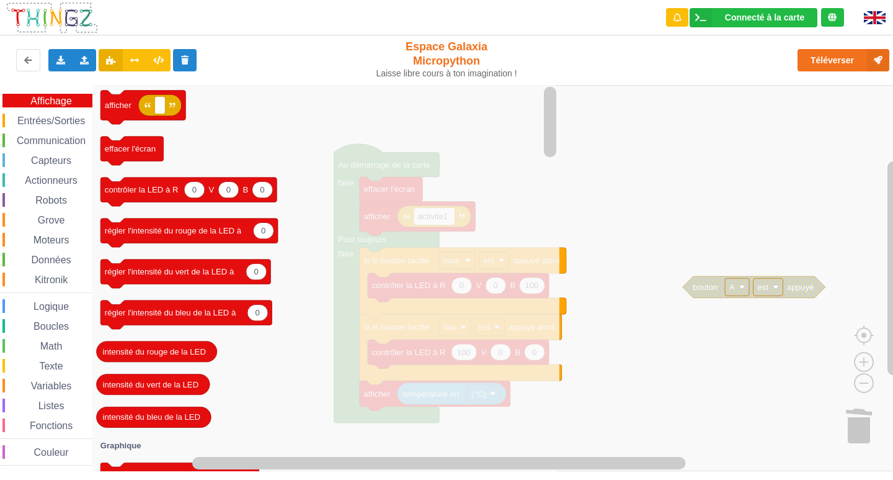
click at [199, 291] on icon "afficher effacer l'écran 0 0 0 contrôler la LED à R V B 0 régler l'intensité du…" at bounding box center [325, 278] width 467 height 386
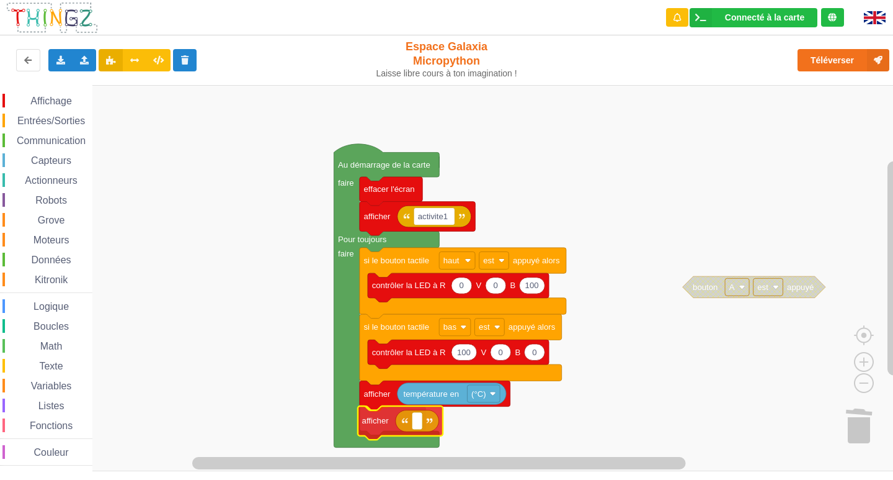
click at [434, 417] on div "Affichage Entrées/Sorties Communication Capteurs Actionneurs Robots Grove Moteu…" at bounding box center [451, 278] width 902 height 386
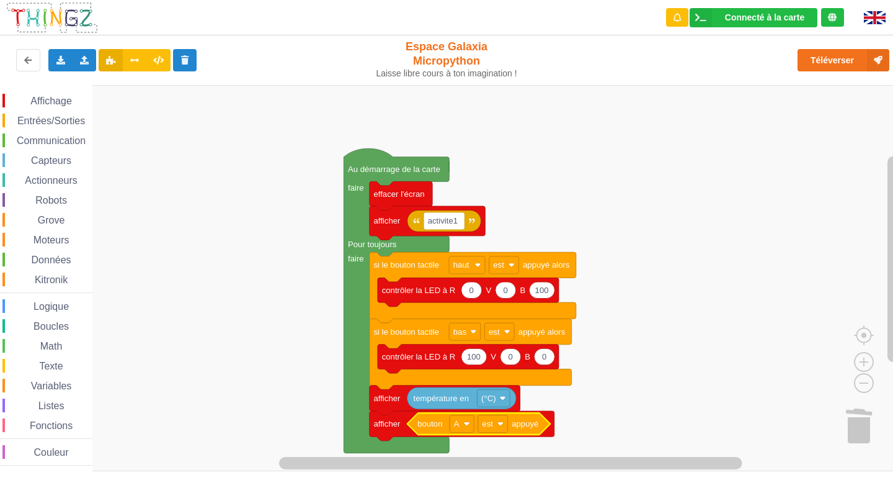
click at [76, 118] on span "Entrées/Sorties" at bounding box center [51, 120] width 71 height 11
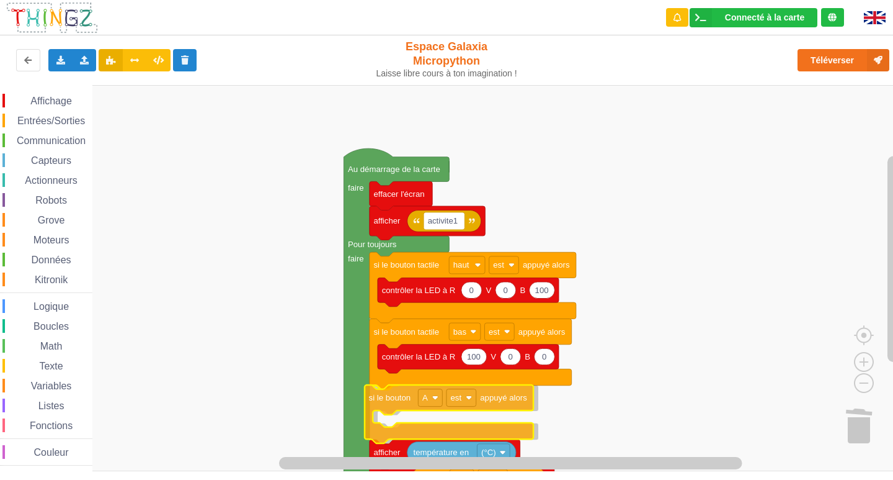
click at [472, 396] on div "Affichage Entrées/Sorties Communication Capteurs Actionneurs Robots Grove Moteu…" at bounding box center [451, 278] width 902 height 386
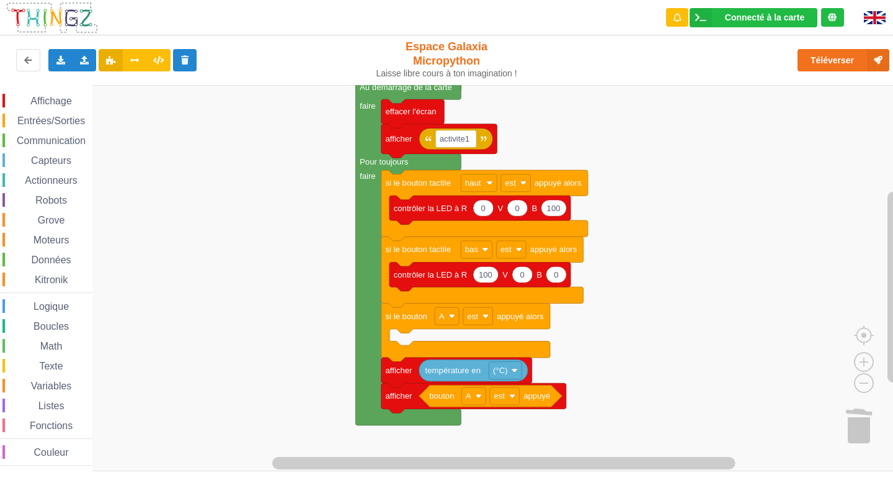
click at [621, 336] on div "Affichage Entrées/Sorties Communication Capteurs Actionneurs Robots Grove Moteu…" at bounding box center [451, 278] width 902 height 386
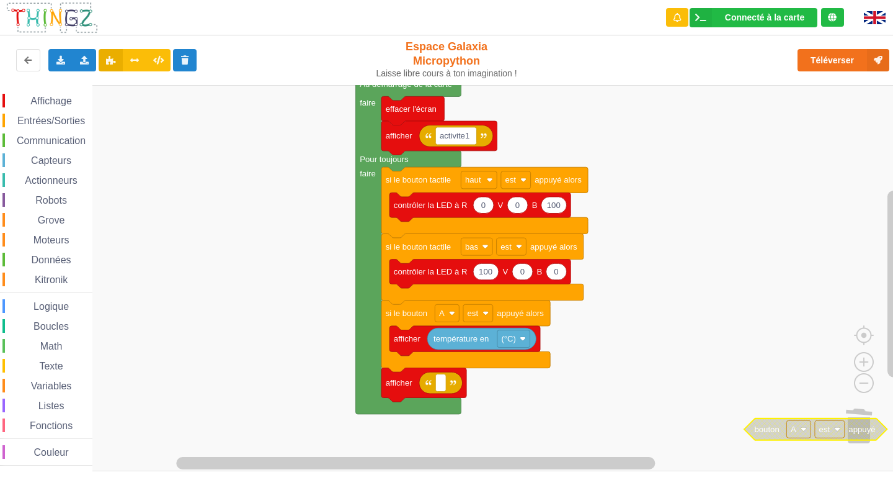
click at [795, 432] on text "A" at bounding box center [794, 428] width 6 height 9
click at [731, 379] on rect "Espace de travail de Blocky" at bounding box center [451, 278] width 902 height 386
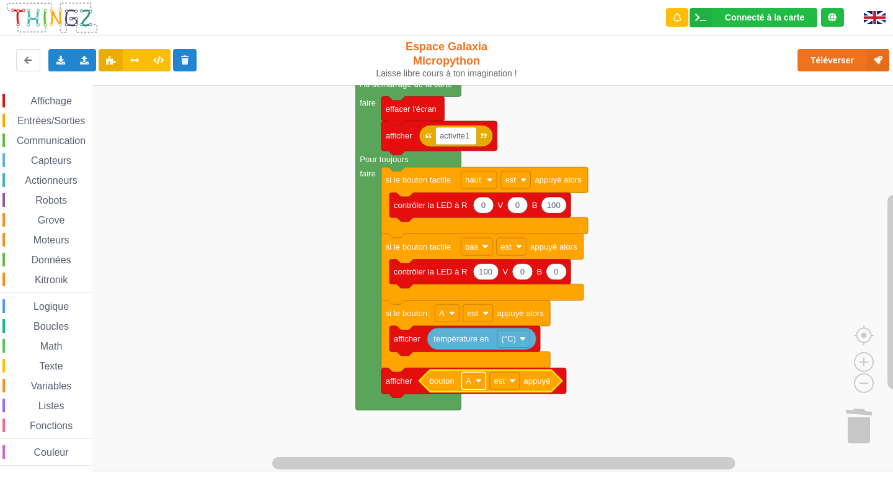
click at [471, 386] on rect "Espace de travail de Blocky" at bounding box center [474, 380] width 24 height 17
click at [476, 427] on div "B" at bounding box center [478, 426] width 30 height 9
click at [63, 163] on span "Capteurs" at bounding box center [51, 160] width 44 height 11
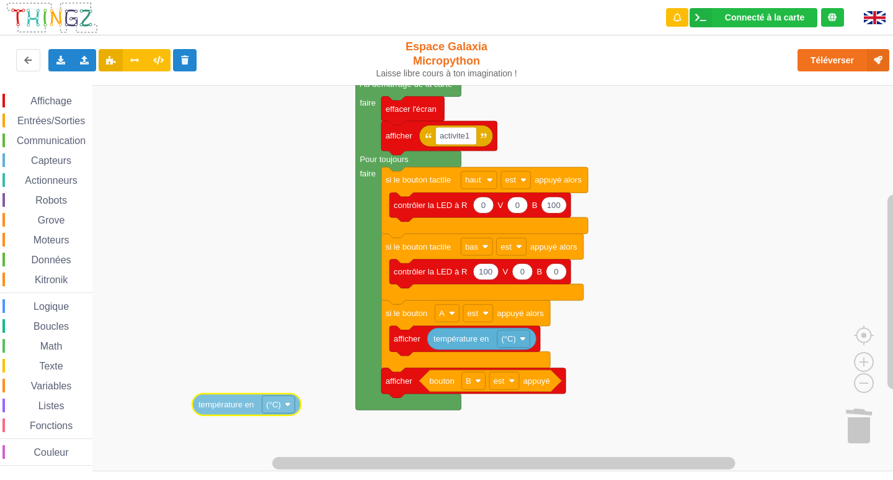
click at [230, 396] on div "Affichage Entrées/Sorties Communication Capteurs Actionneurs Robots Grove Moteu…" at bounding box center [451, 278] width 902 height 386
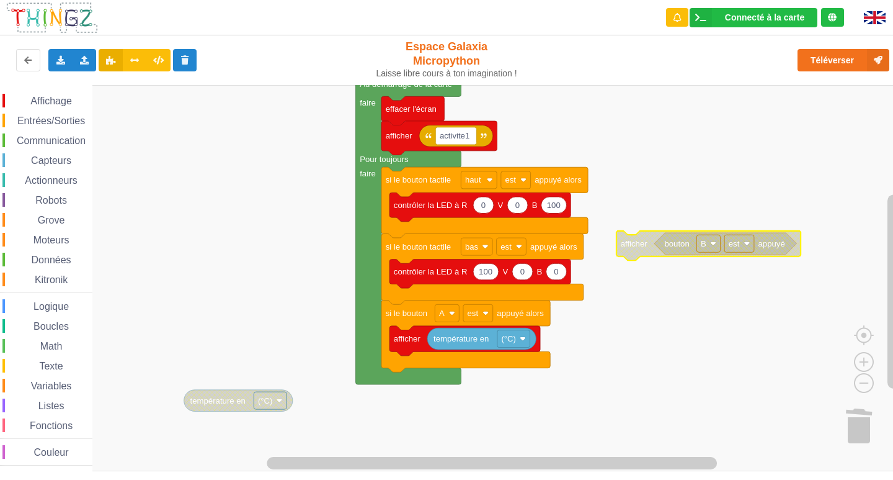
click at [45, 115] on span "Entrées/Sorties" at bounding box center [51, 120] width 71 height 11
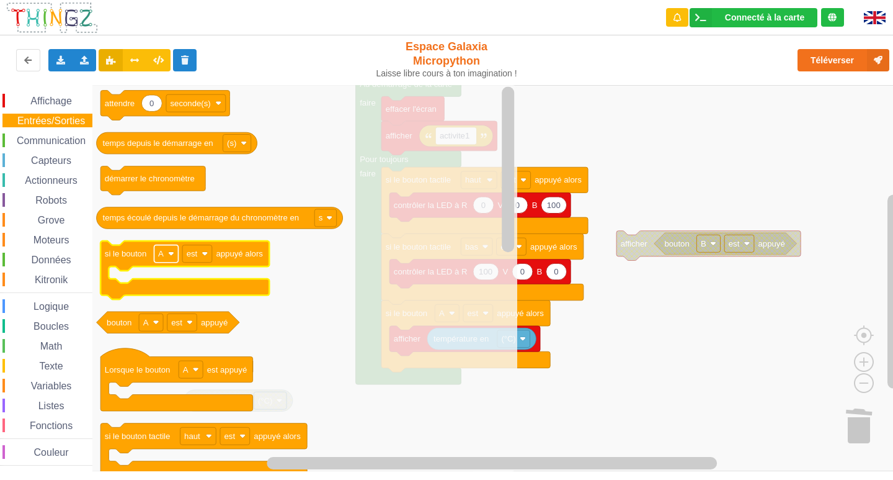
click at [162, 261] on rect "Espace de travail de Blocky" at bounding box center [166, 253] width 24 height 17
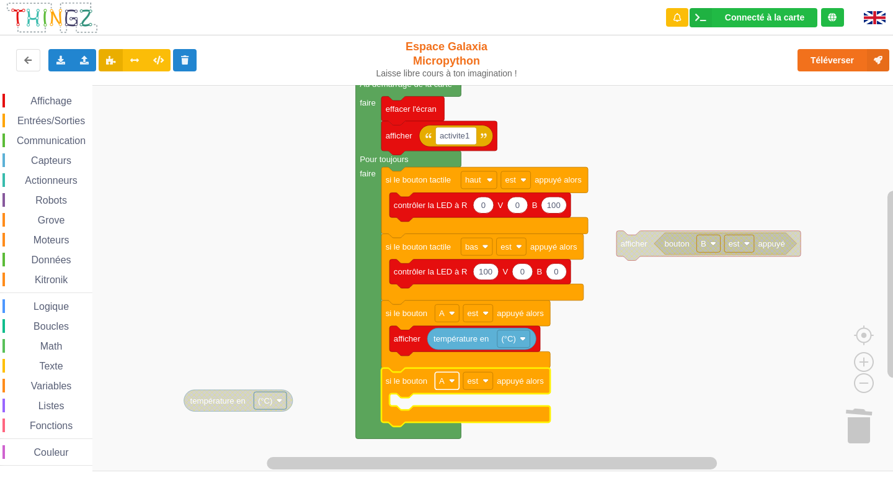
click at [452, 383] on image "Espace de travail de Blocky" at bounding box center [452, 380] width 6 height 6
click at [453, 423] on div "B" at bounding box center [451, 426] width 30 height 9
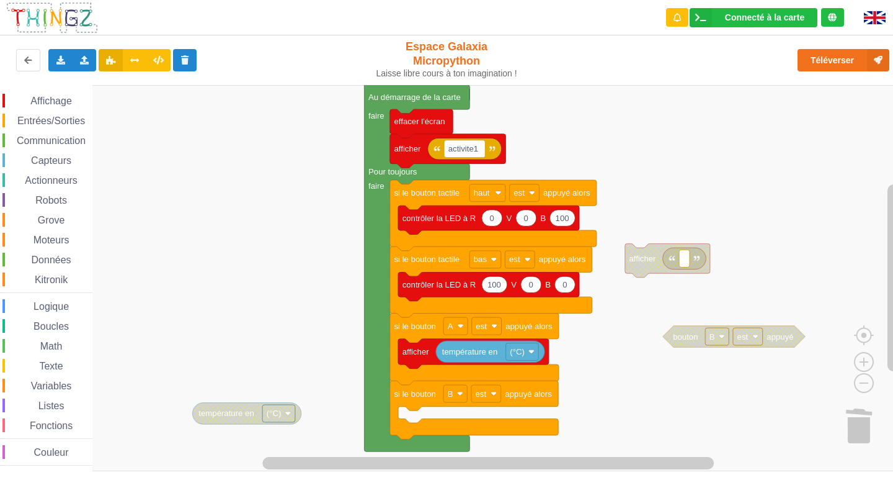
click at [711, 332] on div "Affichage Entrées/Sorties Communication Capteurs Actionneurs Robots Grove Moteu…" at bounding box center [451, 278] width 902 height 386
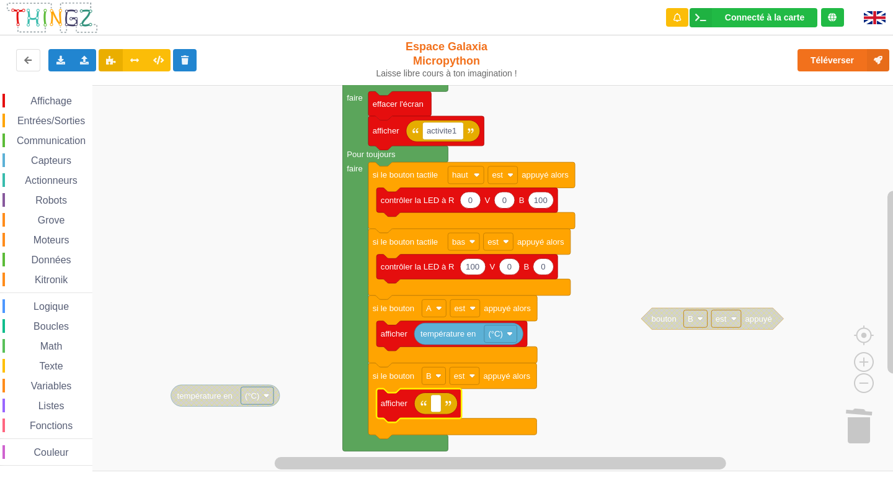
click at [68, 99] on span "Affichage" at bounding box center [51, 101] width 45 height 11
click at [587, 396] on div "Affichage Entrées/Sorties Communication Capteurs Actionneurs Robots Grove Moteu…" at bounding box center [451, 278] width 902 height 386
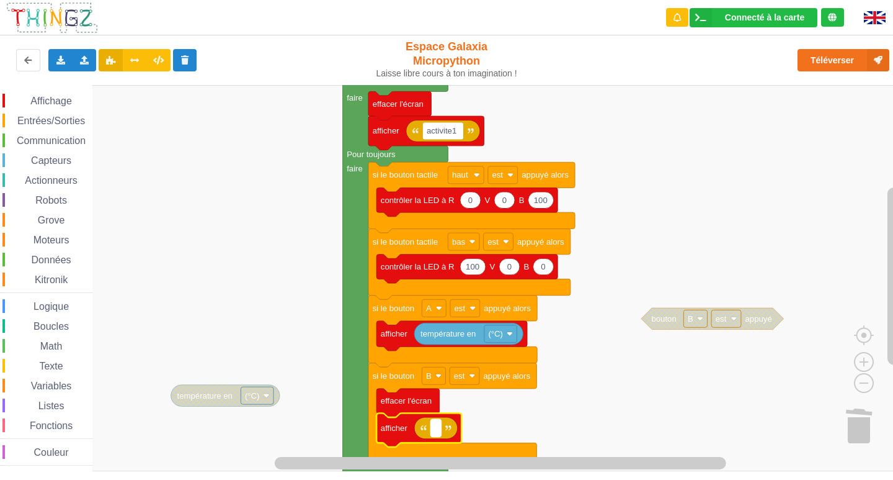
click at [440, 429] on rect "Espace de travail de Blocky" at bounding box center [436, 427] width 11 height 17
type input "activite1"
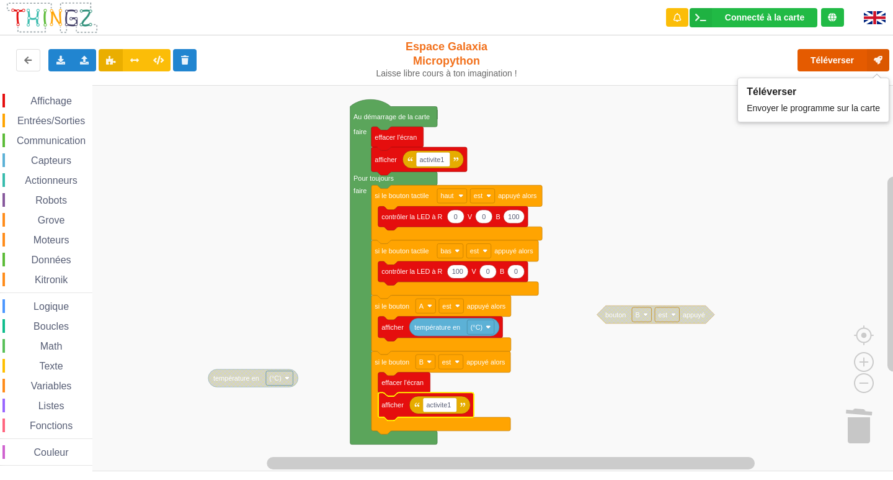
click at [828, 56] on button "Téléverser" at bounding box center [844, 60] width 92 height 22
click at [66, 148] on div "Affichage Entrées/Sorties Communication Capteurs Actionneurs Robots Grove Moteu…" at bounding box center [46, 280] width 92 height 372
click at [71, 148] on div "Affichage Entrées/Sorties Communication Capteurs Actionneurs Robots Grove Moteu…" at bounding box center [46, 280] width 92 height 372
click at [74, 140] on span "Communication" at bounding box center [51, 140] width 73 height 11
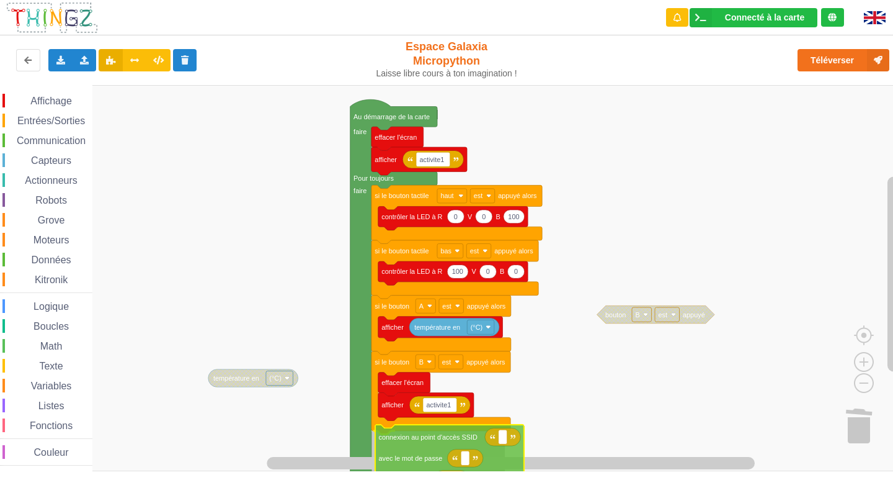
click at [491, 458] on div "Affichage Entrées/Sorties Communication Capteurs Actionneurs Robots Grove Moteu…" at bounding box center [451, 278] width 902 height 386
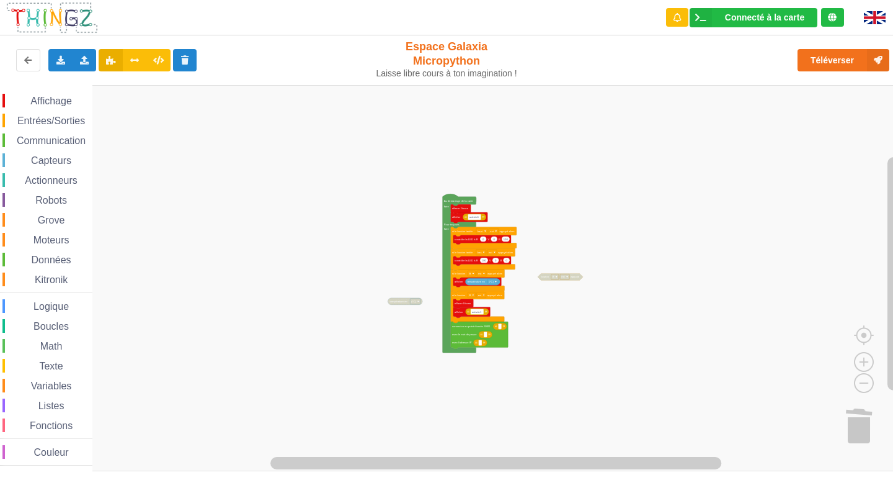
click at [641, 227] on div "Affichage Entrées/Sorties Communication Capteurs Actionneurs Robots Grove Moteu…" at bounding box center [451, 278] width 902 height 386
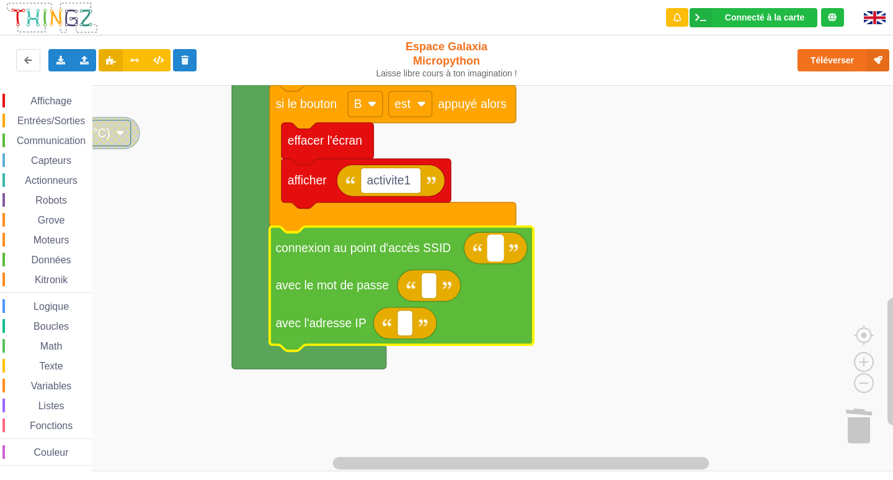
click at [490, 254] on rect "Espace de travail de Blocky" at bounding box center [496, 247] width 16 height 25
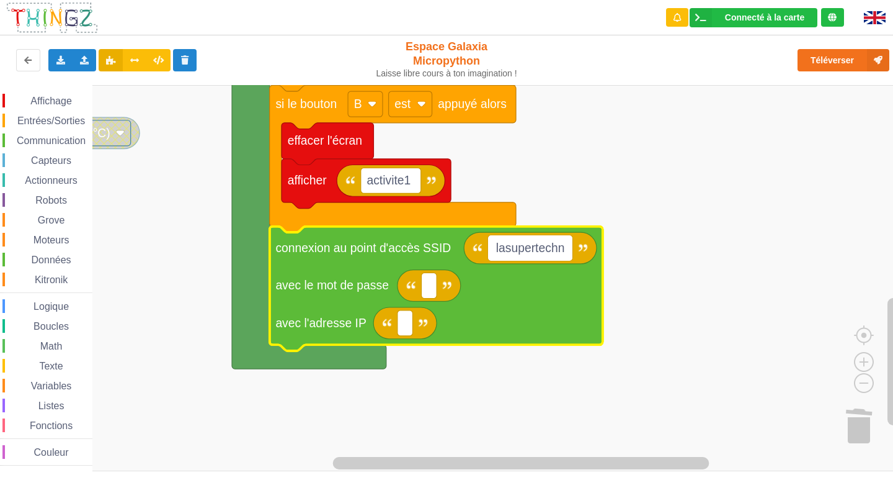
type input "lasupertechno"
click at [430, 288] on text "Espace de travail de Blocky" at bounding box center [428, 285] width 3 height 13
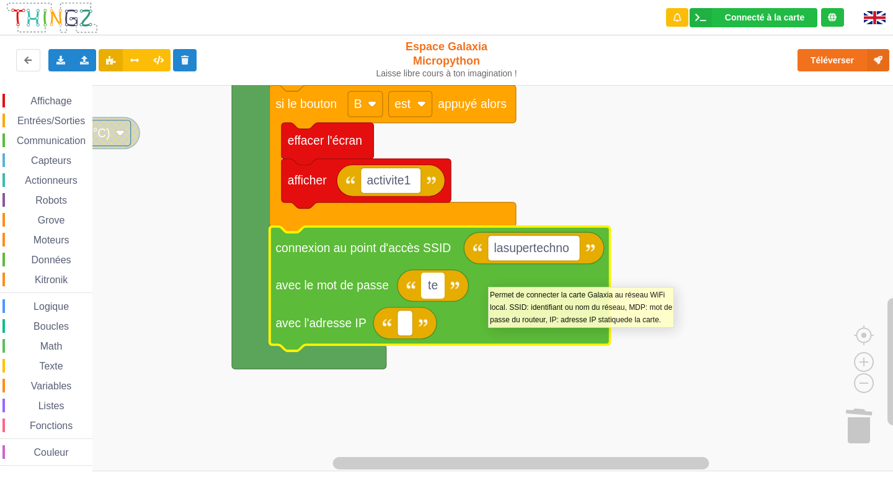
type input "t"
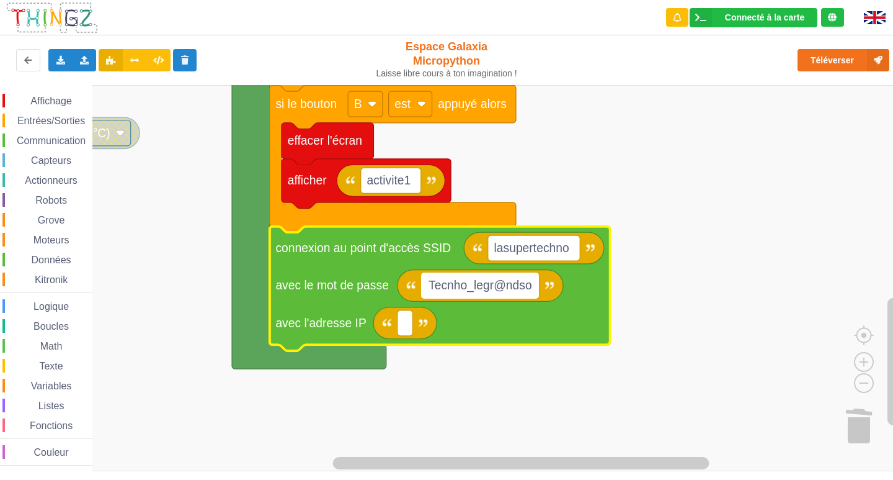
type input "Tecnho_legr@ndsom"
click at [60, 133] on div "Affichage Entrées/Sorties Communication Capteurs Actionneurs Robots Grove Moteu…" at bounding box center [46, 280] width 92 height 372
click at [65, 139] on span "Communication" at bounding box center [51, 140] width 73 height 11
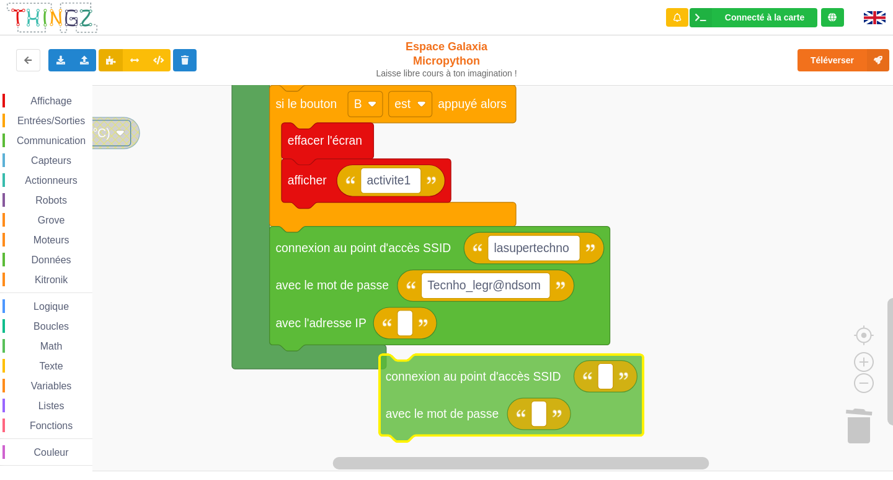
click at [555, 422] on div "Affichage Entrées/Sorties Communication Capteurs Actionneurs Robots Grove Moteu…" at bounding box center [451, 278] width 902 height 386
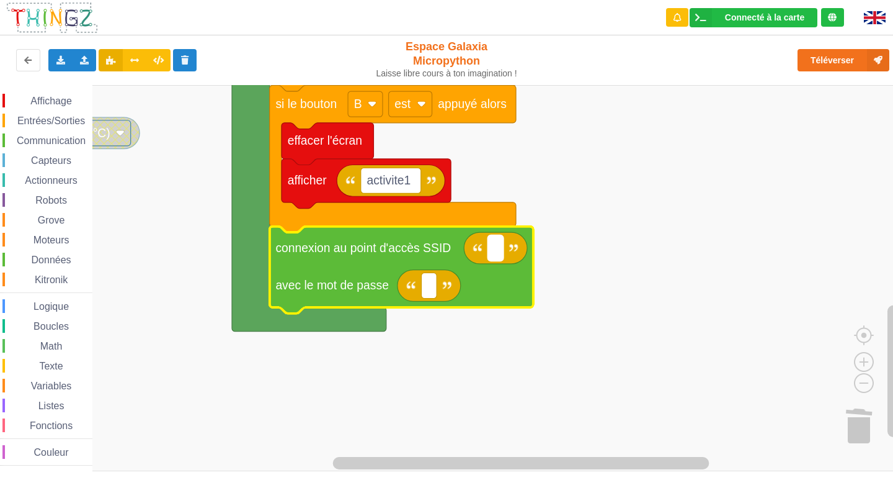
click at [495, 249] on text "Espace de travail de Blocky" at bounding box center [495, 247] width 3 height 13
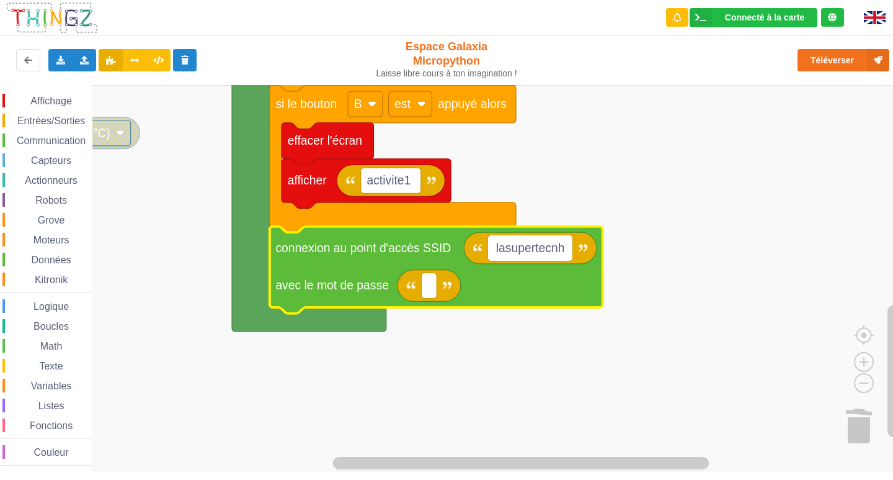
type input "lasupertecnho"
click at [434, 289] on rect "Espace de travail de Blocky" at bounding box center [429, 284] width 16 height 25
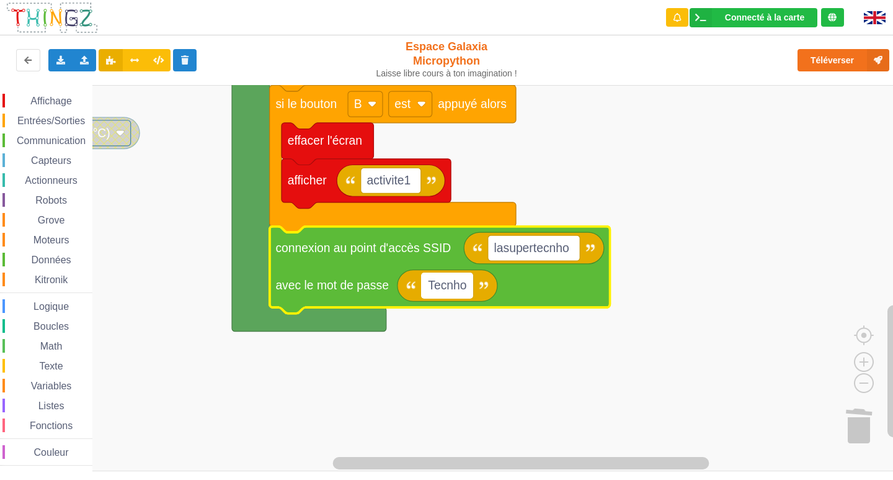
click at [454, 290] on input "Tecnho" at bounding box center [447, 284] width 52 height 25
click at [449, 288] on input "Techo" at bounding box center [443, 284] width 45 height 25
type input "Techno"
click at [558, 252] on text "lasupertecnho" at bounding box center [531, 247] width 75 height 13
click at [563, 248] on input "lasupertecnho" at bounding box center [534, 247] width 92 height 25
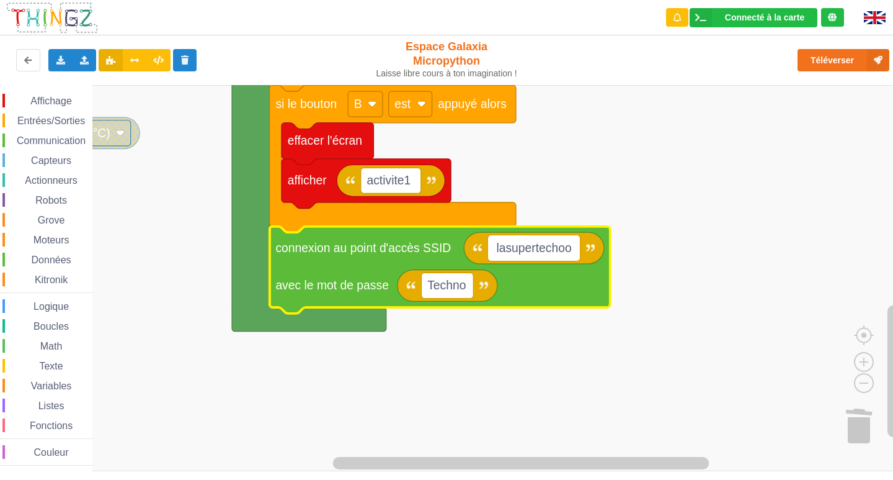
click at [570, 252] on input "lasupertechoo" at bounding box center [534, 247] width 92 height 25
type input "lasupertechno"
click at [462, 290] on text "Techno" at bounding box center [446, 285] width 38 height 13
click at [470, 290] on input "Techno" at bounding box center [447, 284] width 52 height 25
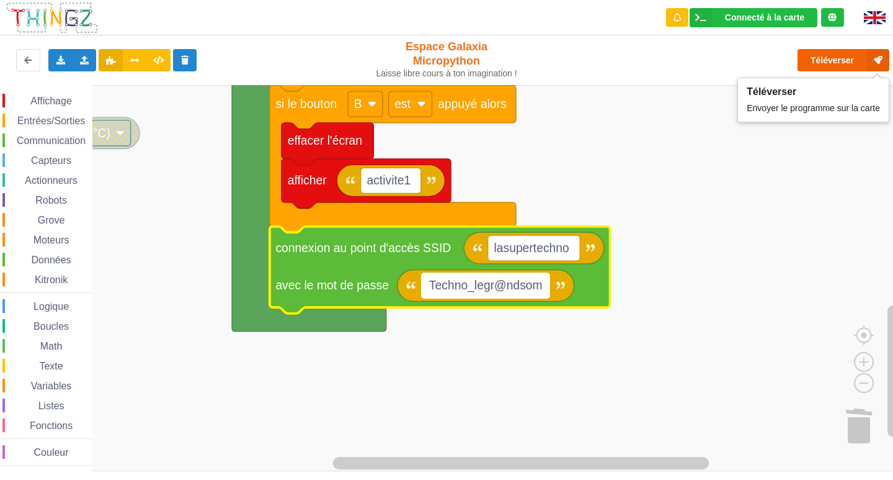
type input "Techno_legr@ndsom"
click at [854, 56] on button "Téléverser" at bounding box center [844, 60] width 92 height 22
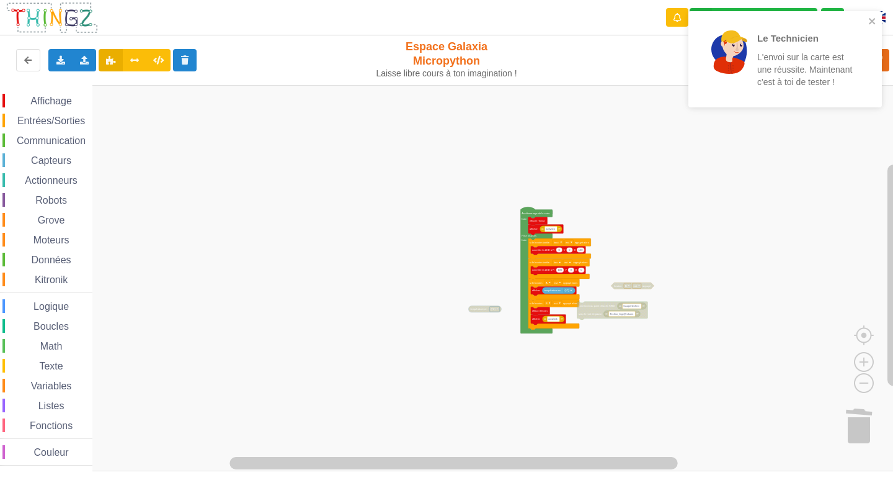
click at [599, 245] on div "Affichage Entrées/Sorties Communication Capteurs Actionneurs Robots Grove Moteu…" at bounding box center [451, 278] width 902 height 386
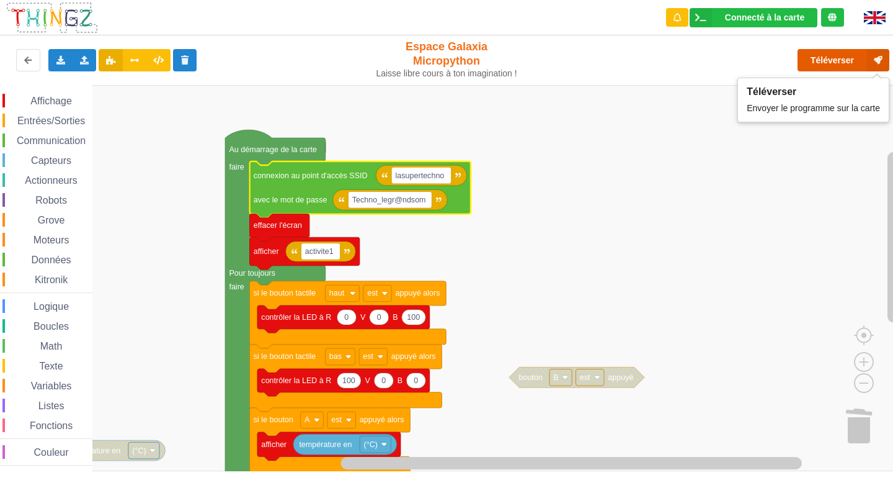
click at [823, 60] on button "Téléverser" at bounding box center [844, 60] width 92 height 22
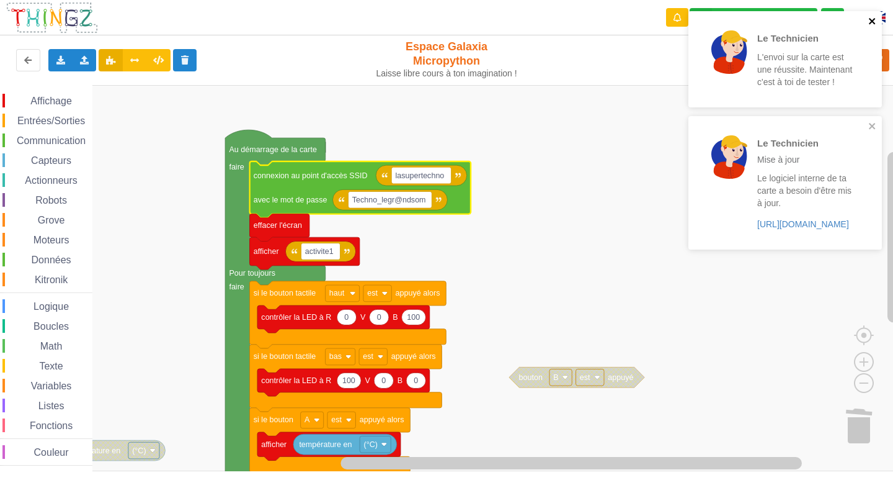
click at [873, 22] on icon "close" at bounding box center [872, 21] width 6 height 6
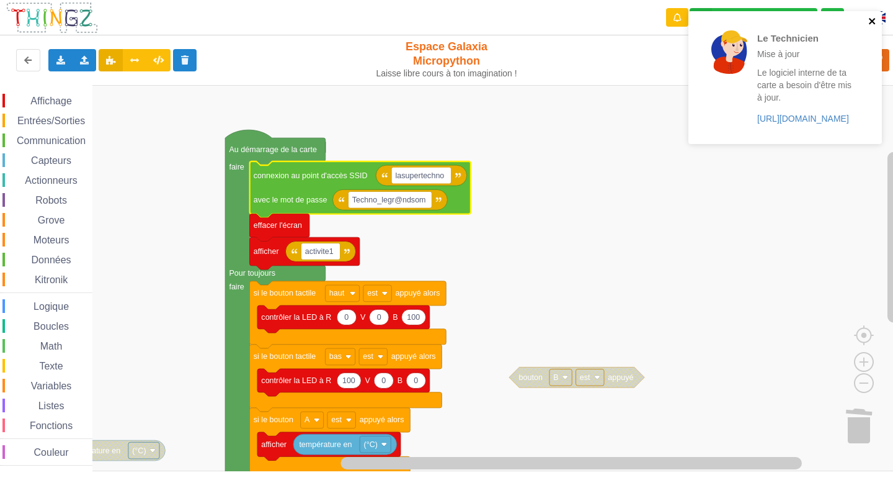
click at [870, 22] on icon "close" at bounding box center [872, 21] width 9 height 10
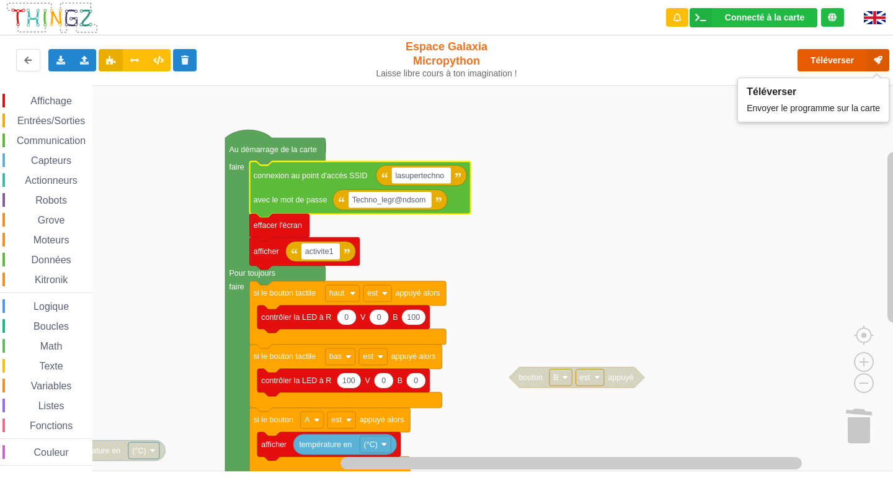
click at [839, 61] on button "Téléverser" at bounding box center [844, 60] width 92 height 22
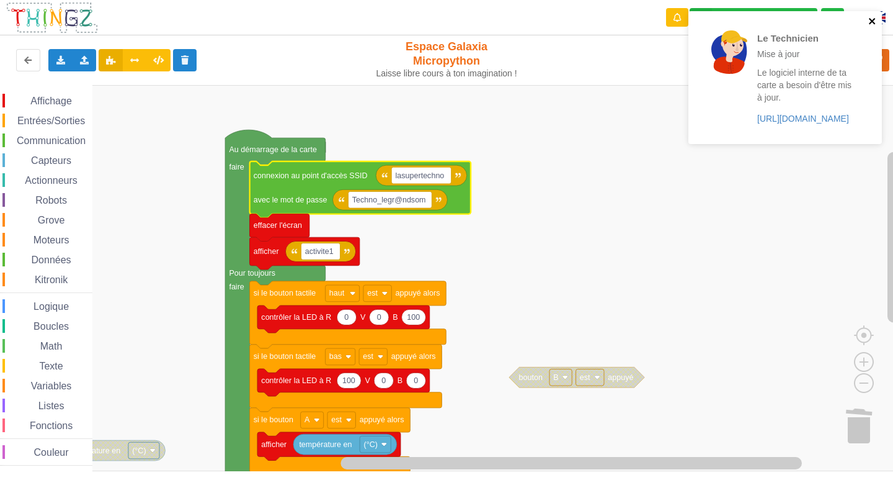
click at [871, 24] on icon "close" at bounding box center [872, 21] width 9 height 10
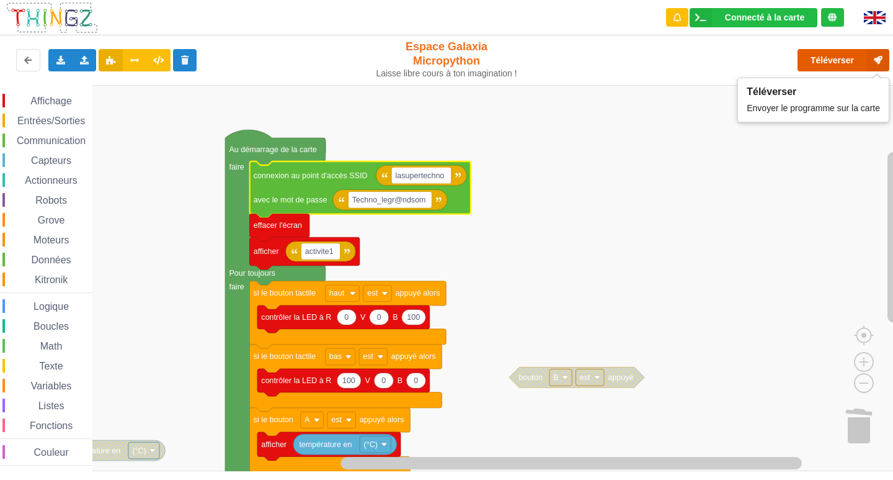
click at [837, 60] on button "Téléverser" at bounding box center [844, 60] width 92 height 22
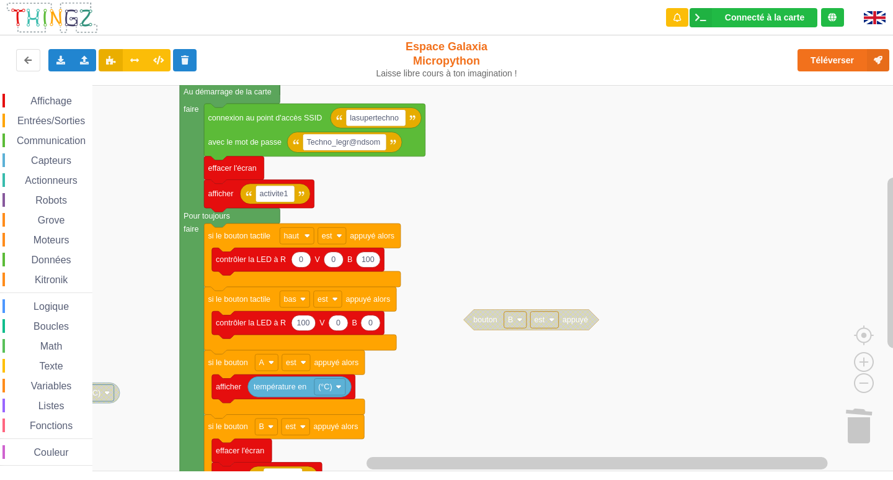
click at [618, 163] on div "Affichage Entrées/Sorties Communication Capteurs Actionneurs Robots Grove Moteu…" at bounding box center [451, 278] width 902 height 386
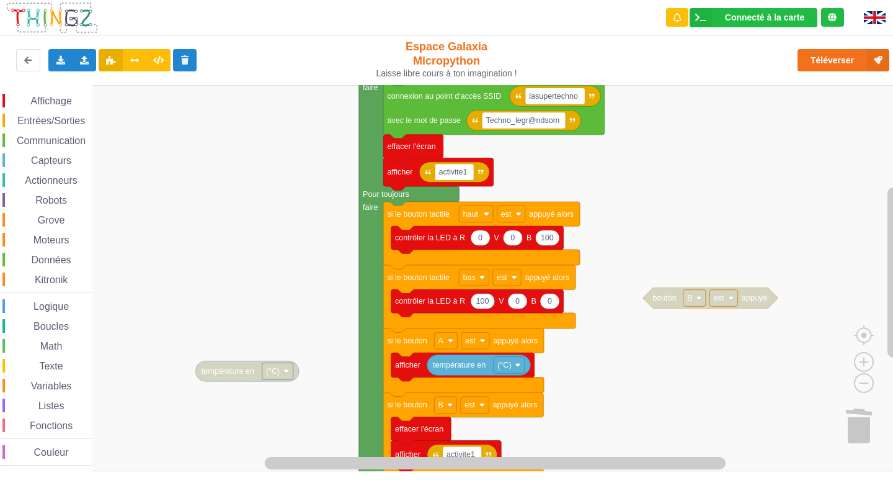
click at [705, 362] on rect "Espace de travail de Blocky" at bounding box center [451, 278] width 902 height 386
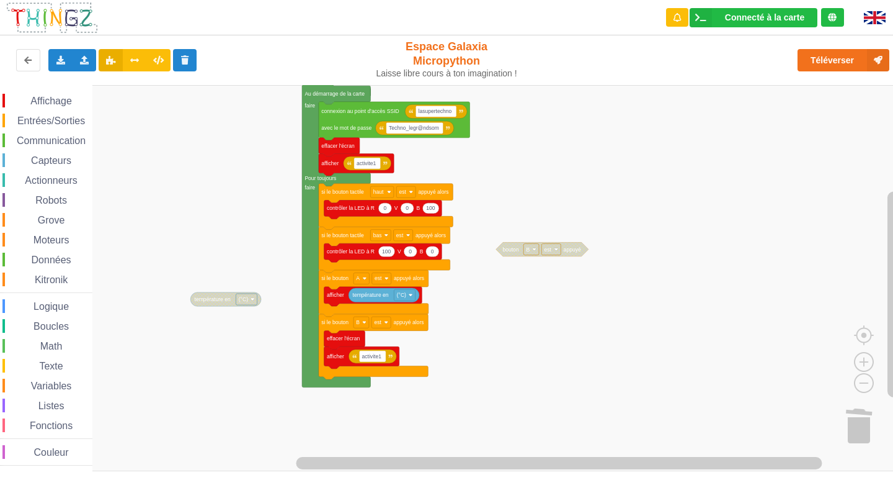
click at [576, 274] on div "Affichage Entrées/Sorties Communication Capteurs Actionneurs Robots Grove Moteu…" at bounding box center [451, 278] width 902 height 386
click at [574, 286] on div "Affichage Entrées/Sorties Communication Capteurs Actionneurs Robots Grove Moteu…" at bounding box center [451, 278] width 902 height 386
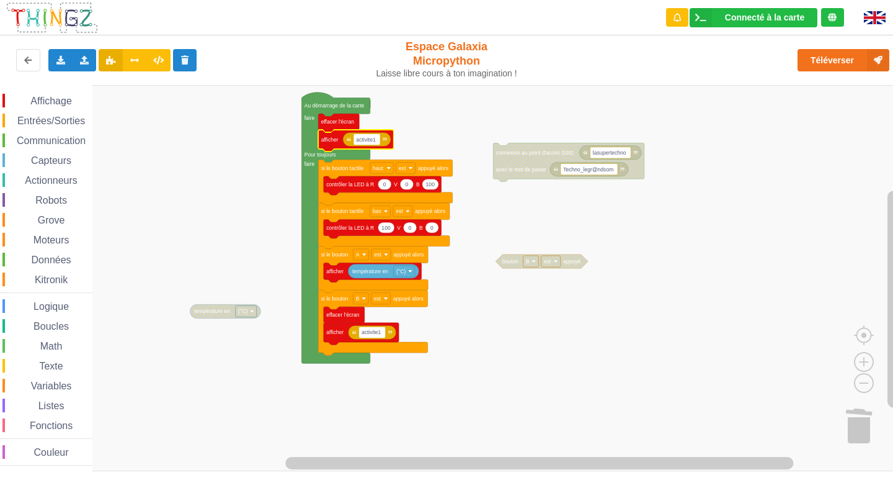
click at [53, 136] on span "Communication" at bounding box center [51, 140] width 73 height 11
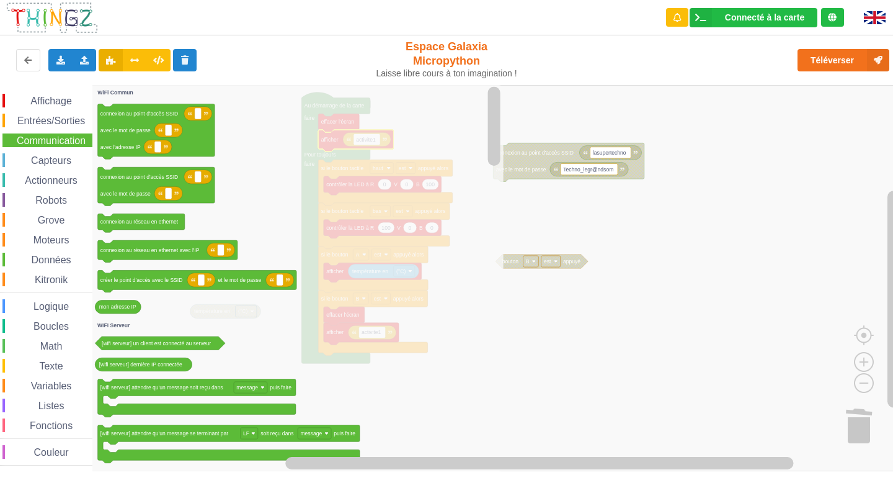
click at [37, 329] on span "Boucles" at bounding box center [51, 326] width 39 height 11
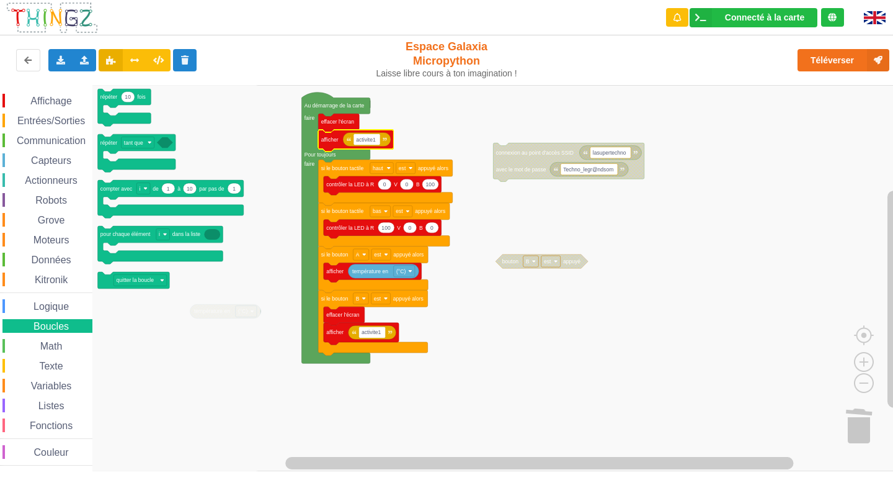
click at [67, 256] on span "Données" at bounding box center [51, 259] width 43 height 11
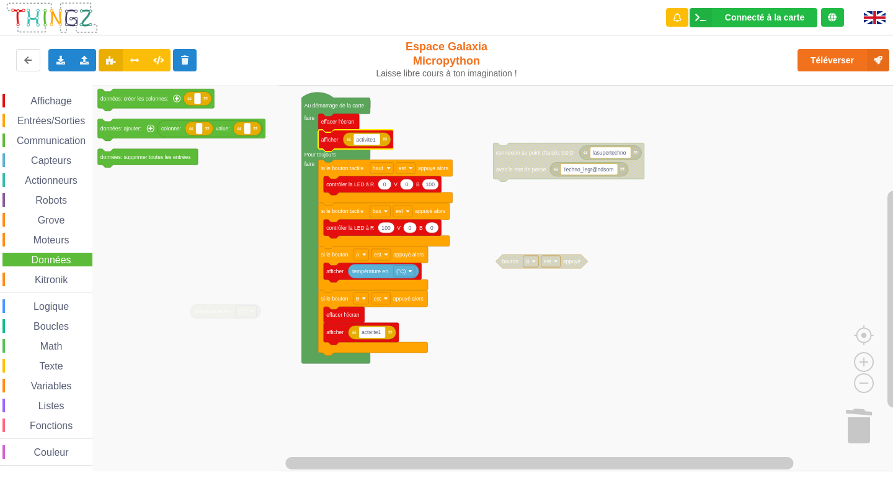
click at [45, 140] on span "Communication" at bounding box center [51, 140] width 73 height 11
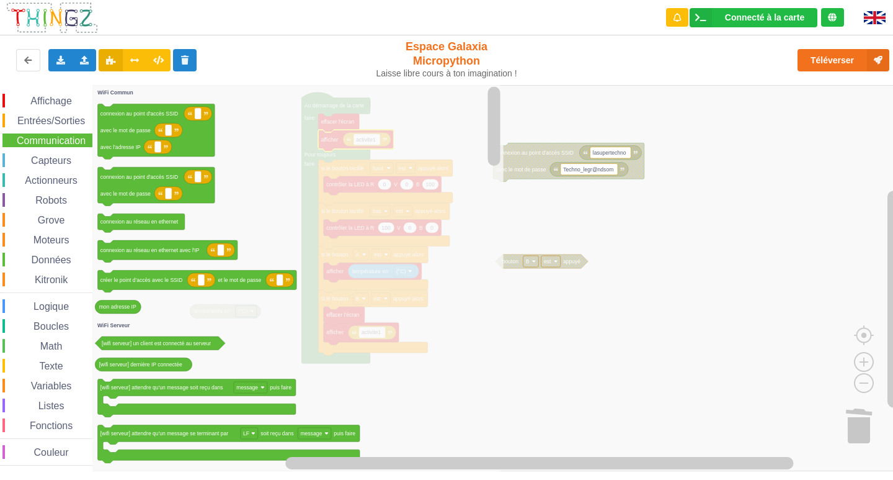
click at [62, 127] on div "Entrées/Sorties" at bounding box center [47, 121] width 90 height 14
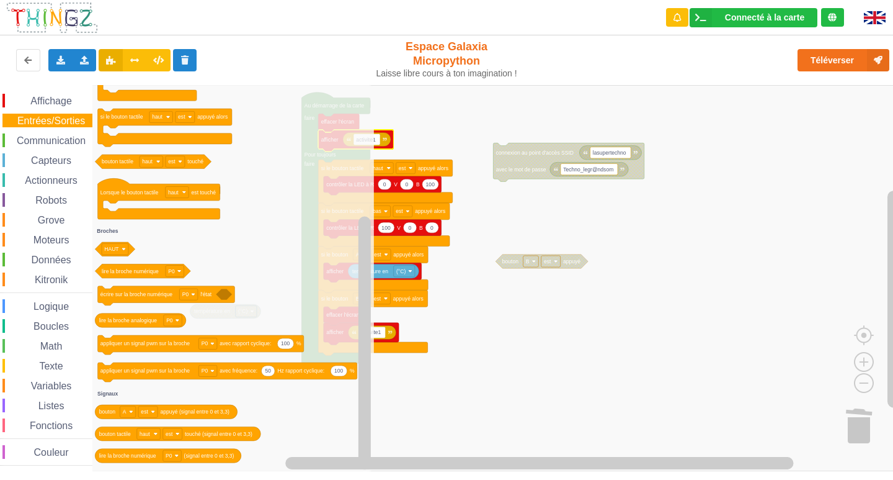
click at [48, 97] on span "Affichage" at bounding box center [51, 101] width 45 height 11
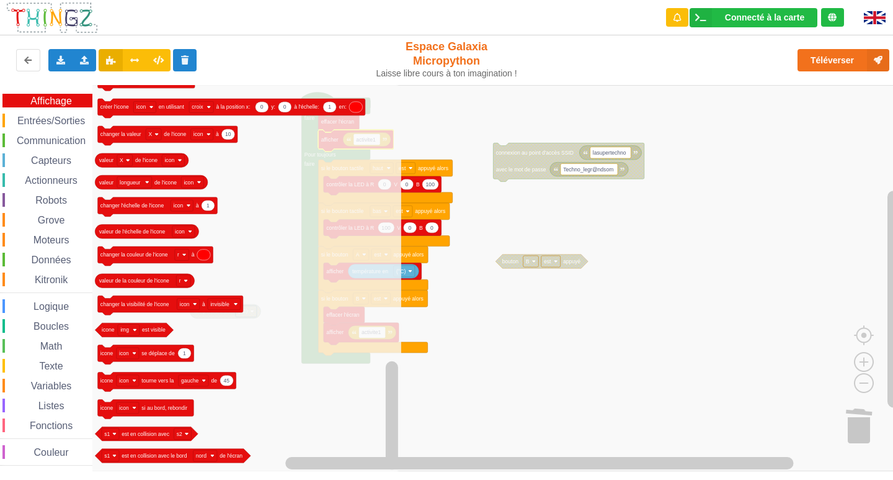
click at [50, 123] on span "Entrées/Sorties" at bounding box center [51, 120] width 71 height 11
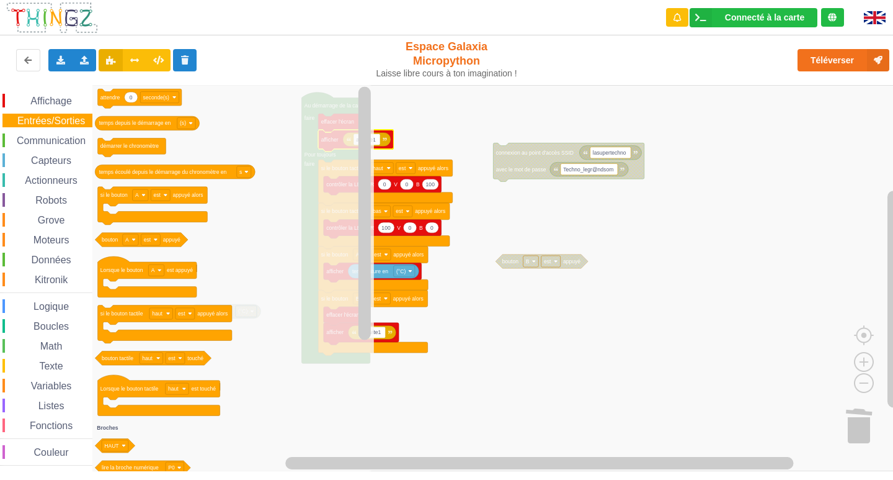
click at [53, 136] on span "Communication" at bounding box center [51, 140] width 73 height 11
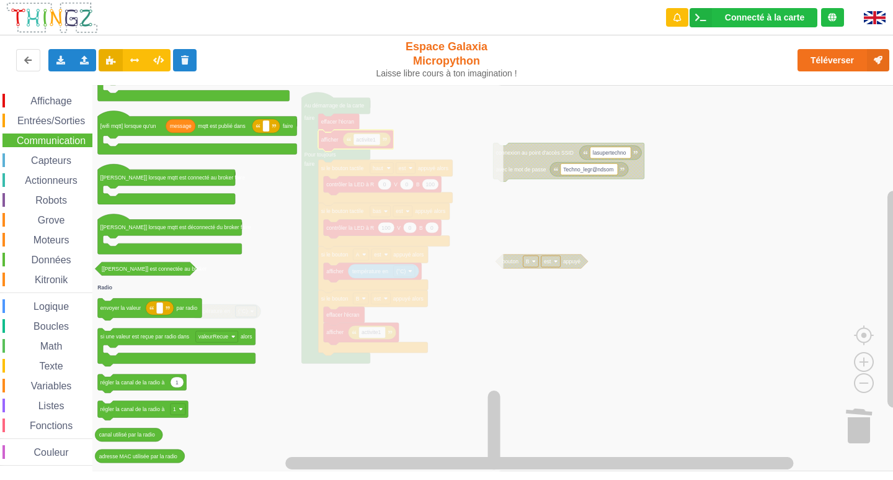
click at [54, 154] on div "Capteurs" at bounding box center [47, 160] width 90 height 14
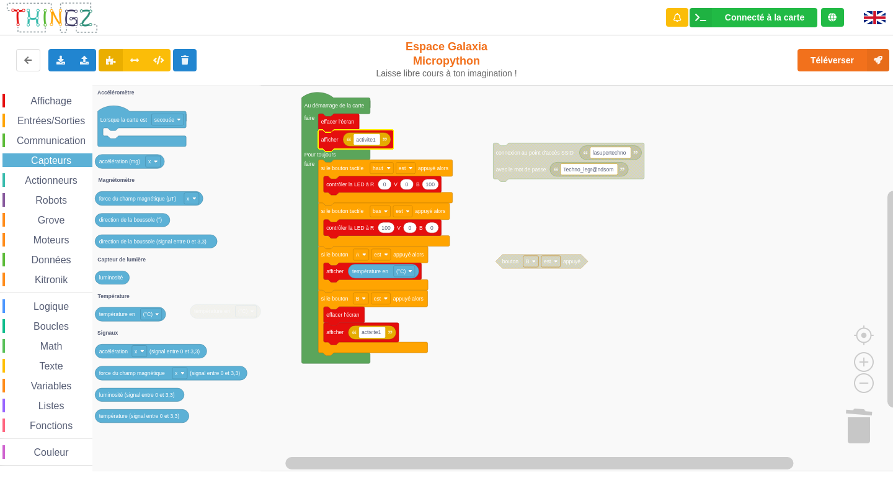
click at [32, 172] on div "Affichage Entrées/Sorties Communication Capteurs Actionneurs Robots Grove Moteu…" at bounding box center [46, 280] width 92 height 372
click at [33, 176] on span "Actionneurs" at bounding box center [51, 180] width 56 height 11
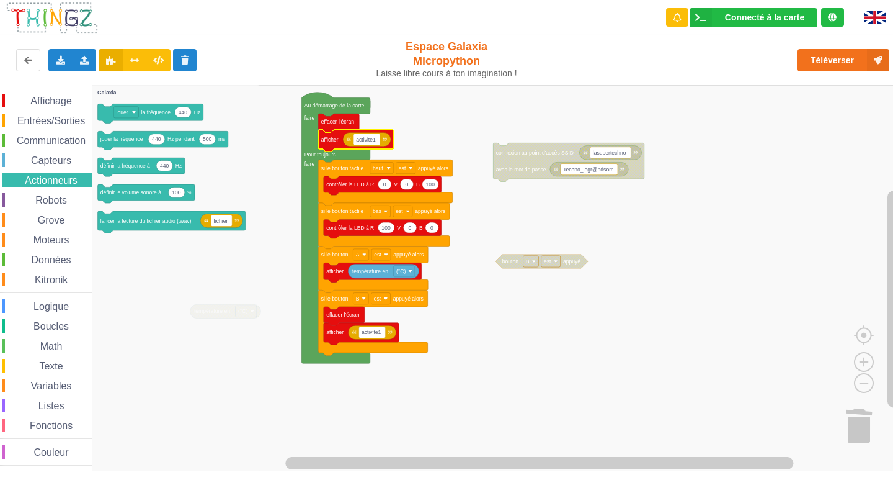
click at [37, 197] on span "Robots" at bounding box center [50, 200] width 35 height 11
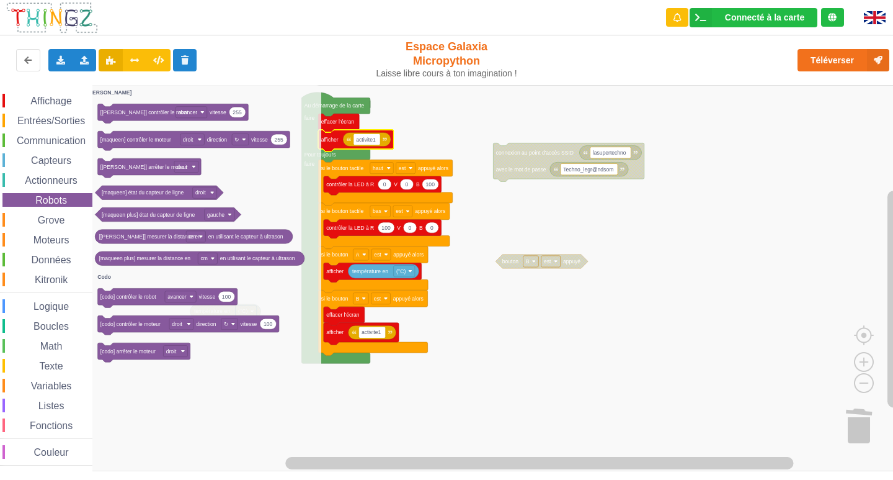
click at [42, 221] on span "Grove" at bounding box center [51, 220] width 31 height 11
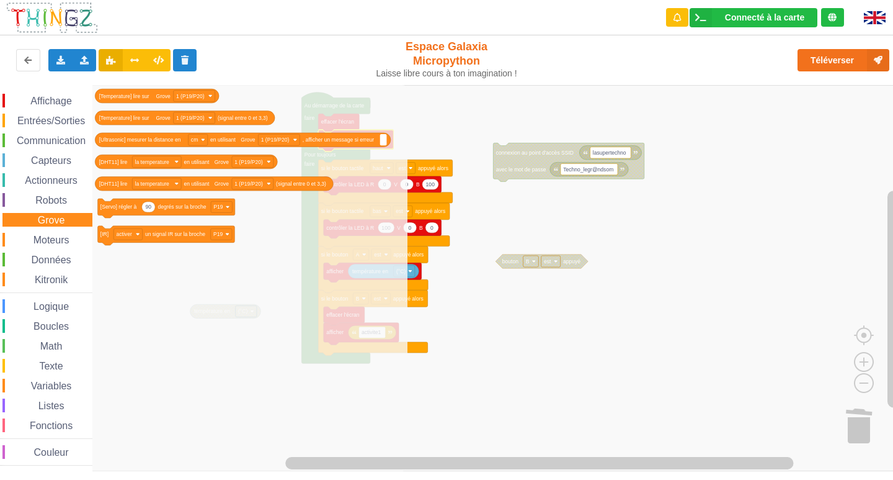
click at [42, 234] on div "Moteurs" at bounding box center [47, 240] width 90 height 14
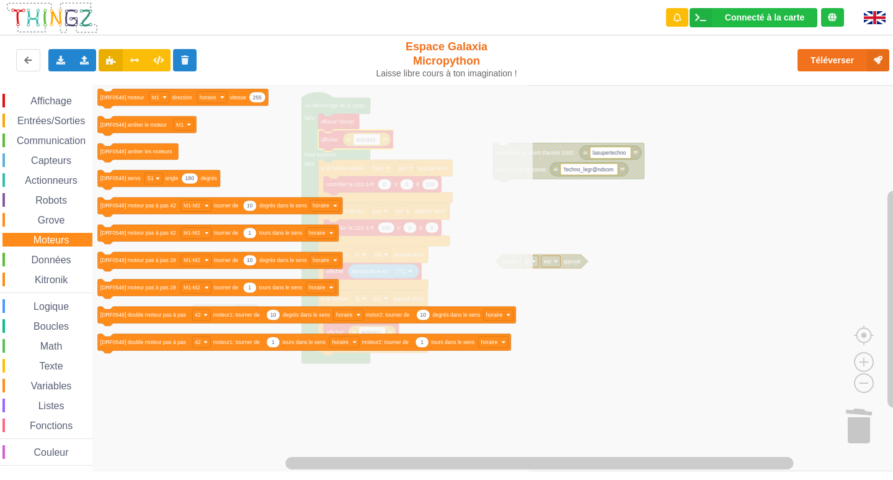
click at [39, 251] on div "Affichage Entrées/Sorties Communication Capteurs Actionneurs Robots Grove Moteu…" at bounding box center [46, 280] width 92 height 372
click at [39, 256] on span "Données" at bounding box center [51, 259] width 43 height 11
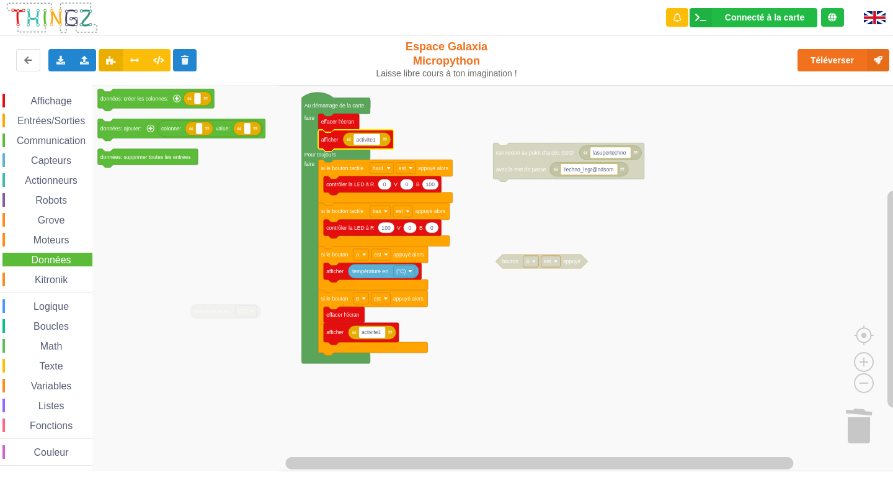
click at [34, 276] on span "Kitronik" at bounding box center [51, 279] width 37 height 11
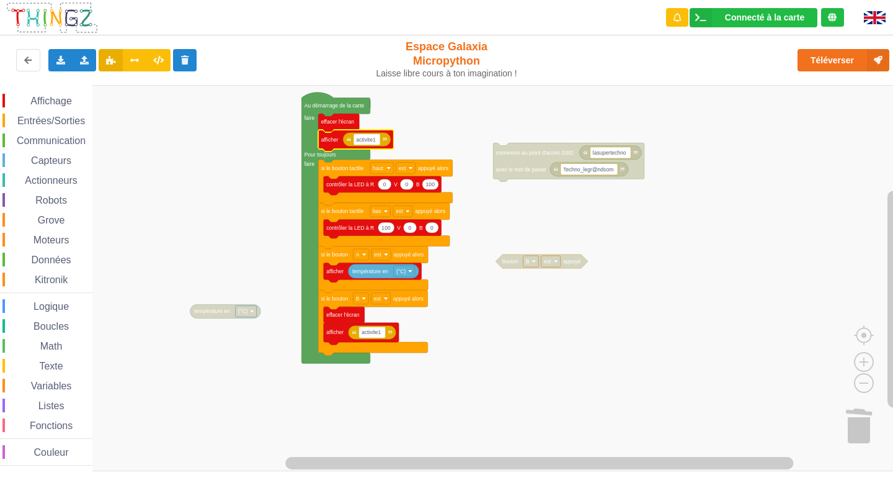
click at [338, 131] on icon "Espace de travail de Blocky" at bounding box center [355, 141] width 75 height 22
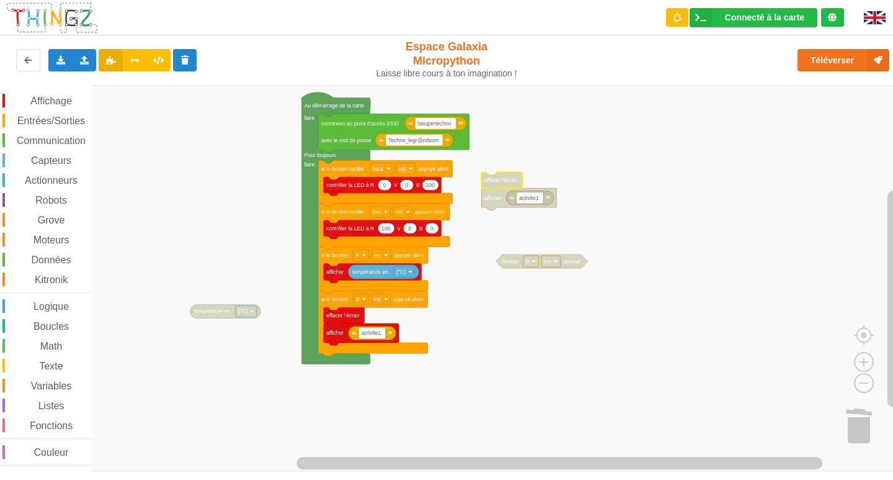
click at [736, 65] on div "Téléverser" at bounding box center [715, 60] width 367 height 40
